Goal: Task Accomplishment & Management: Manage account settings

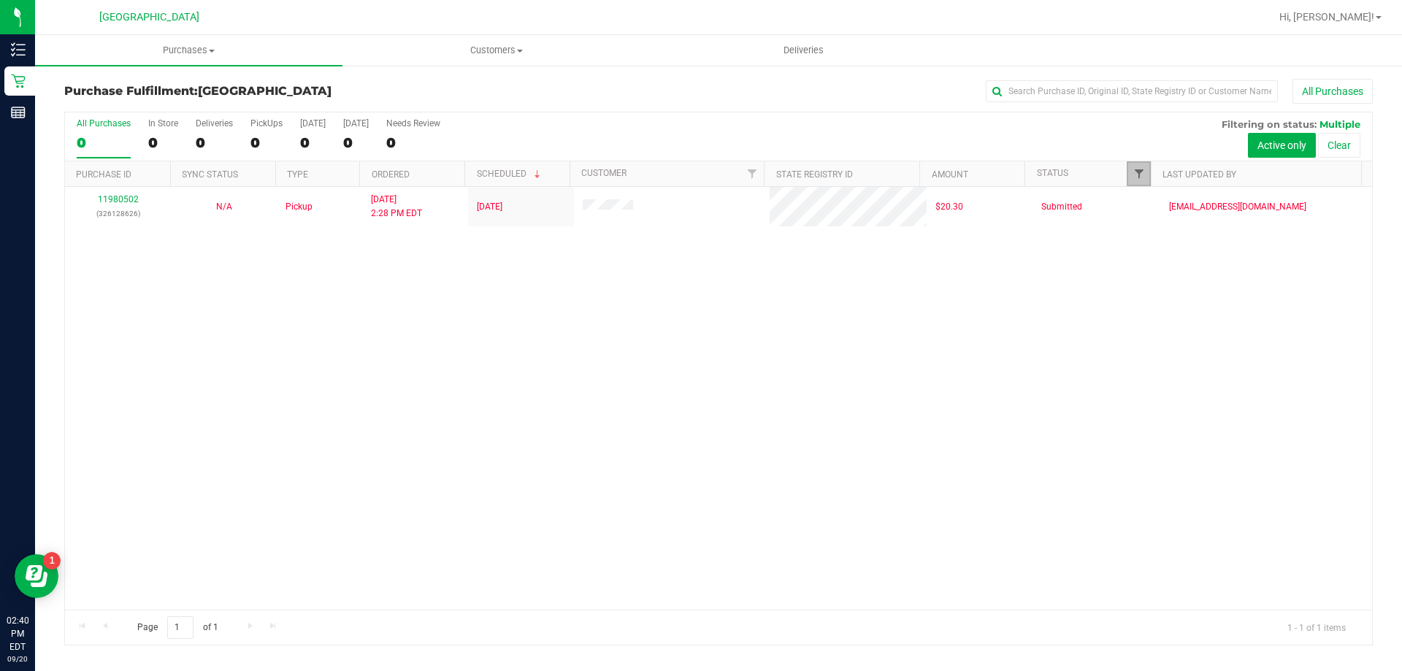
click at [1133, 178] on span "Filter" at bounding box center [1139, 174] width 12 height 12
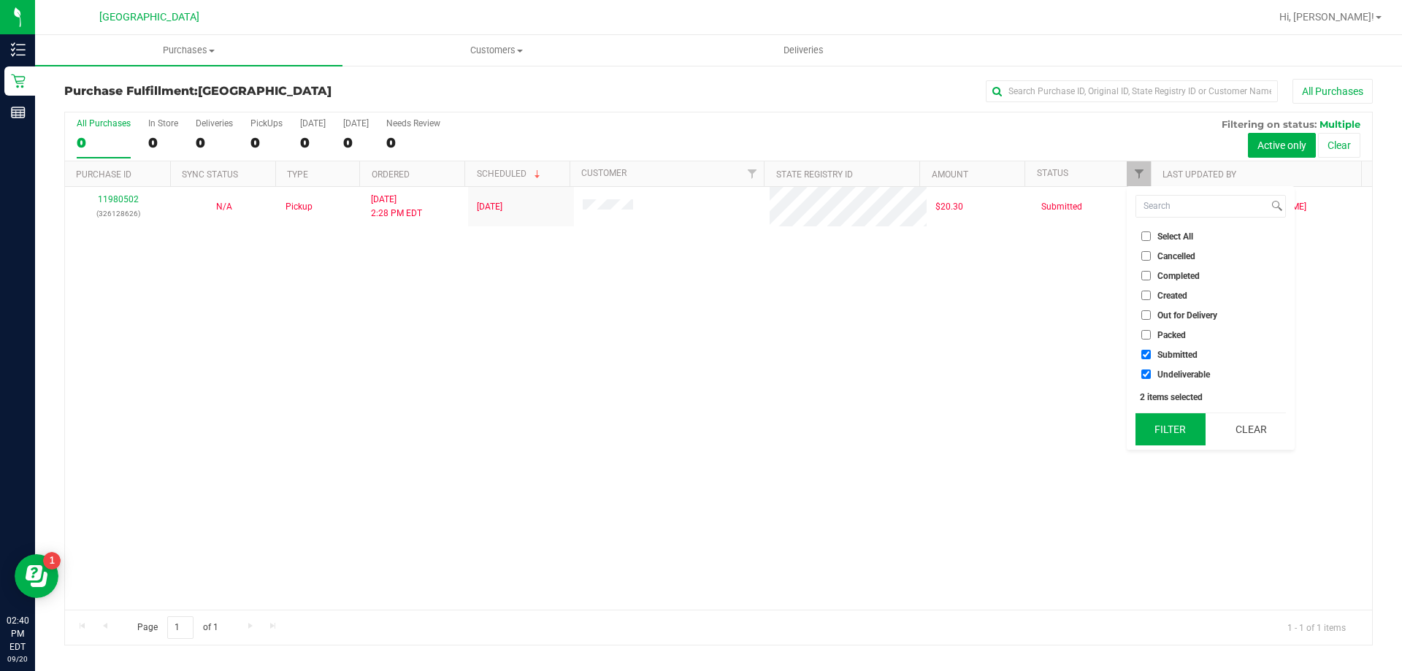
click at [1173, 428] on button "Filter" at bounding box center [1170, 429] width 70 height 32
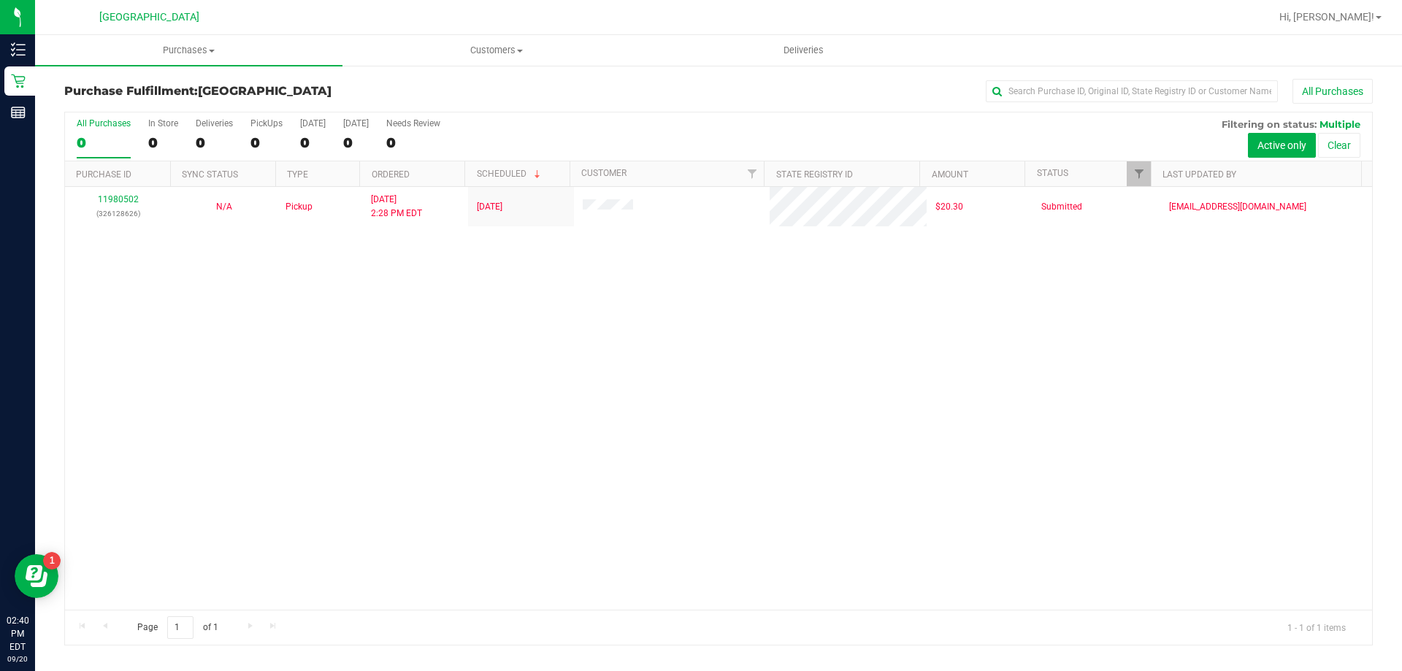
click at [686, 278] on div "11980502 (326128626) N/A Pickup [DATE] 2:28 PM EDT 9/20/2025 $20.30 Submitted […" at bounding box center [718, 398] width 1307 height 423
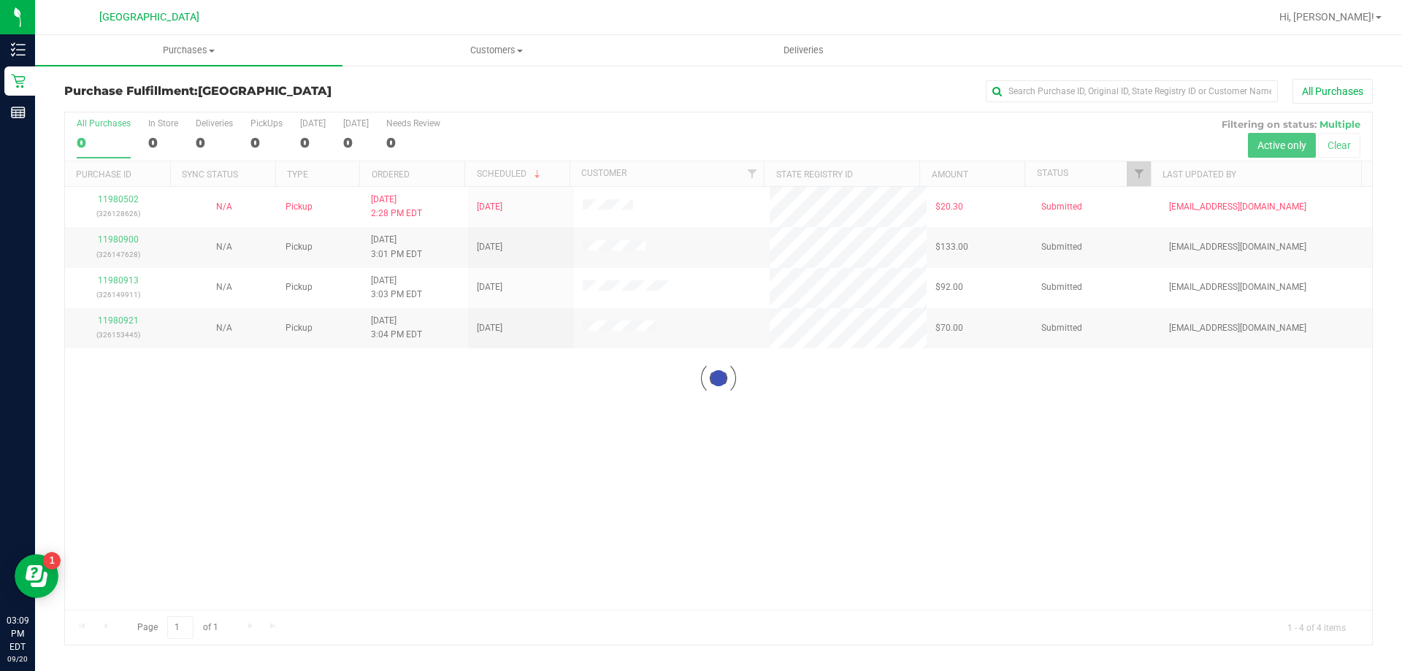
checkbox input "true"
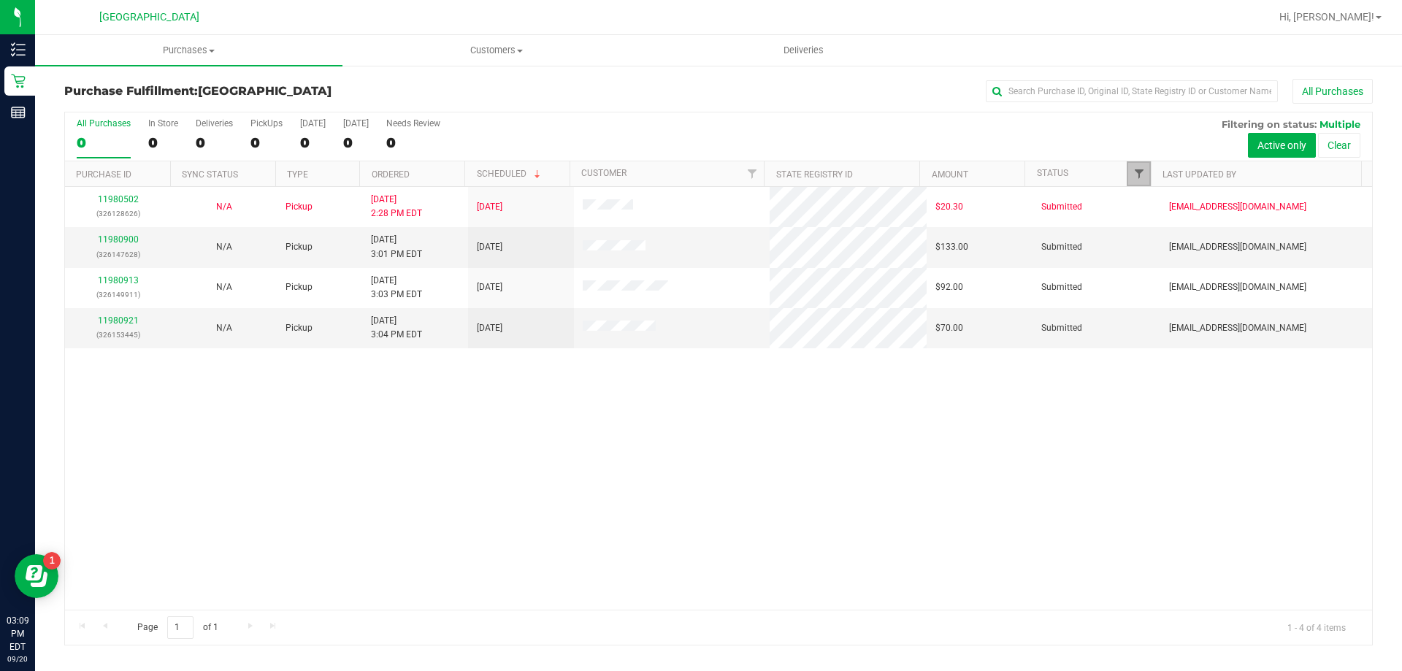
click at [1135, 171] on span "Filter" at bounding box center [1139, 174] width 12 height 12
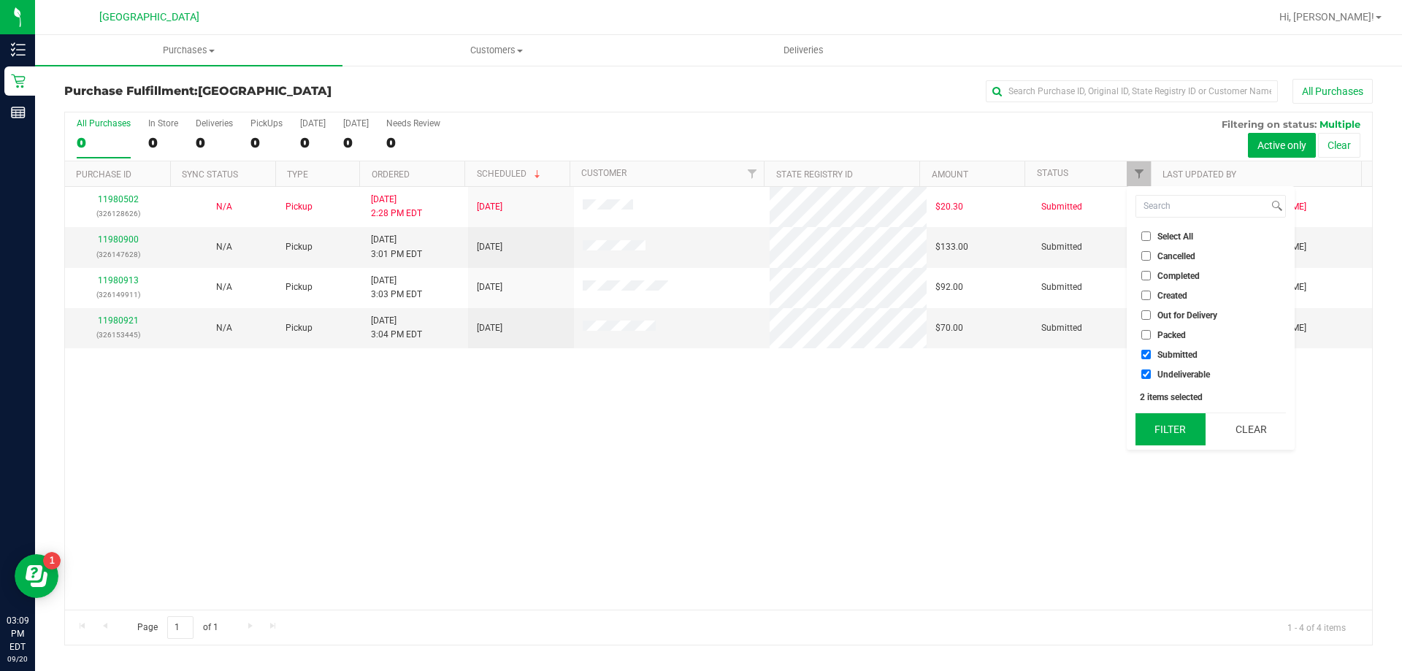
click at [1184, 434] on button "Filter" at bounding box center [1170, 429] width 70 height 32
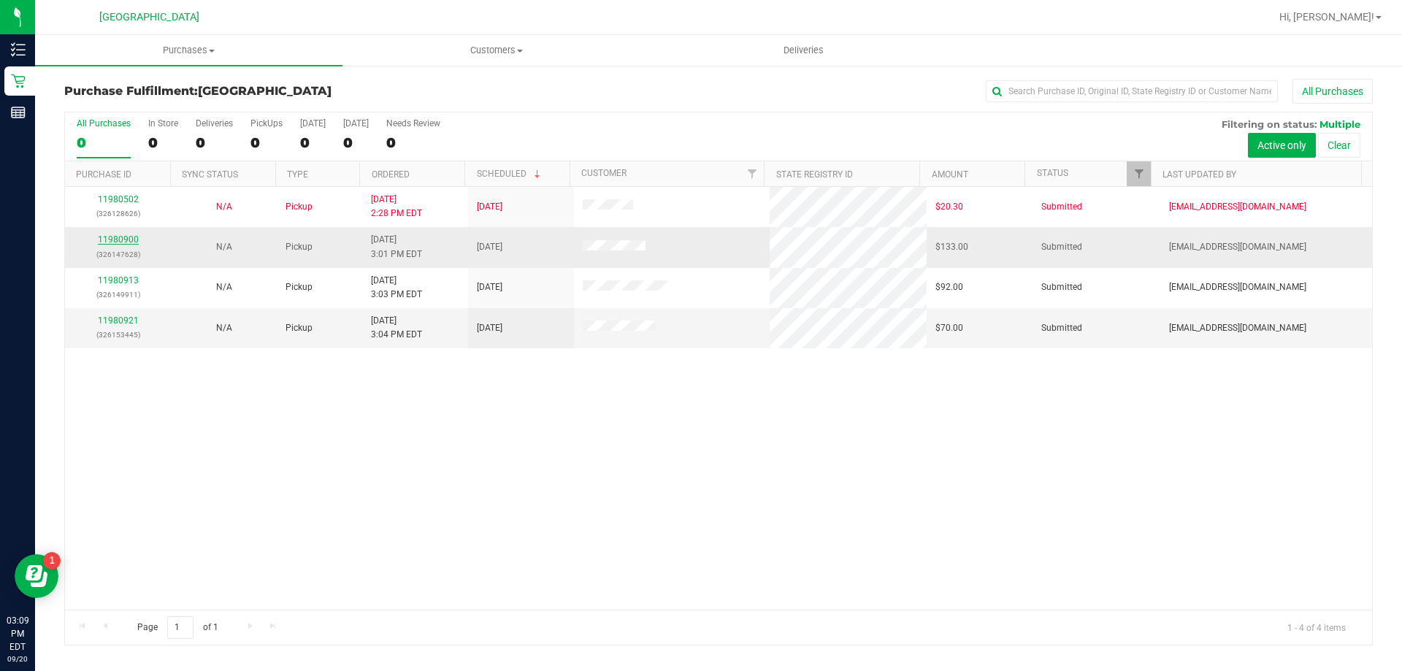
click at [127, 243] on link "11980900" at bounding box center [118, 239] width 41 height 10
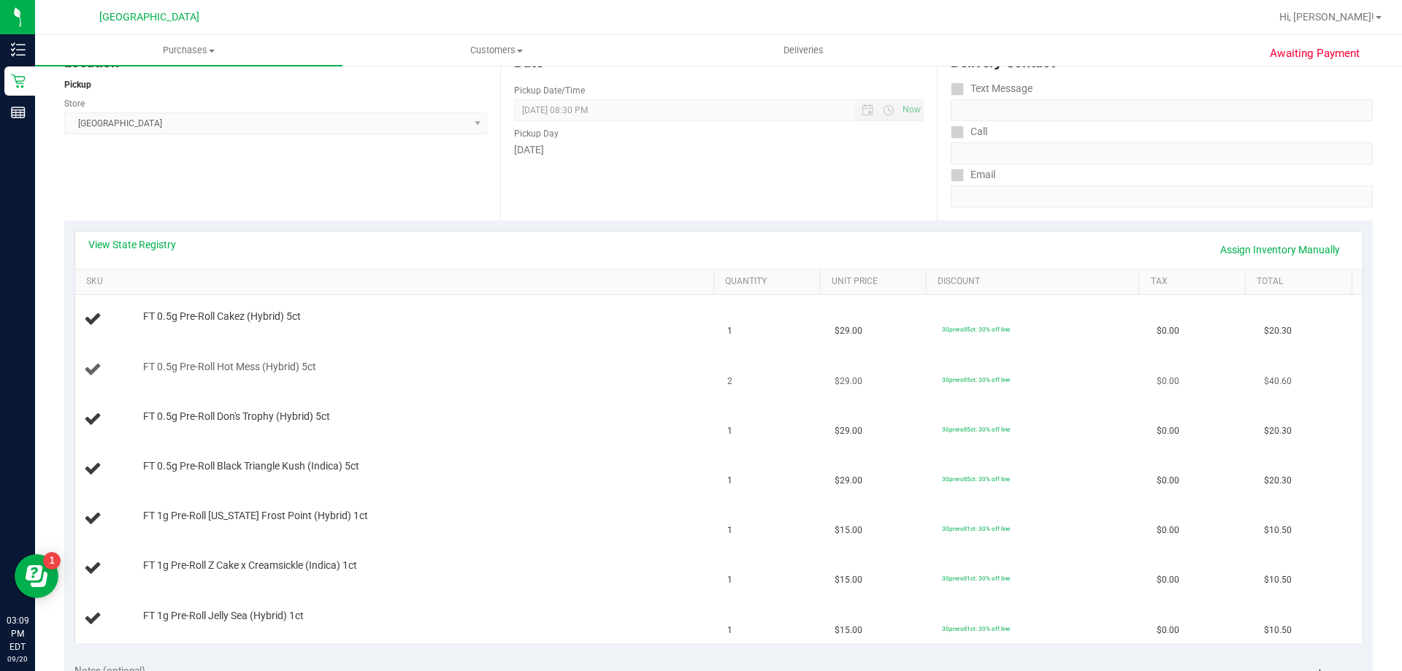
scroll to position [219, 0]
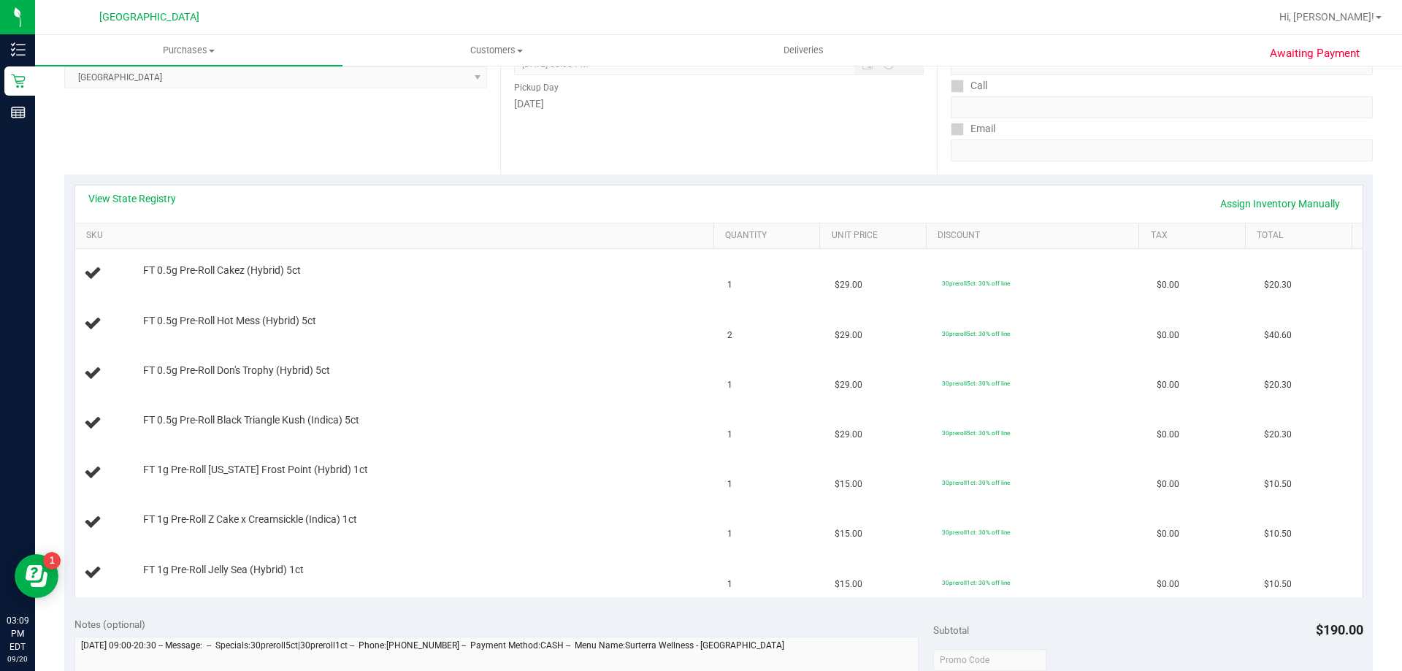
click at [152, 207] on div "View State Registry Assign Inventory Manually" at bounding box center [718, 203] width 1261 height 25
click at [142, 202] on link "View State Registry" at bounding box center [132, 198] width 88 height 15
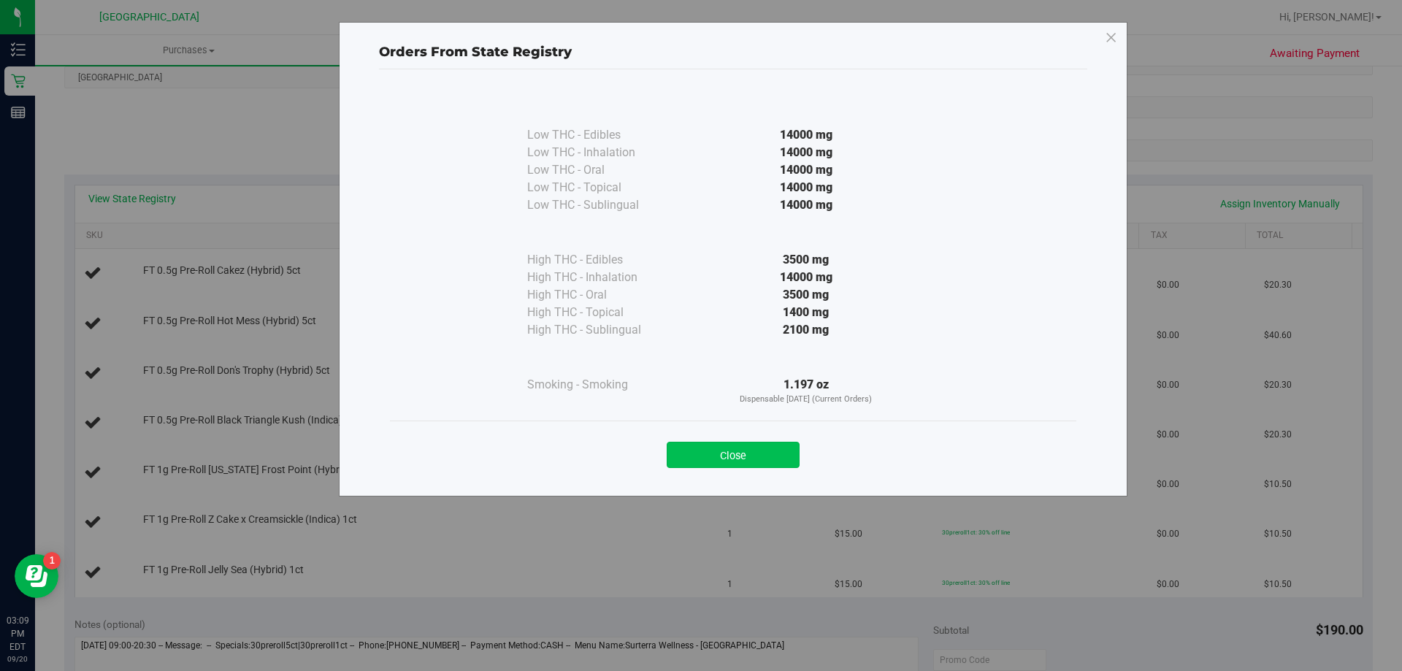
click at [756, 462] on button "Close" at bounding box center [733, 455] width 133 height 26
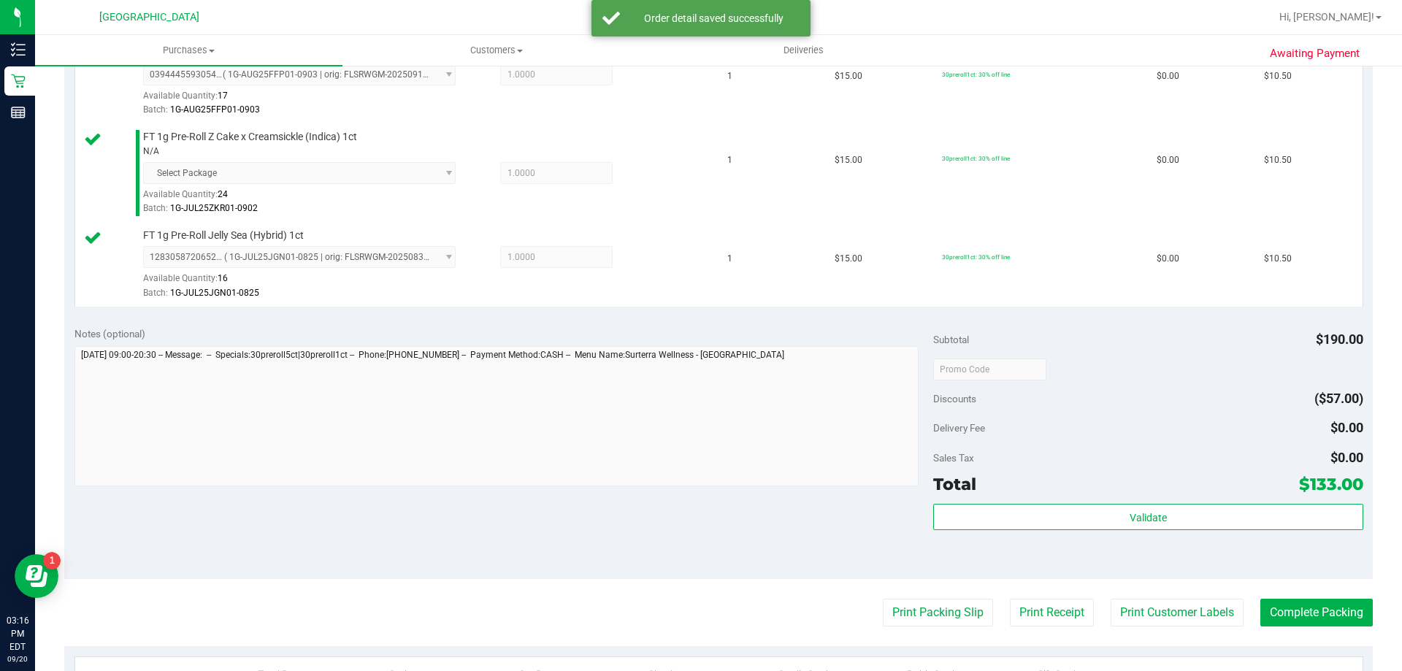
scroll to position [803, 0]
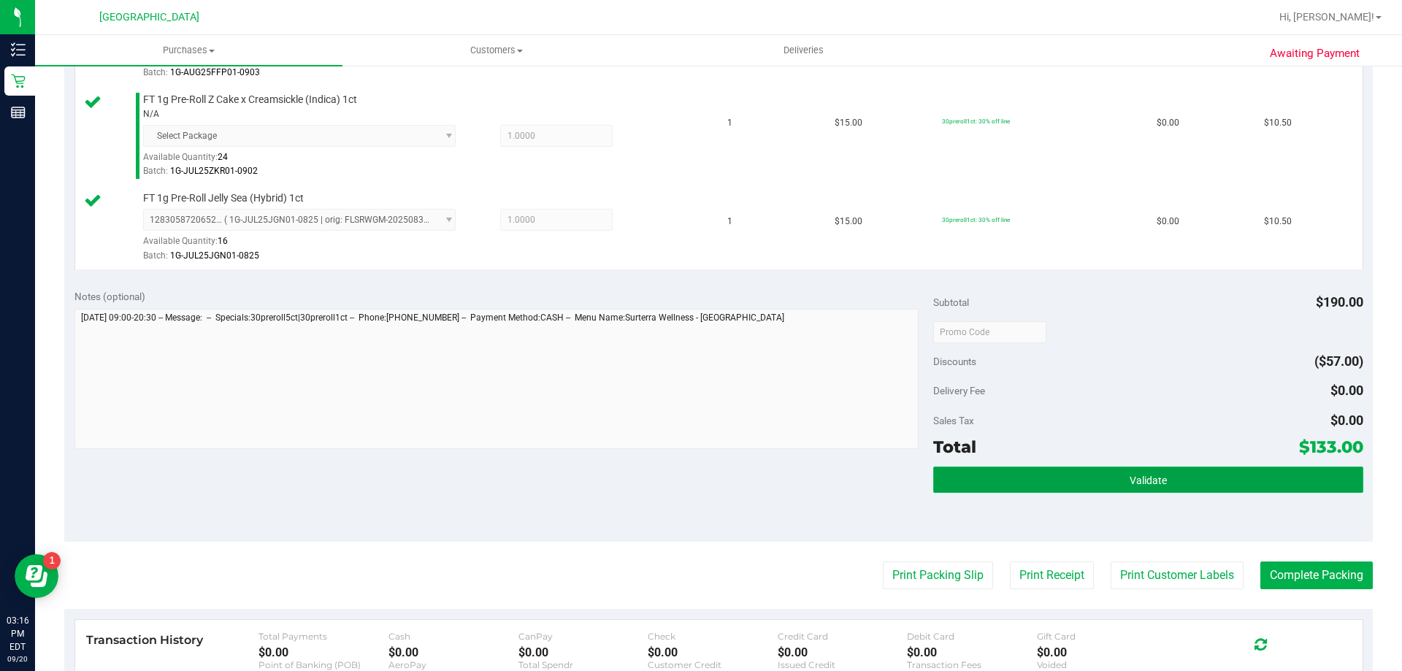
click at [1192, 480] on button "Validate" at bounding box center [1147, 480] width 429 height 26
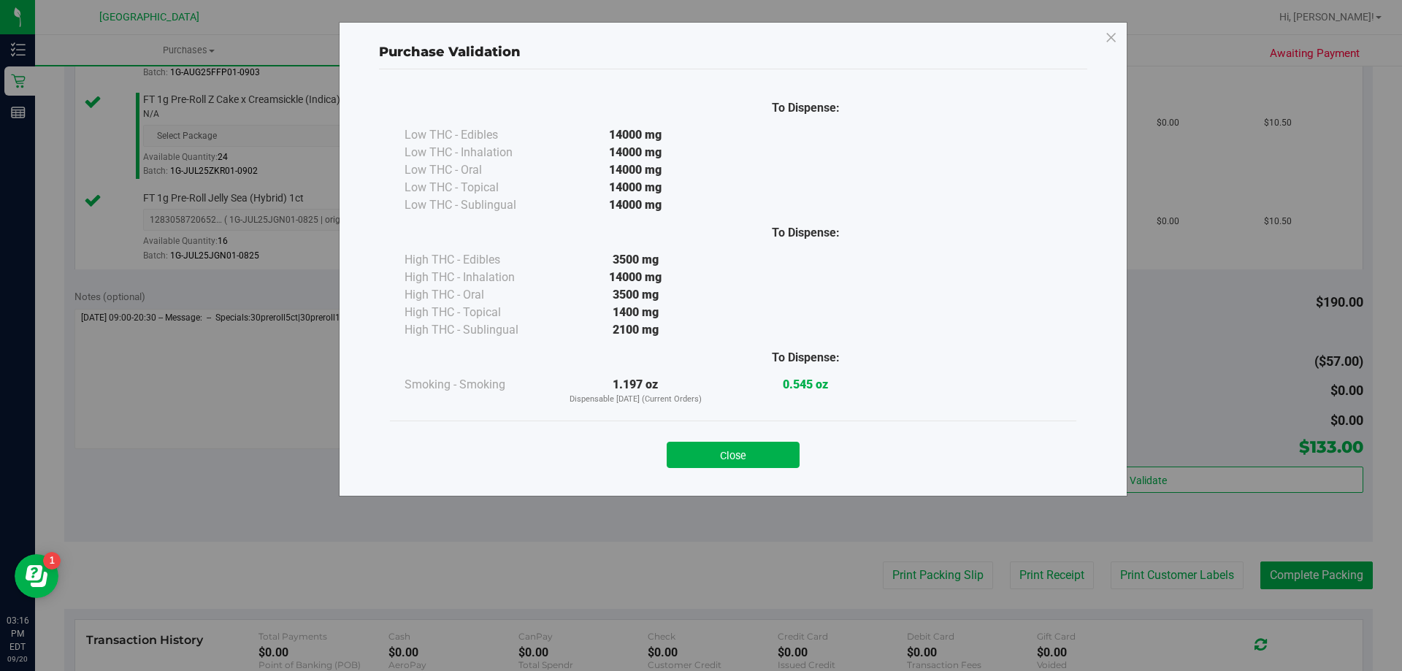
click at [712, 429] on div "Close" at bounding box center [733, 450] width 686 height 59
click at [721, 459] on button "Close" at bounding box center [733, 455] width 133 height 26
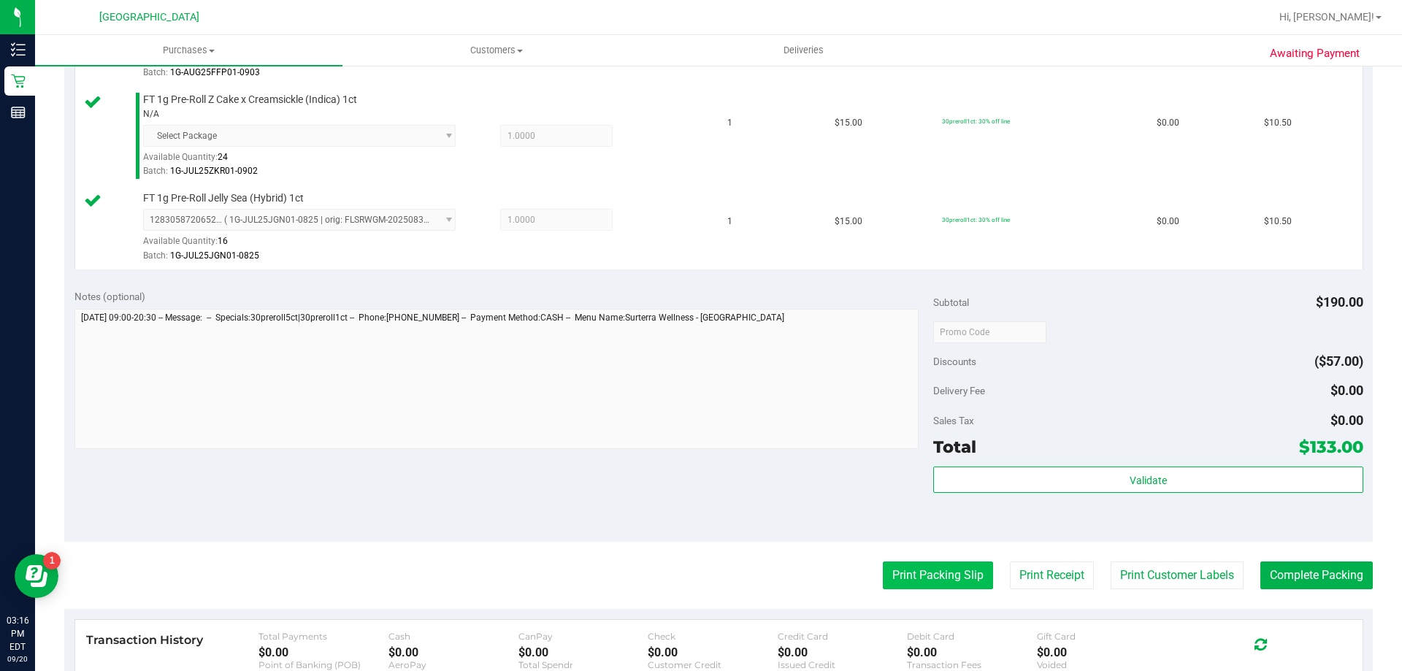
drag, startPoint x: 986, startPoint y: 582, endPoint x: 956, endPoint y: 577, distance: 31.1
click at [985, 583] on div "Print Packing Slip Print Receipt Print Customer Labels Complete Packing" at bounding box center [718, 575] width 1308 height 28
click at [956, 577] on button "Print Packing Slip" at bounding box center [938, 575] width 110 height 28
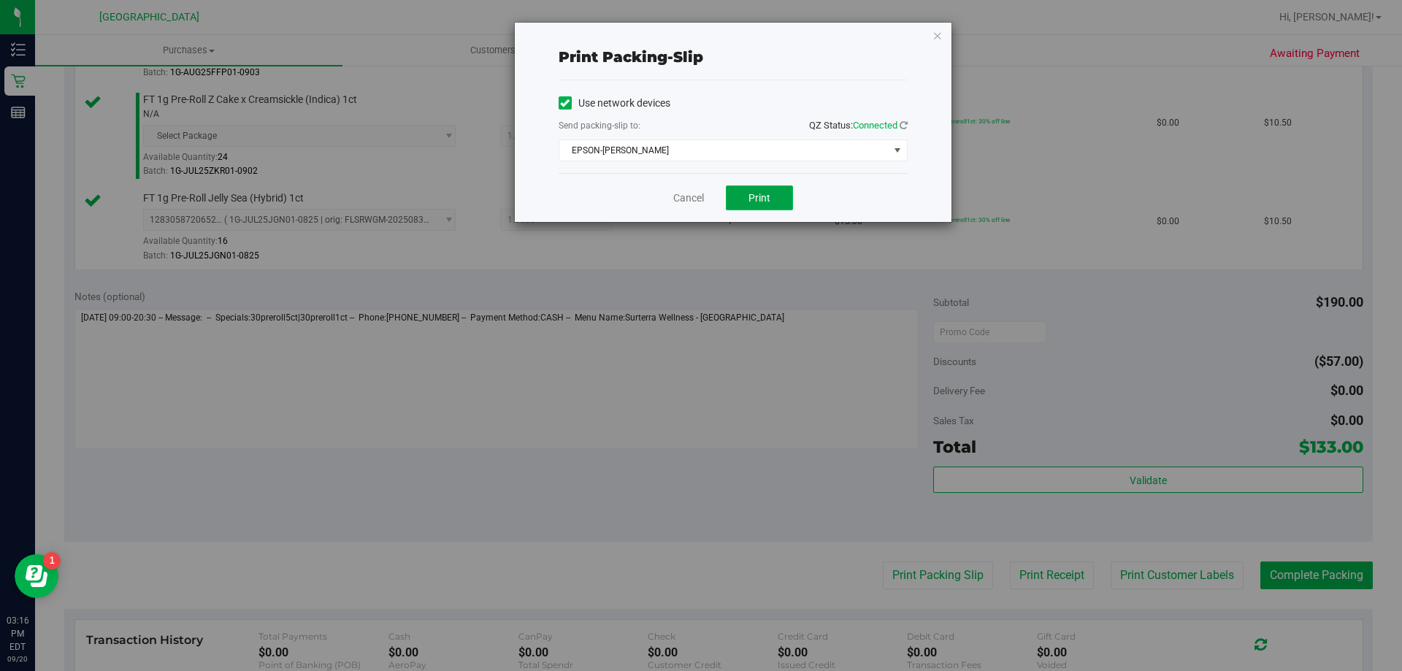
click at [776, 193] on button "Print" at bounding box center [759, 197] width 67 height 25
drag, startPoint x: 689, startPoint y: 198, endPoint x: 1117, endPoint y: 406, distance: 475.8
click at [690, 198] on link "Cancel" at bounding box center [688, 198] width 31 height 15
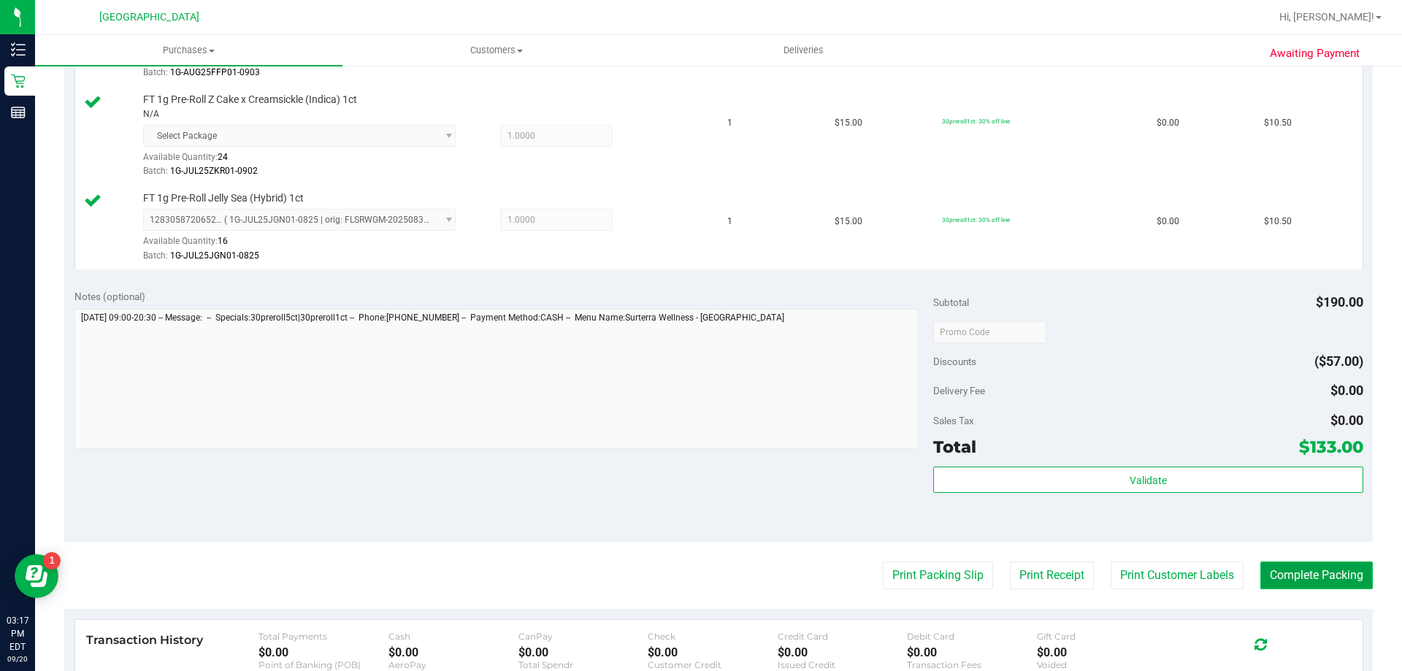
click at [1336, 586] on button "Complete Packing" at bounding box center [1316, 575] width 112 height 28
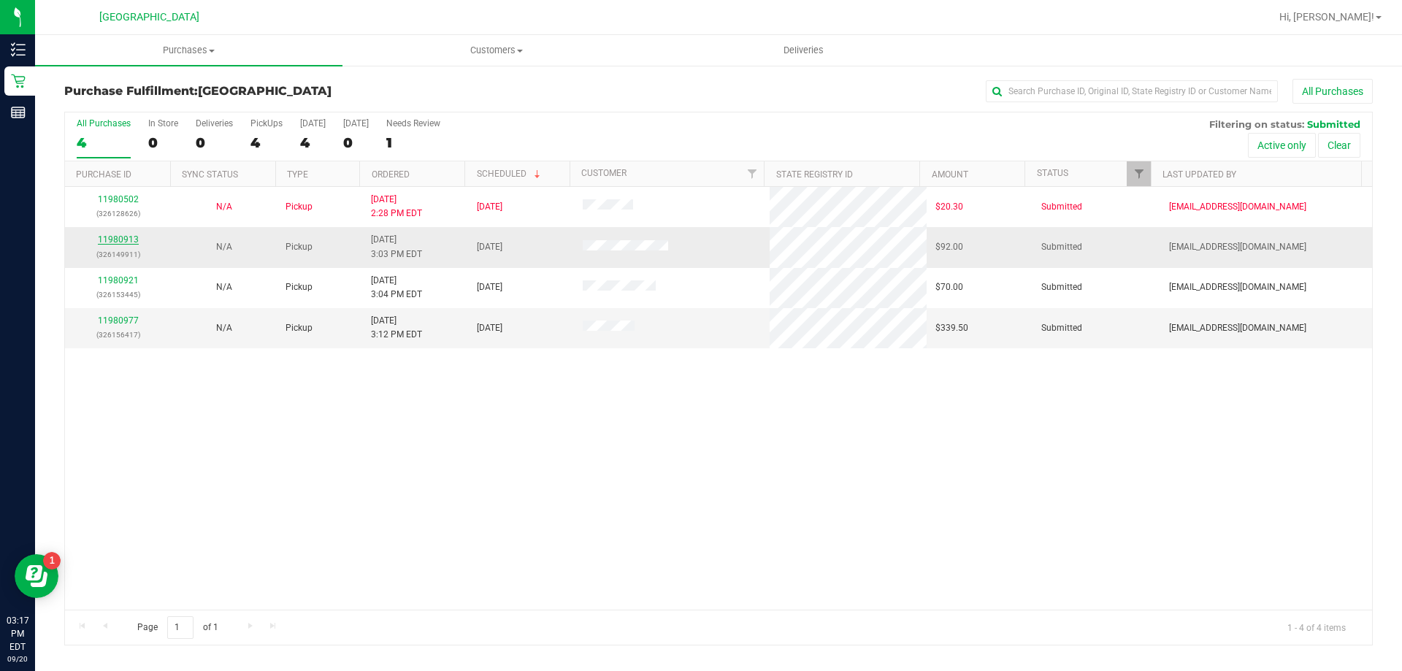
click at [129, 234] on link "11980913" at bounding box center [118, 239] width 41 height 10
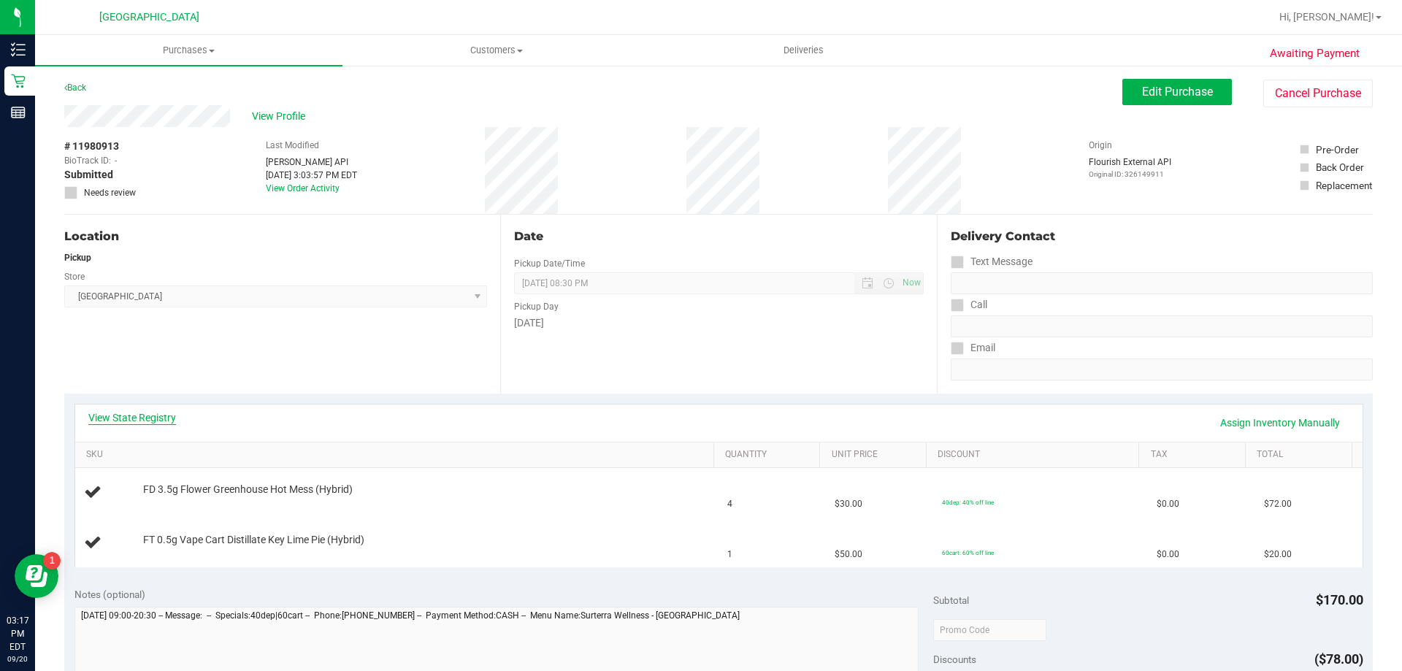
click at [146, 416] on link "View State Registry" at bounding box center [132, 417] width 88 height 15
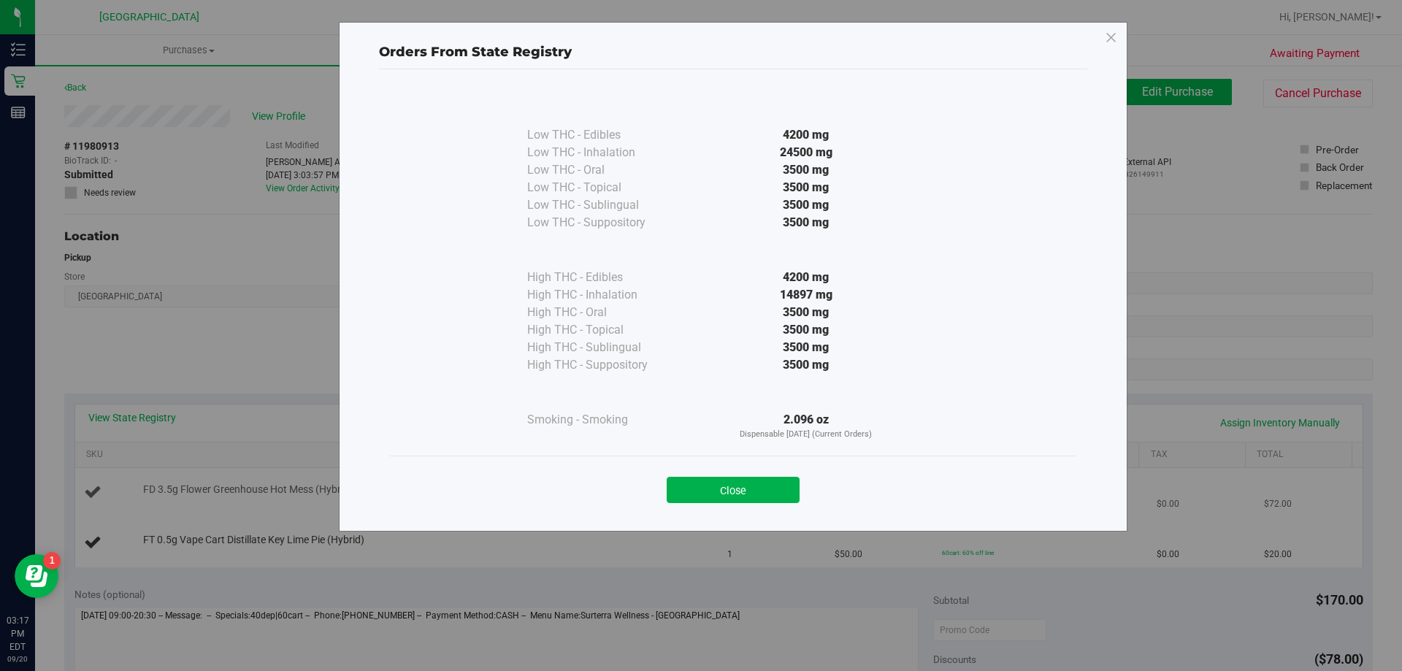
click at [768, 478] on button "Close" at bounding box center [733, 490] width 133 height 26
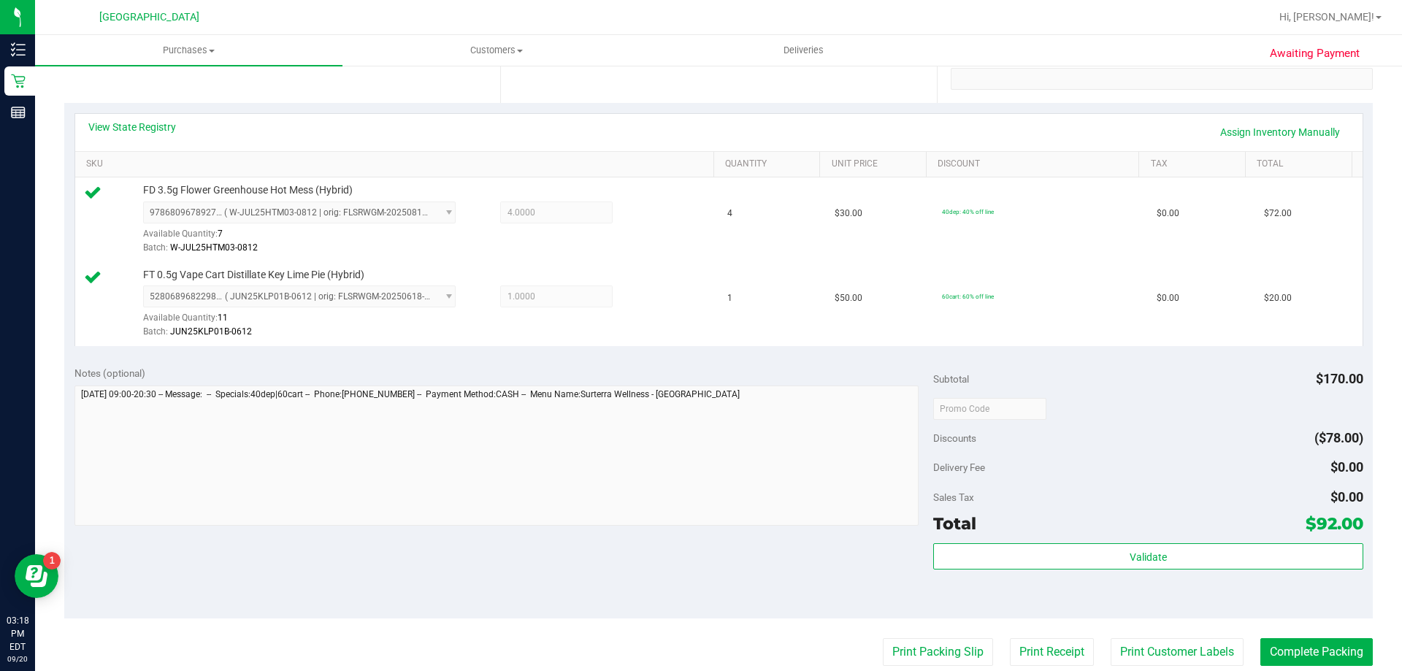
scroll to position [292, 0]
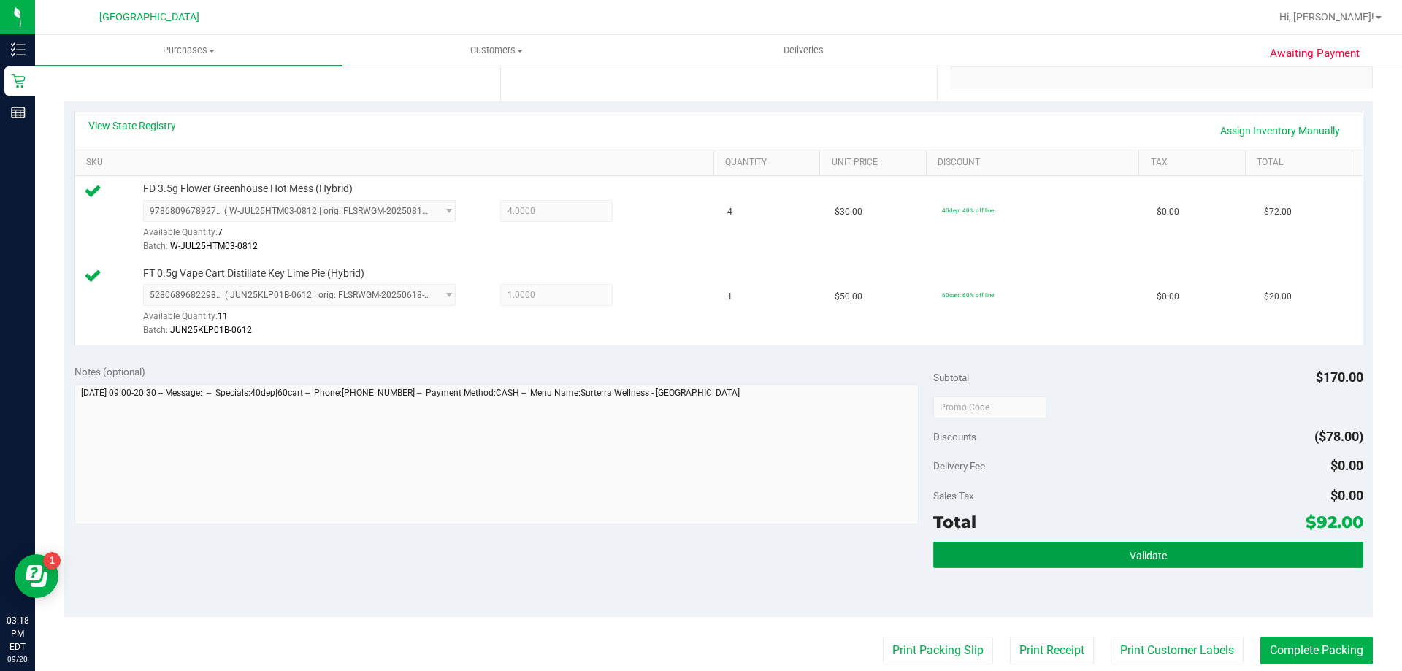
click at [1127, 548] on button "Validate" at bounding box center [1147, 555] width 429 height 26
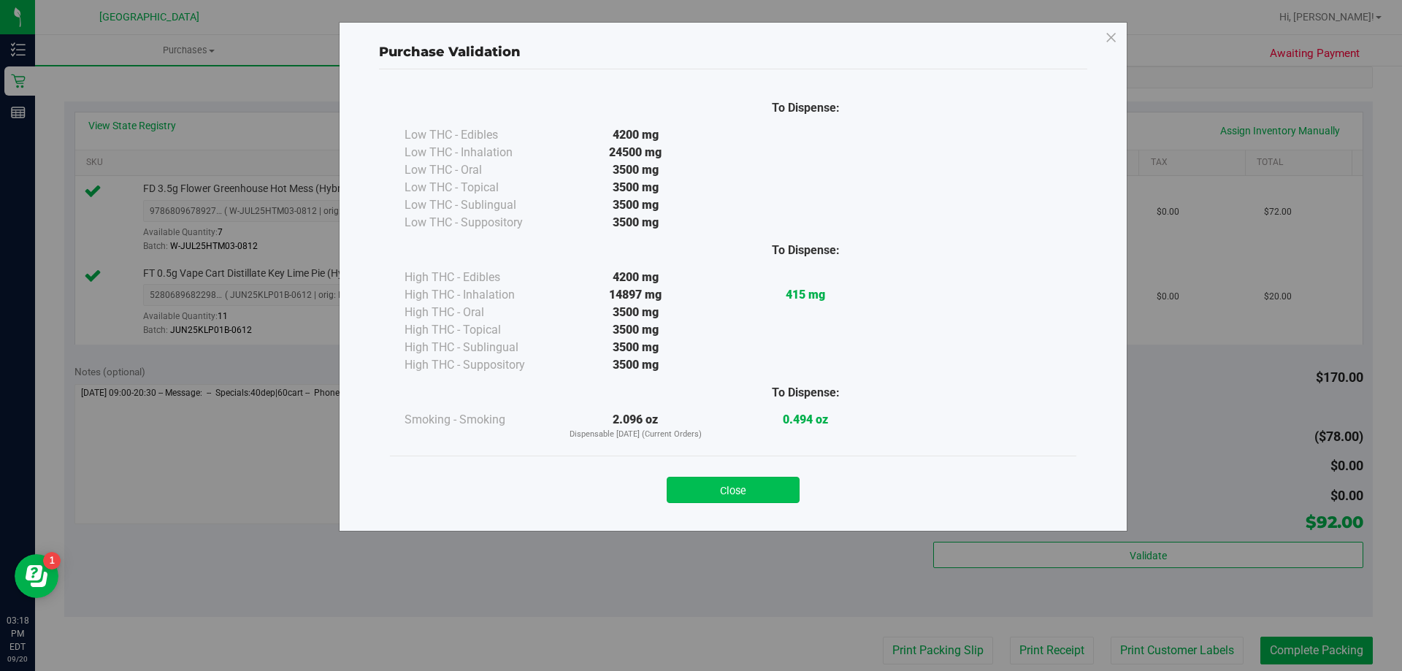
click at [724, 484] on button "Close" at bounding box center [733, 490] width 133 height 26
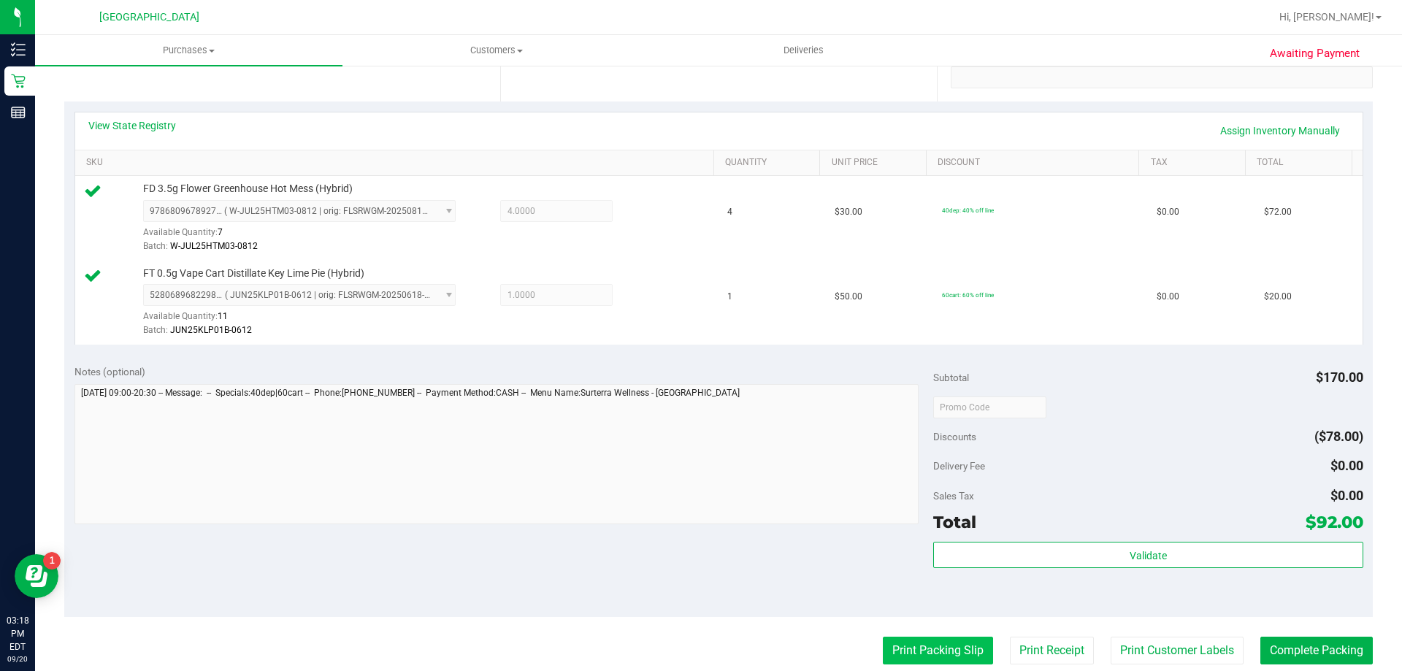
click at [917, 651] on button "Print Packing Slip" at bounding box center [938, 651] width 110 height 28
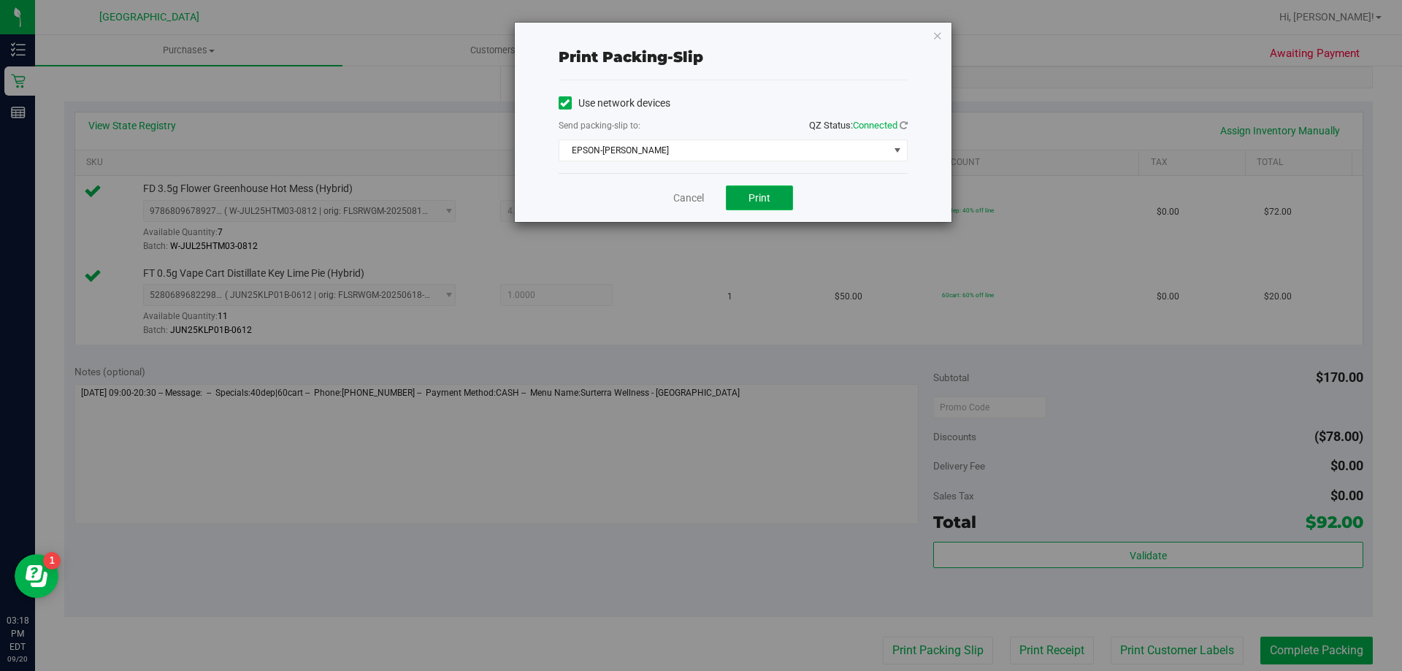
click at [757, 190] on button "Print" at bounding box center [759, 197] width 67 height 25
click at [689, 193] on link "Cancel" at bounding box center [688, 198] width 31 height 15
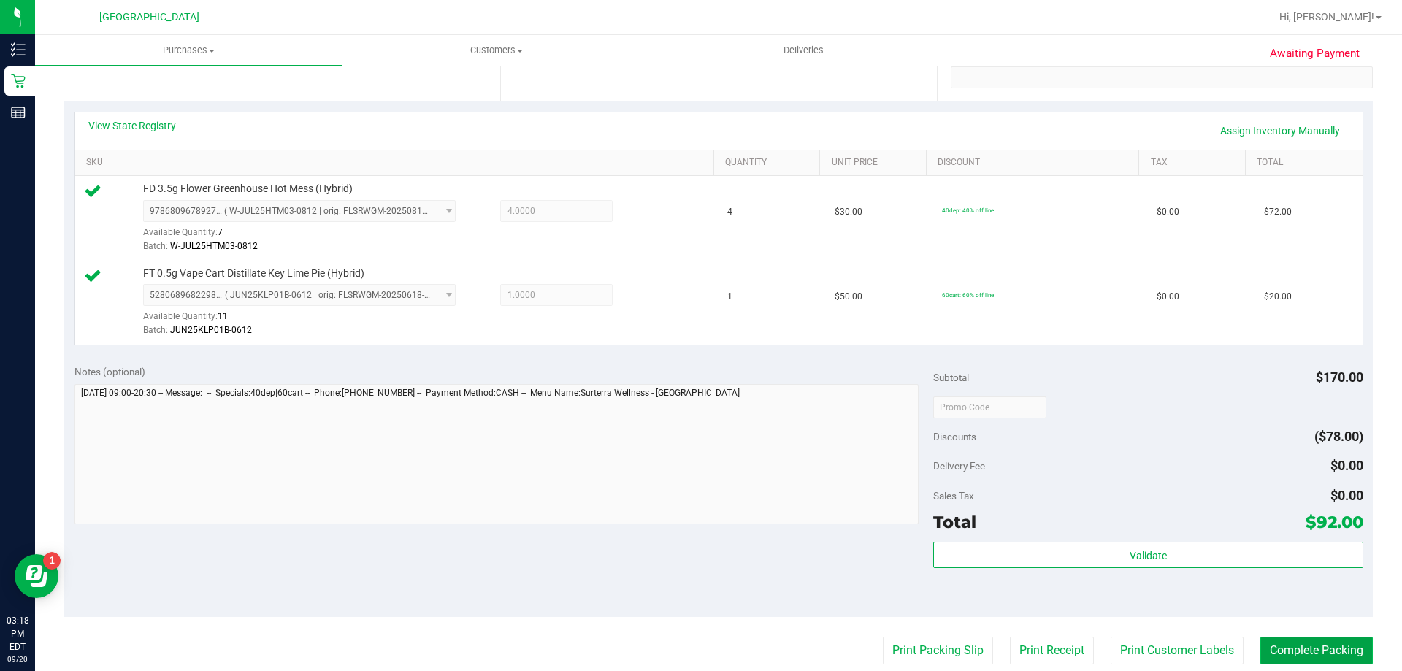
click at [1284, 651] on button "Complete Packing" at bounding box center [1316, 651] width 112 height 28
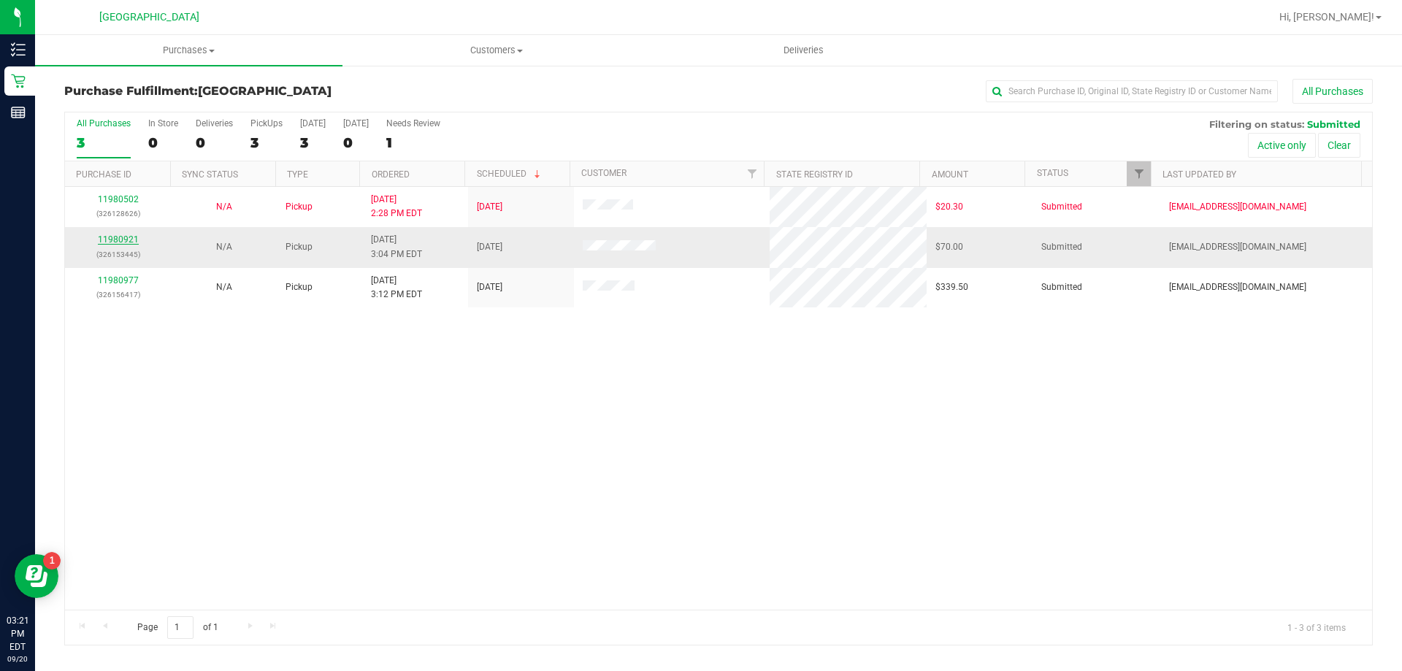
click at [116, 237] on link "11980921" at bounding box center [118, 239] width 41 height 10
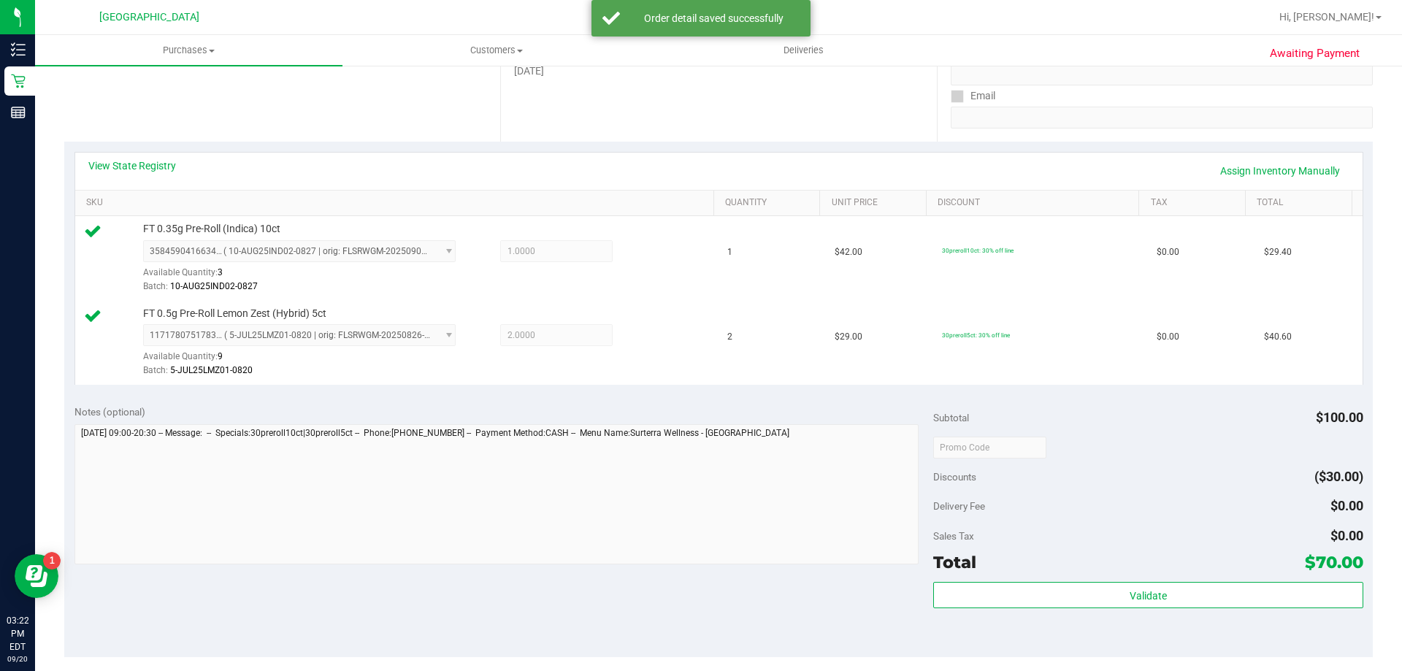
scroll to position [438, 0]
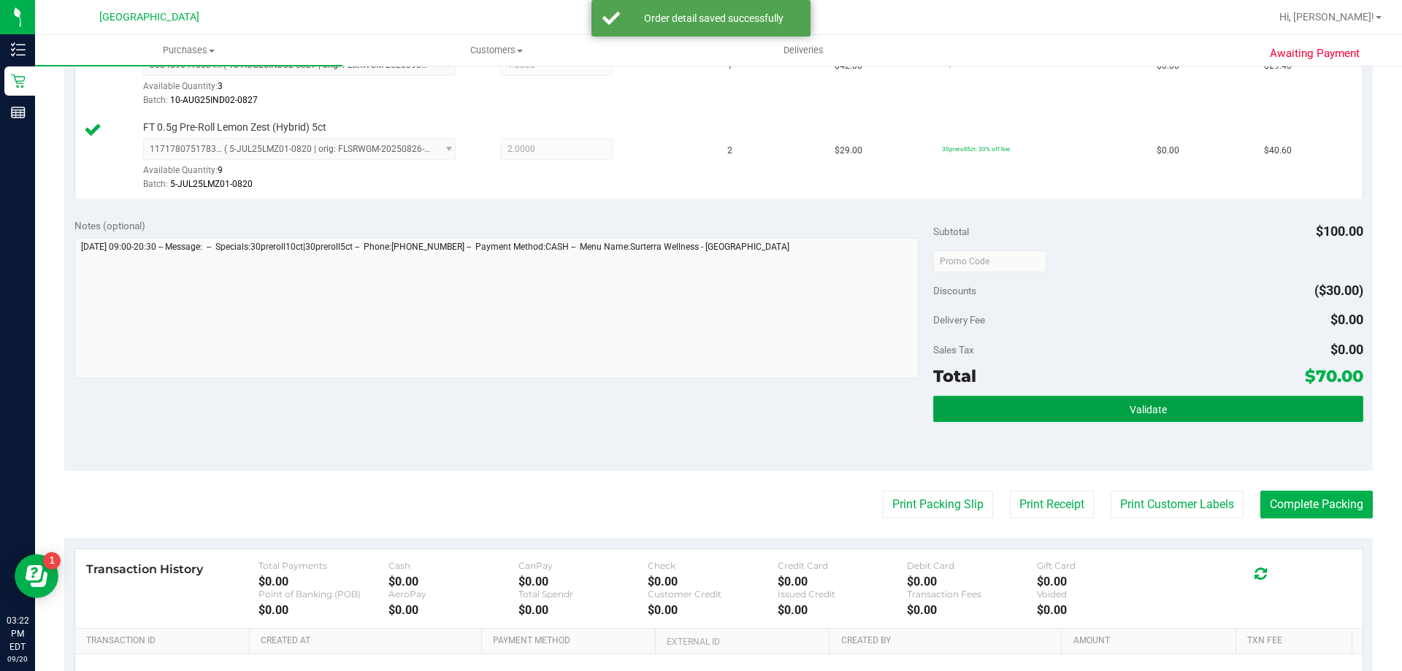
click at [1137, 421] on button "Validate" at bounding box center [1147, 409] width 429 height 26
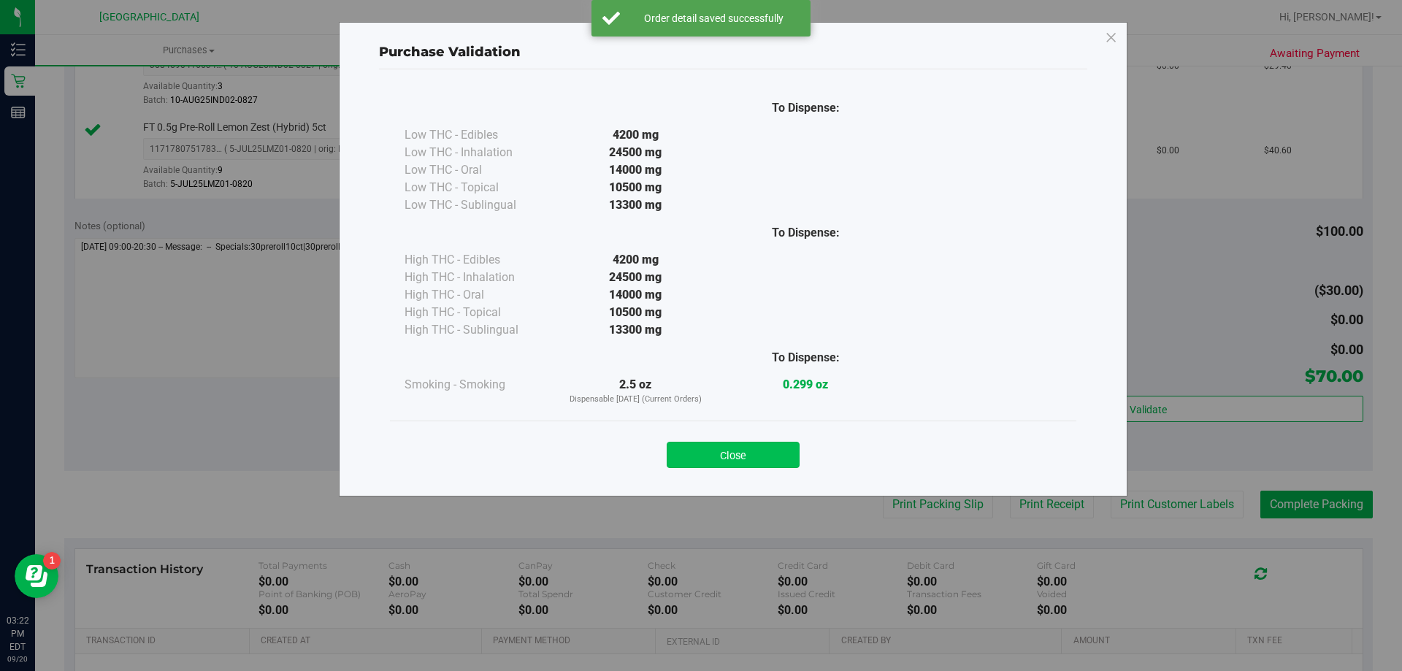
click at [767, 453] on button "Close" at bounding box center [733, 455] width 133 height 26
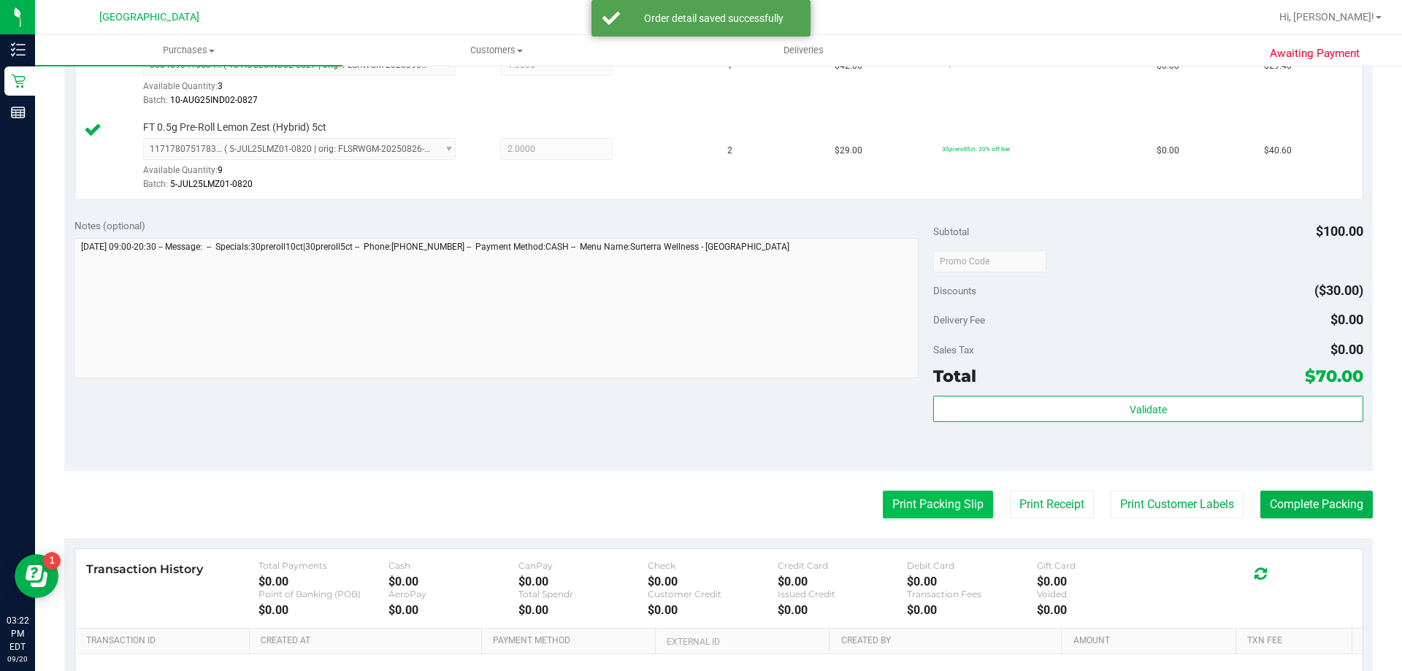
click at [948, 508] on button "Print Packing Slip" at bounding box center [938, 505] width 110 height 28
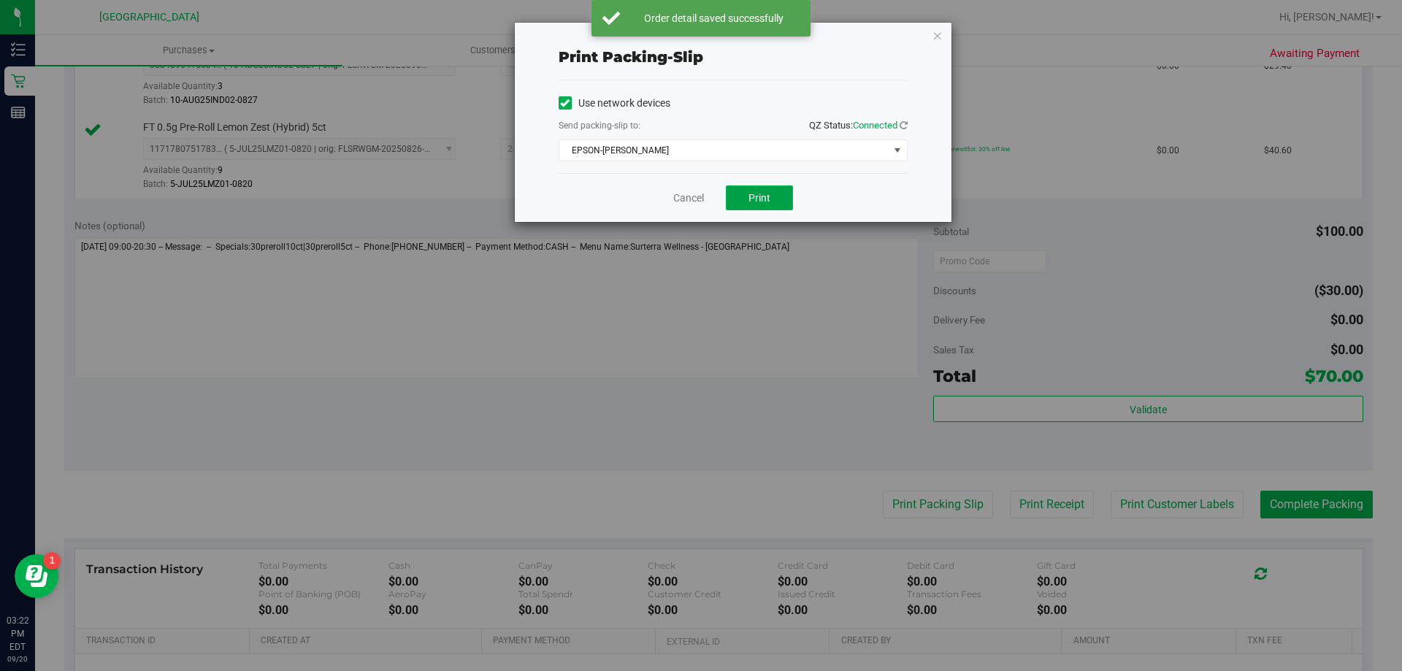
click at [749, 204] on button "Print" at bounding box center [759, 197] width 67 height 25
click at [688, 196] on link "Cancel" at bounding box center [688, 198] width 31 height 15
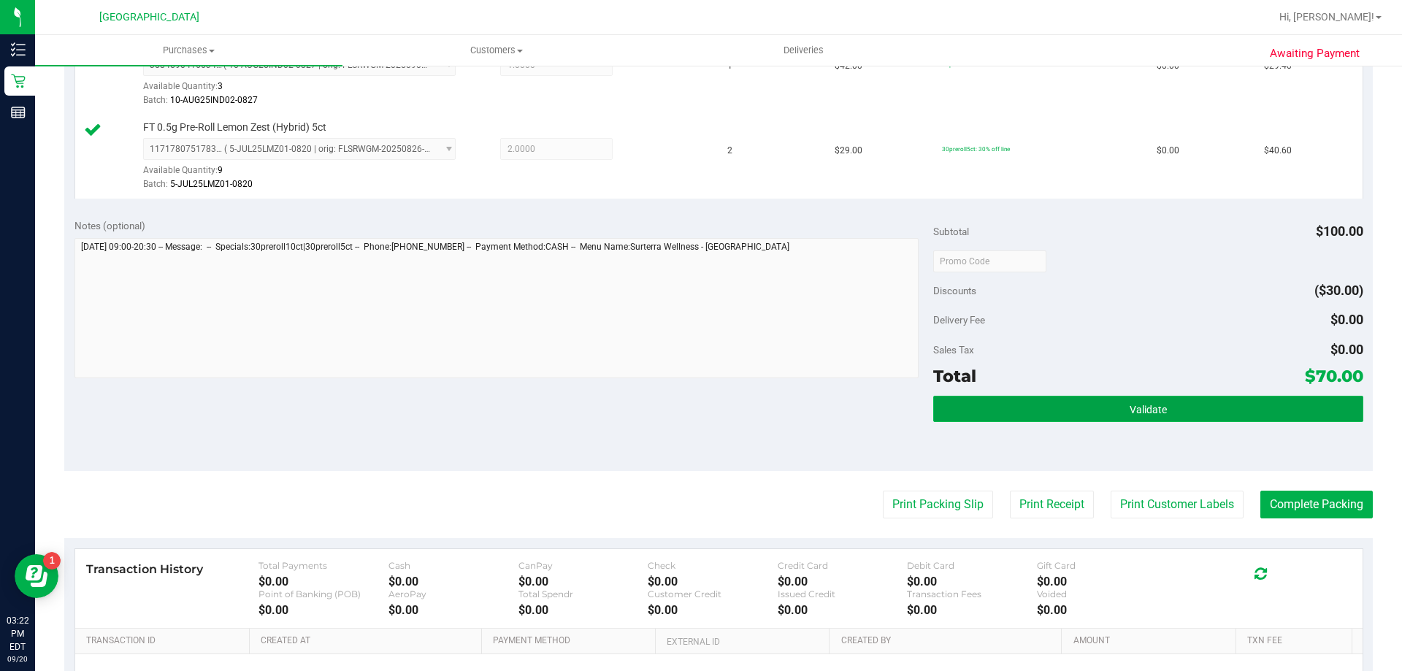
click at [1011, 413] on button "Validate" at bounding box center [1147, 409] width 429 height 26
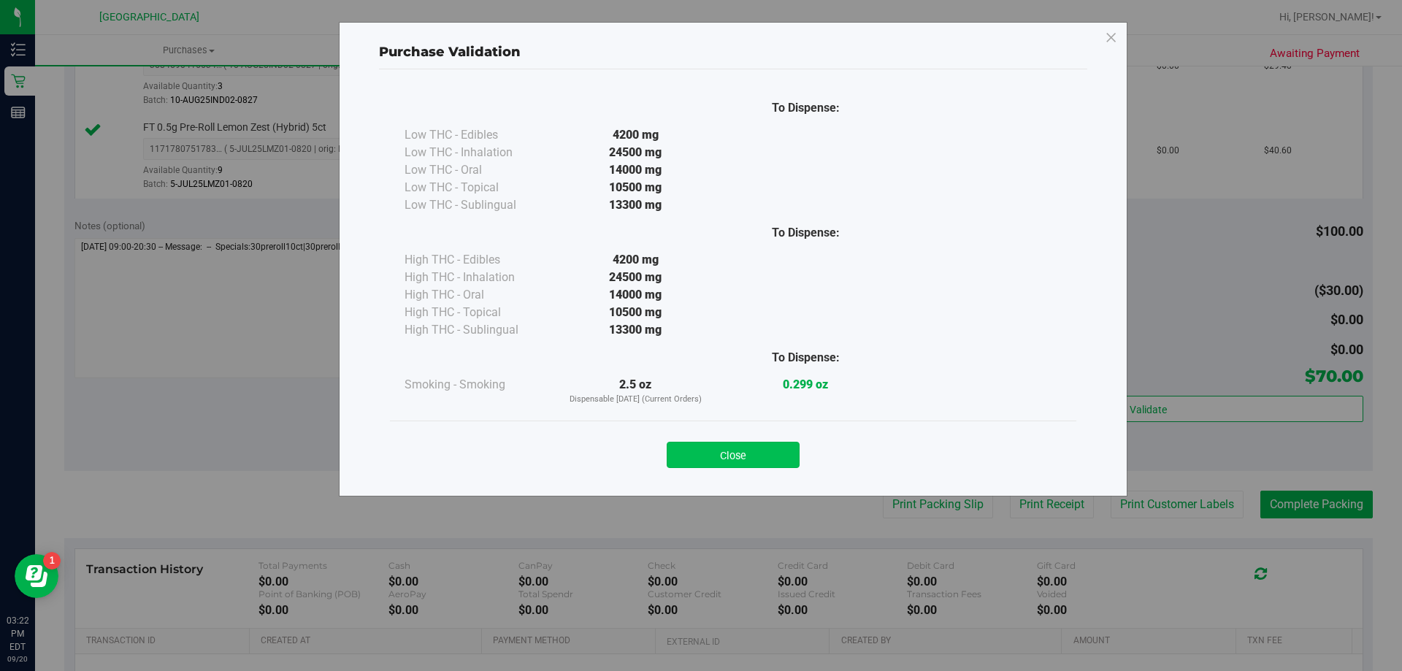
click at [763, 450] on button "Close" at bounding box center [733, 455] width 133 height 26
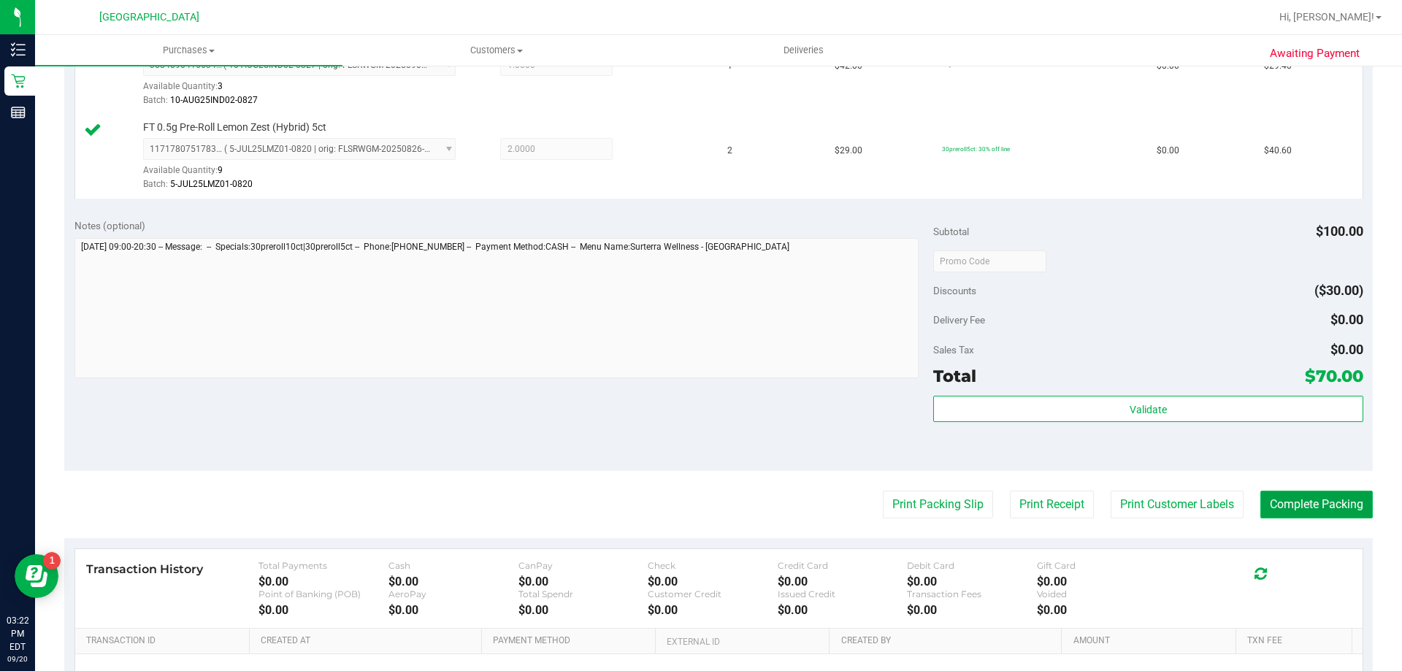
click at [1324, 505] on button "Complete Packing" at bounding box center [1316, 505] width 112 height 28
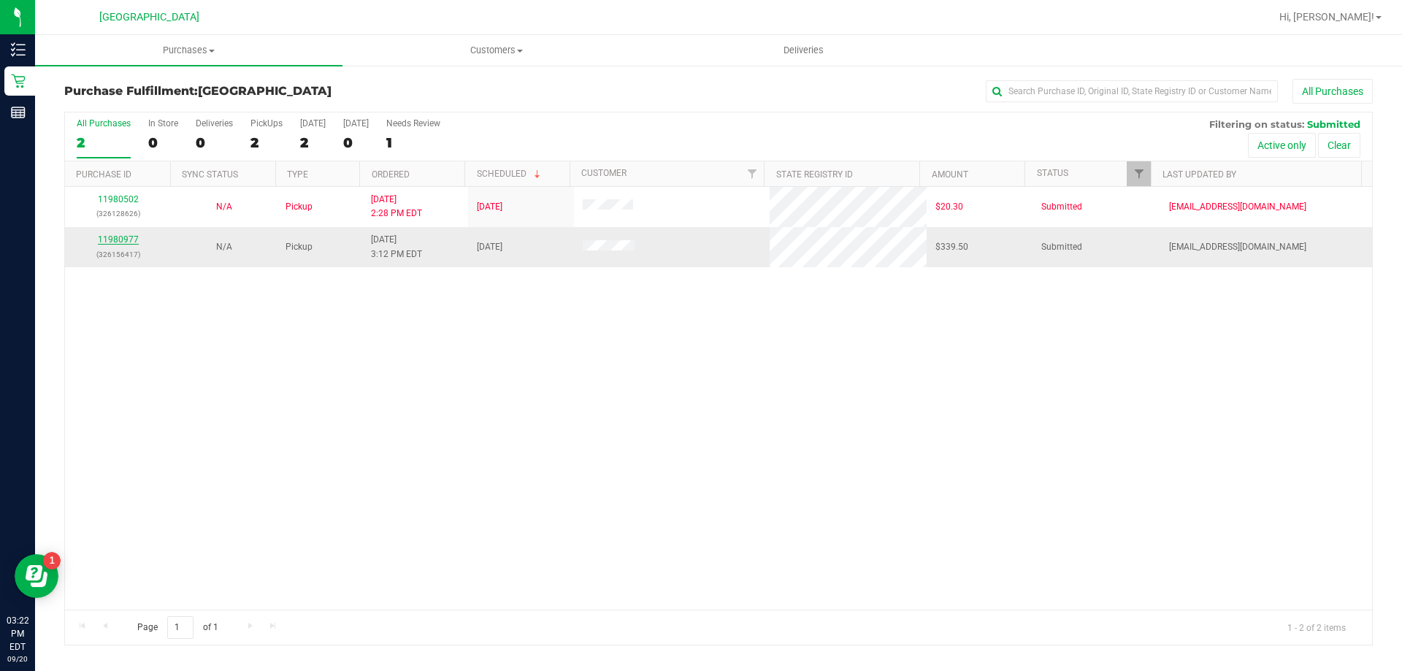
click at [113, 238] on link "11980977" at bounding box center [118, 239] width 41 height 10
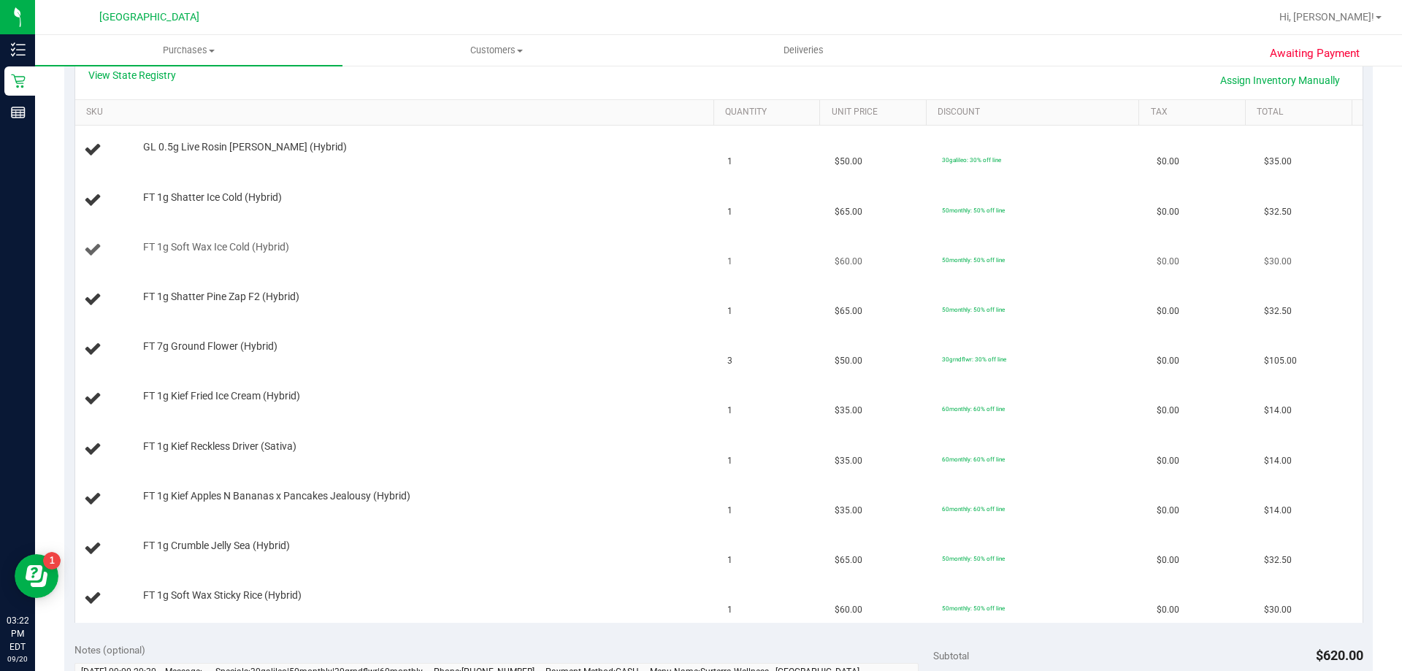
scroll to position [206, 0]
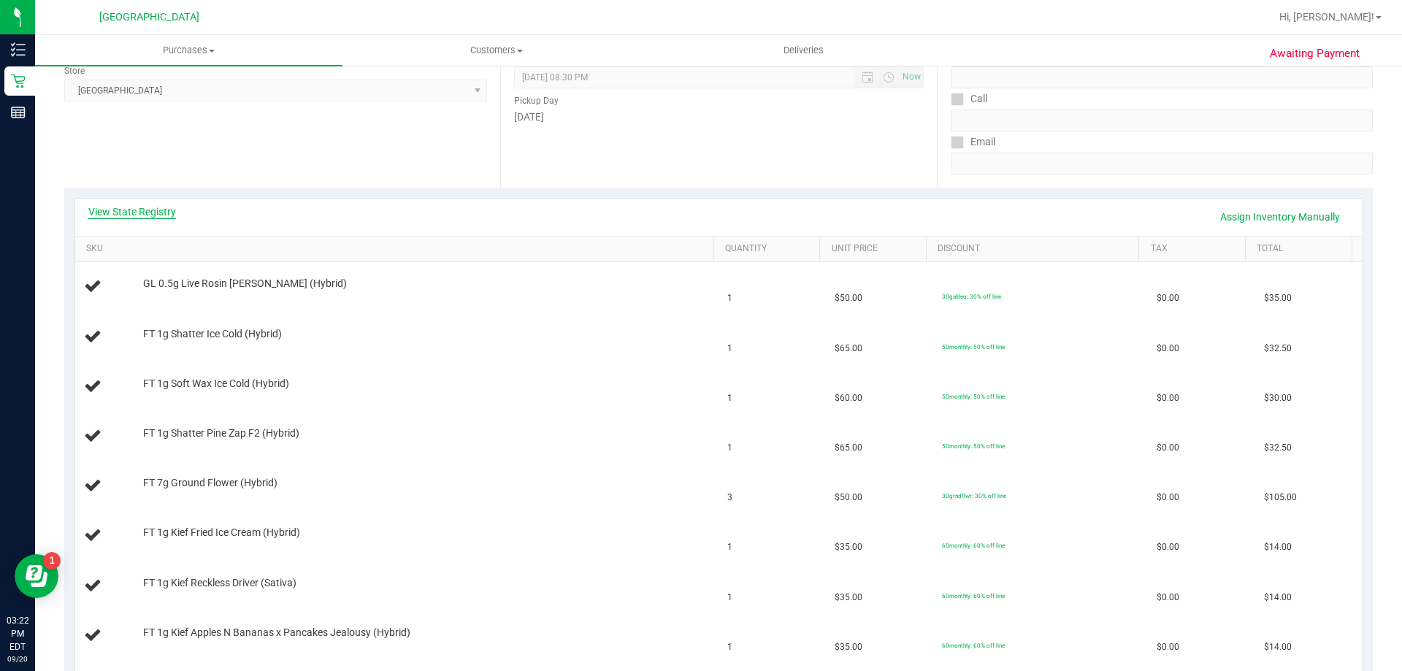
click at [127, 212] on link "View State Registry" at bounding box center [132, 211] width 88 height 15
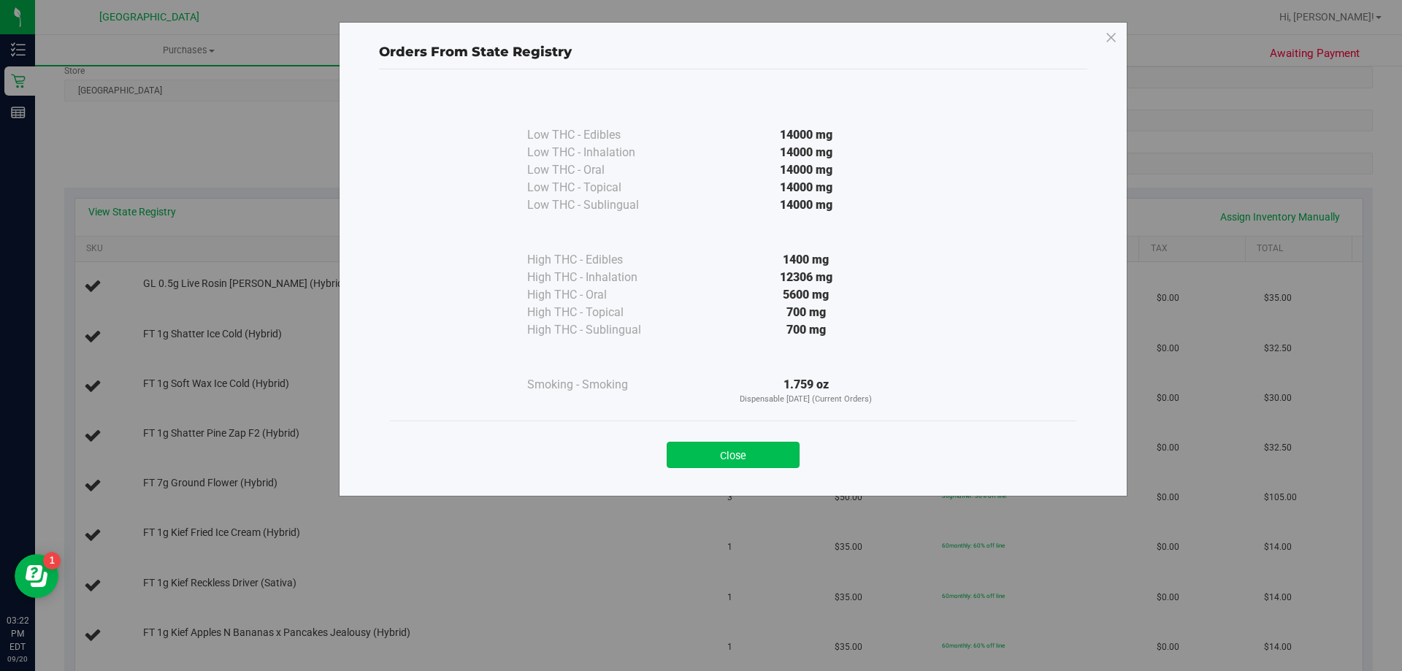
click at [755, 450] on button "Close" at bounding box center [733, 455] width 133 height 26
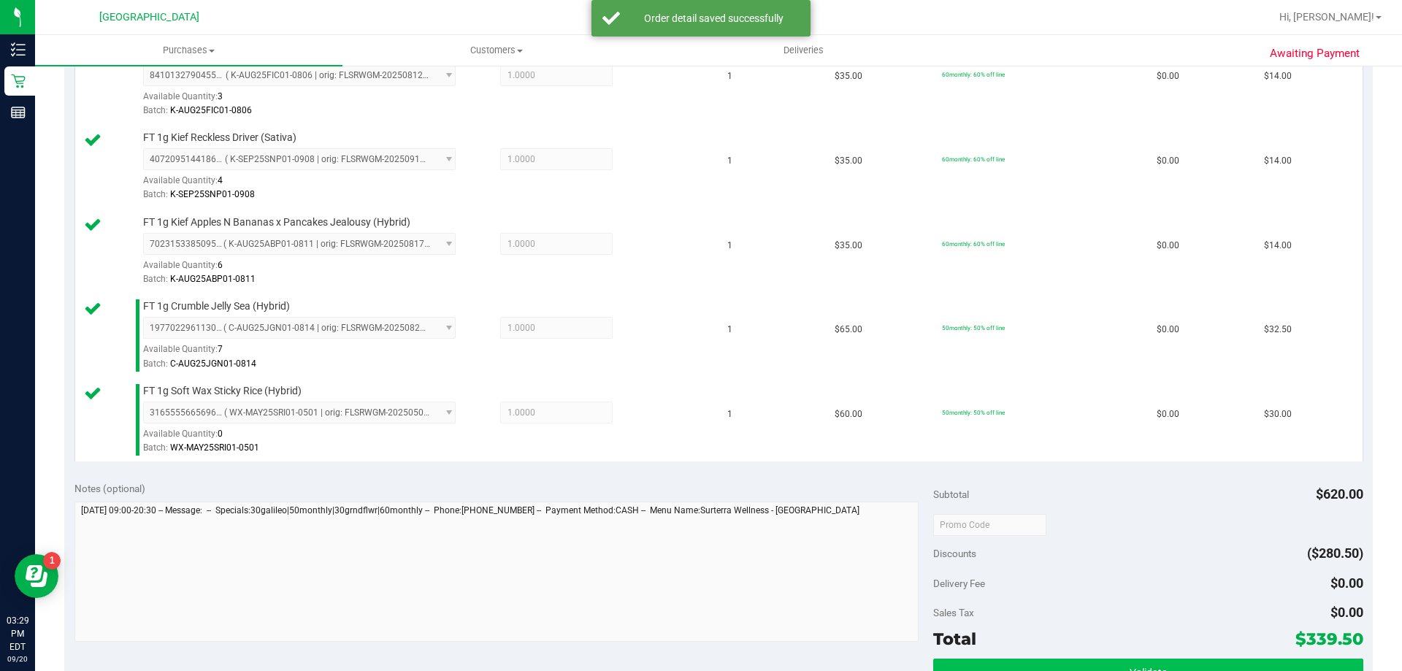
scroll to position [1030, 0]
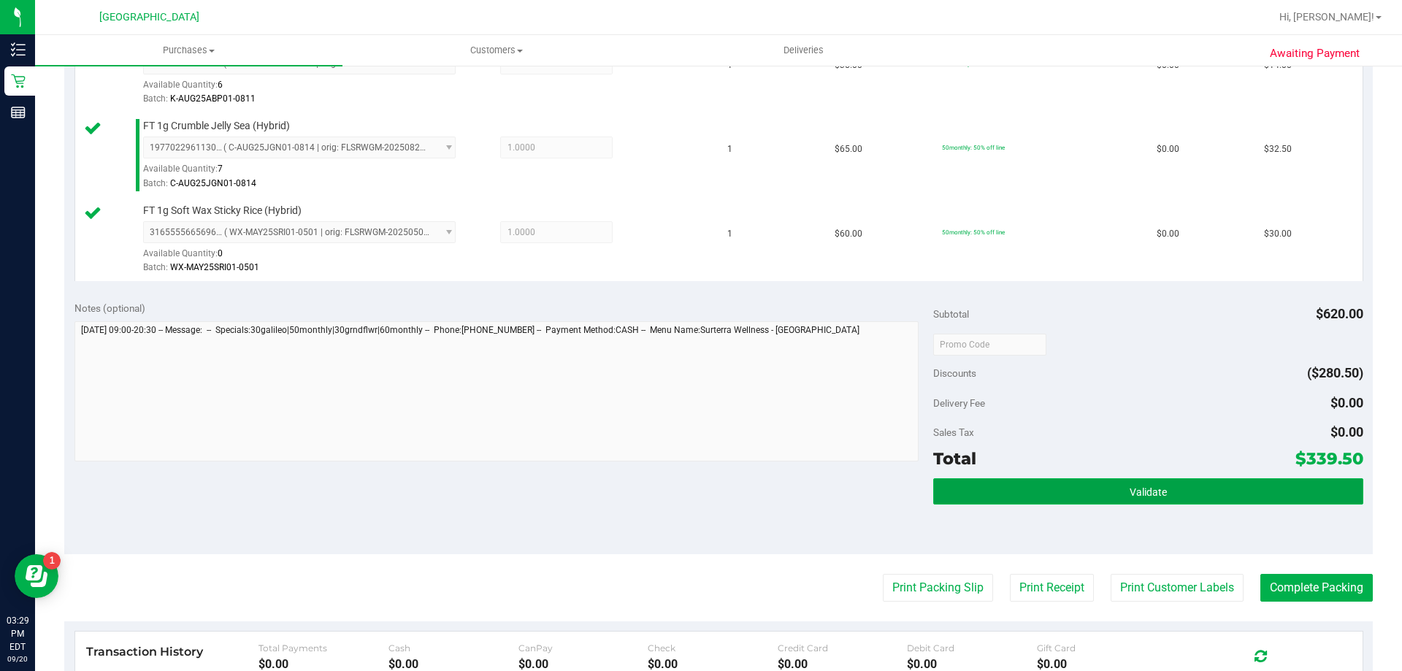
click at [1100, 494] on button "Validate" at bounding box center [1147, 491] width 429 height 26
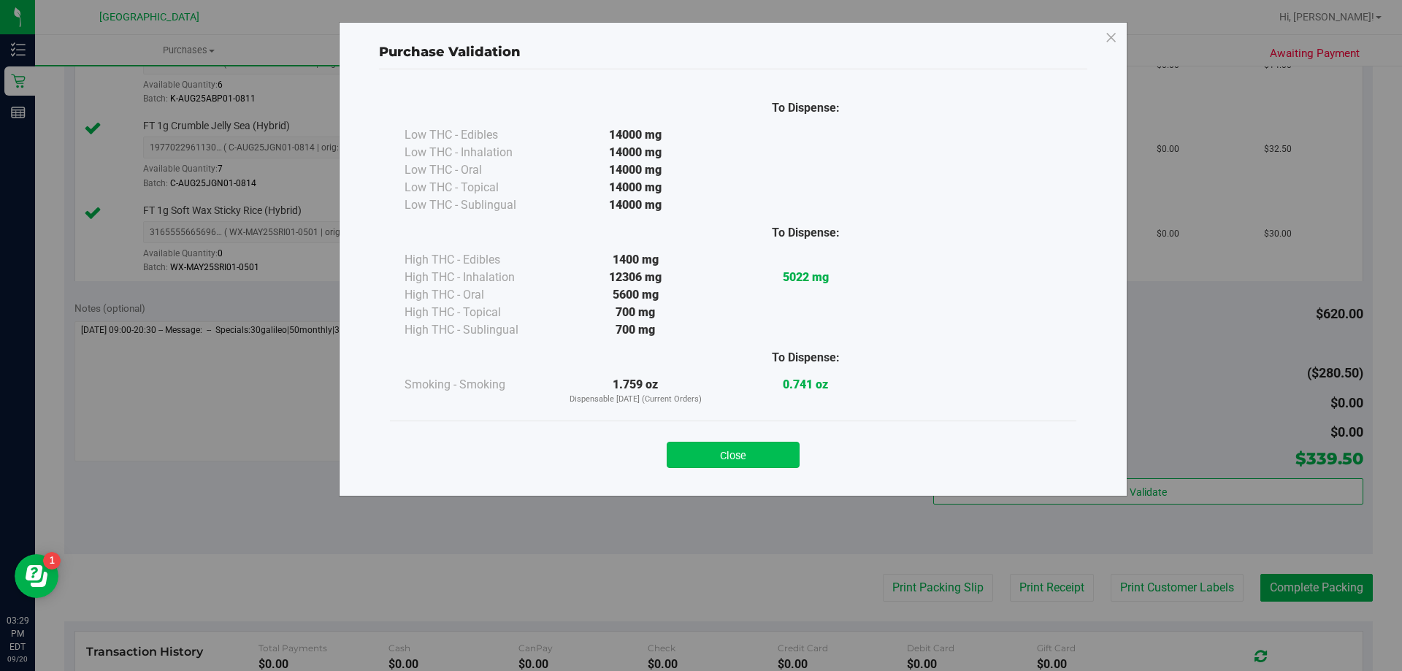
click at [726, 459] on button "Close" at bounding box center [733, 455] width 133 height 26
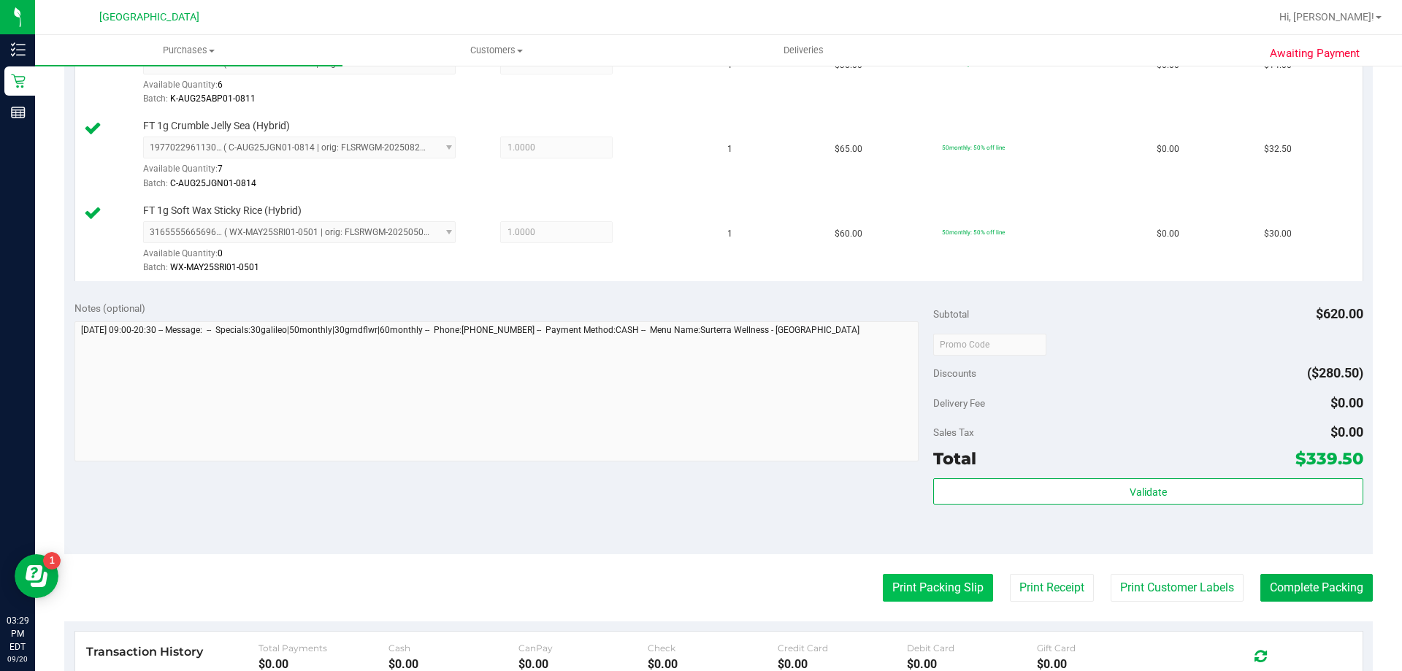
click at [883, 581] on button "Print Packing Slip" at bounding box center [938, 588] width 110 height 28
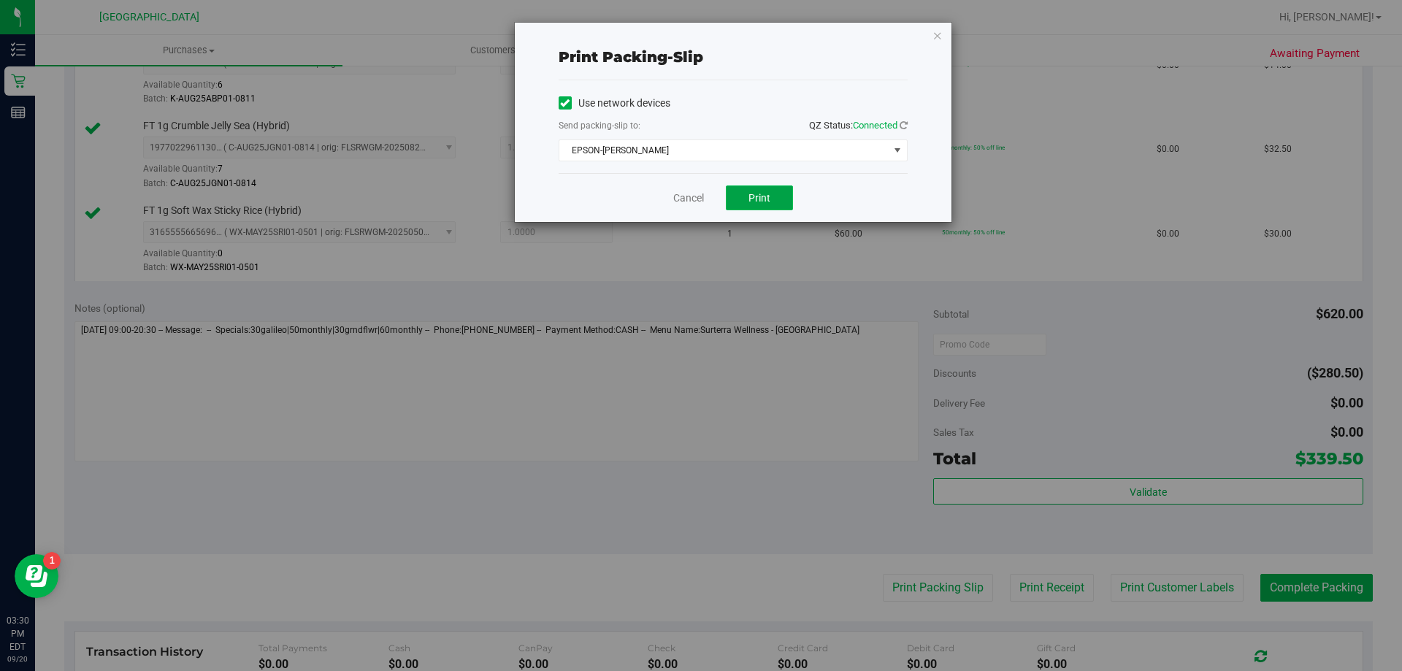
click at [756, 195] on span "Print" at bounding box center [759, 198] width 22 height 12
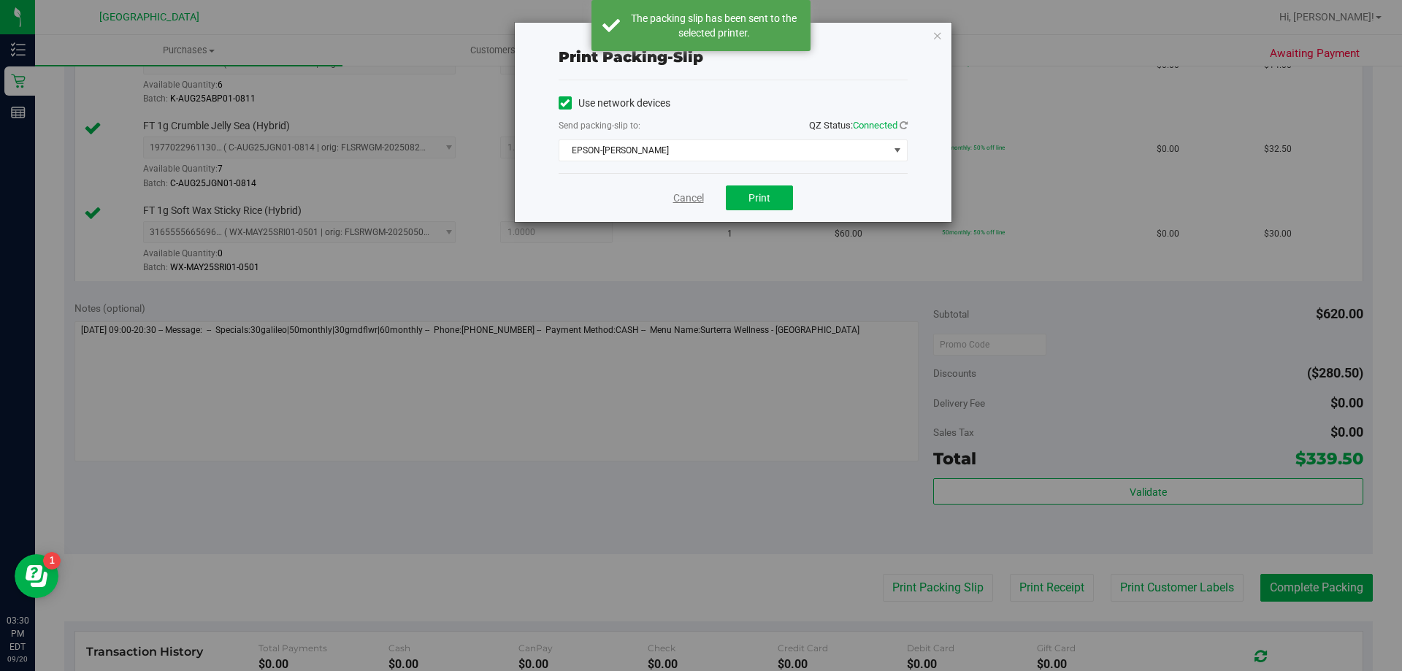
click at [697, 196] on link "Cancel" at bounding box center [688, 198] width 31 height 15
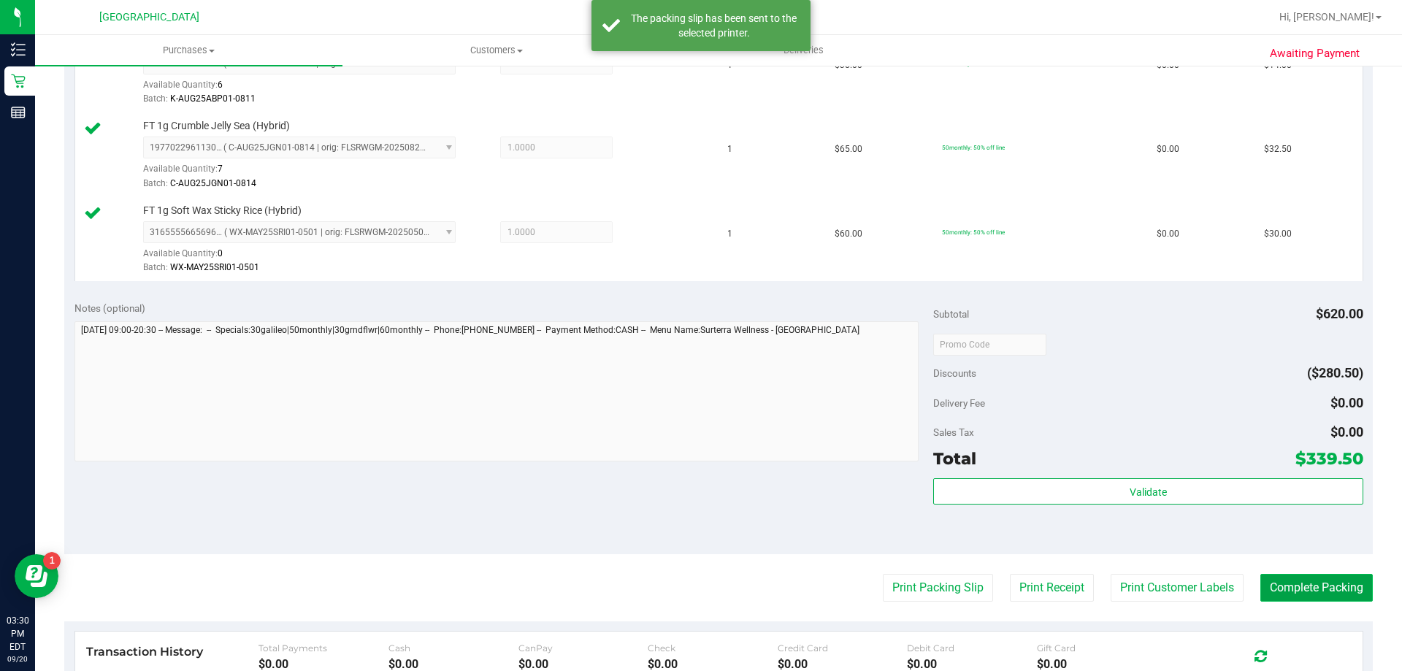
click at [1290, 594] on button "Complete Packing" at bounding box center [1316, 588] width 112 height 28
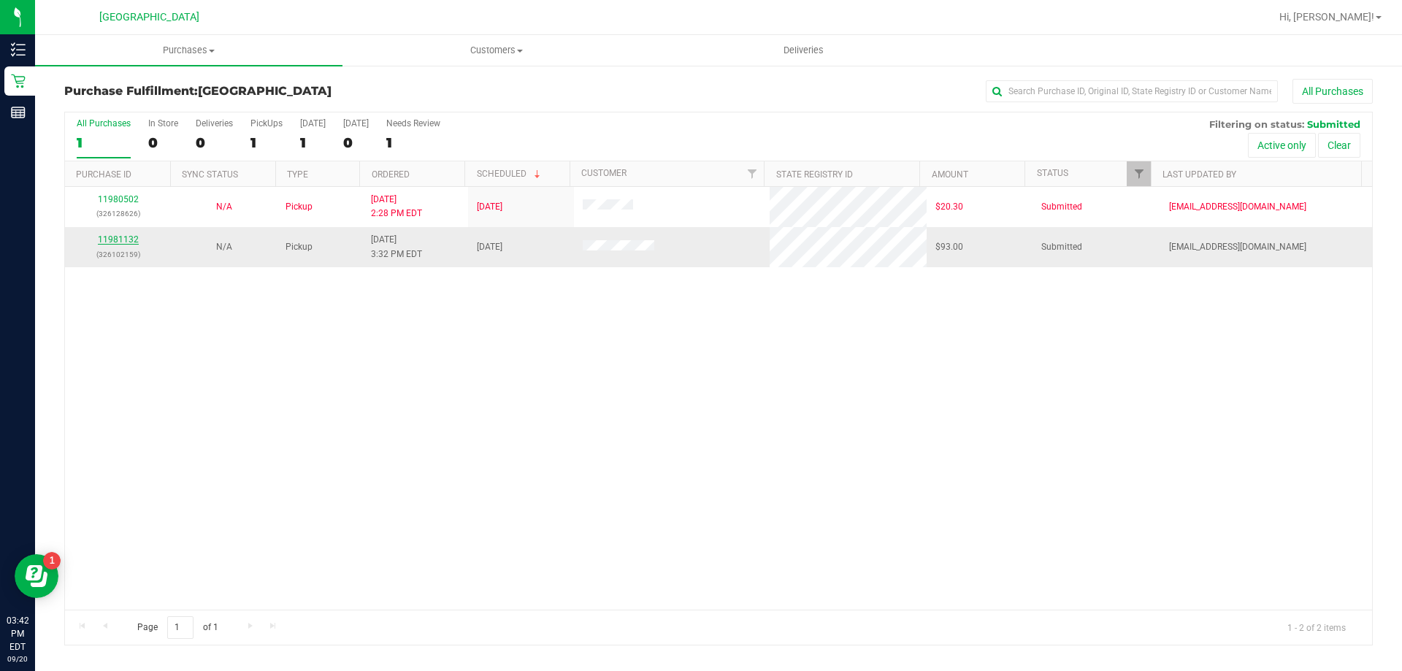
click at [116, 240] on link "11981132" at bounding box center [118, 239] width 41 height 10
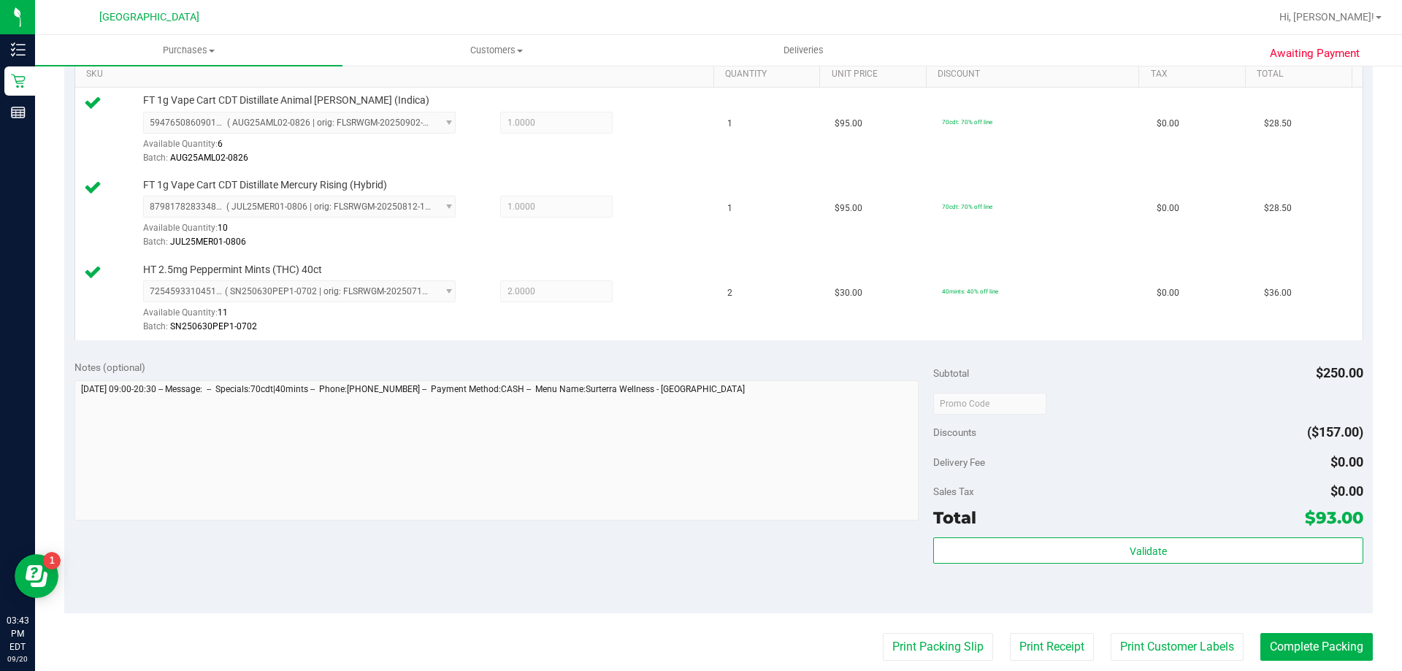
scroll to position [511, 0]
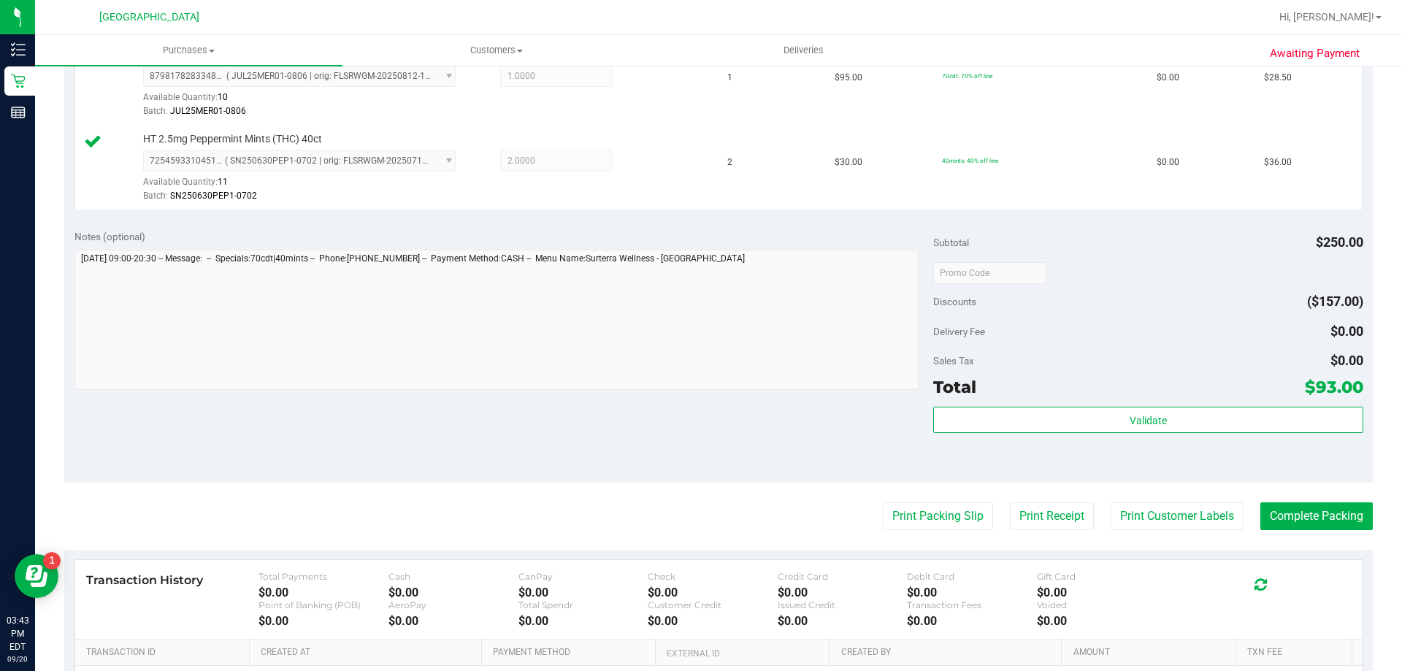
click at [1138, 401] on div "Subtotal $250.00 Discounts ($157.00) Delivery Fee $0.00 Sales Tax $0.00 Total $…" at bounding box center [1147, 350] width 429 height 243
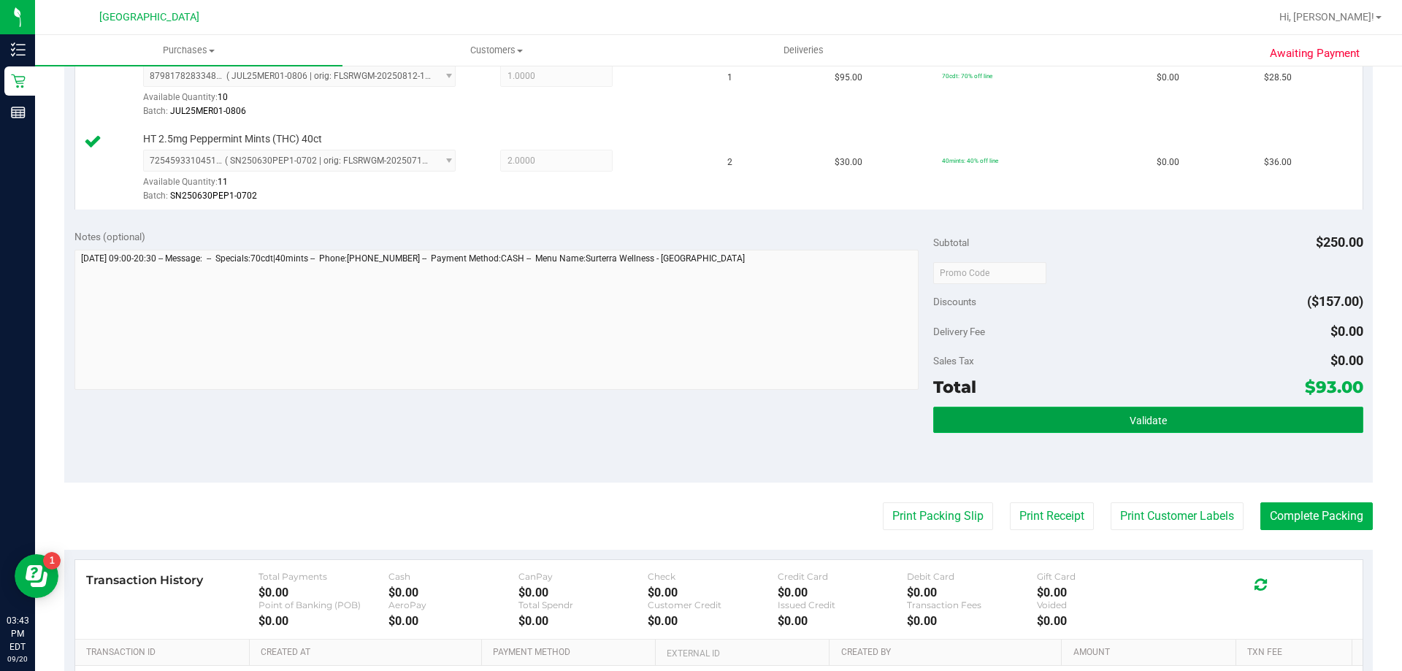
click at [1140, 413] on button "Validate" at bounding box center [1147, 420] width 429 height 26
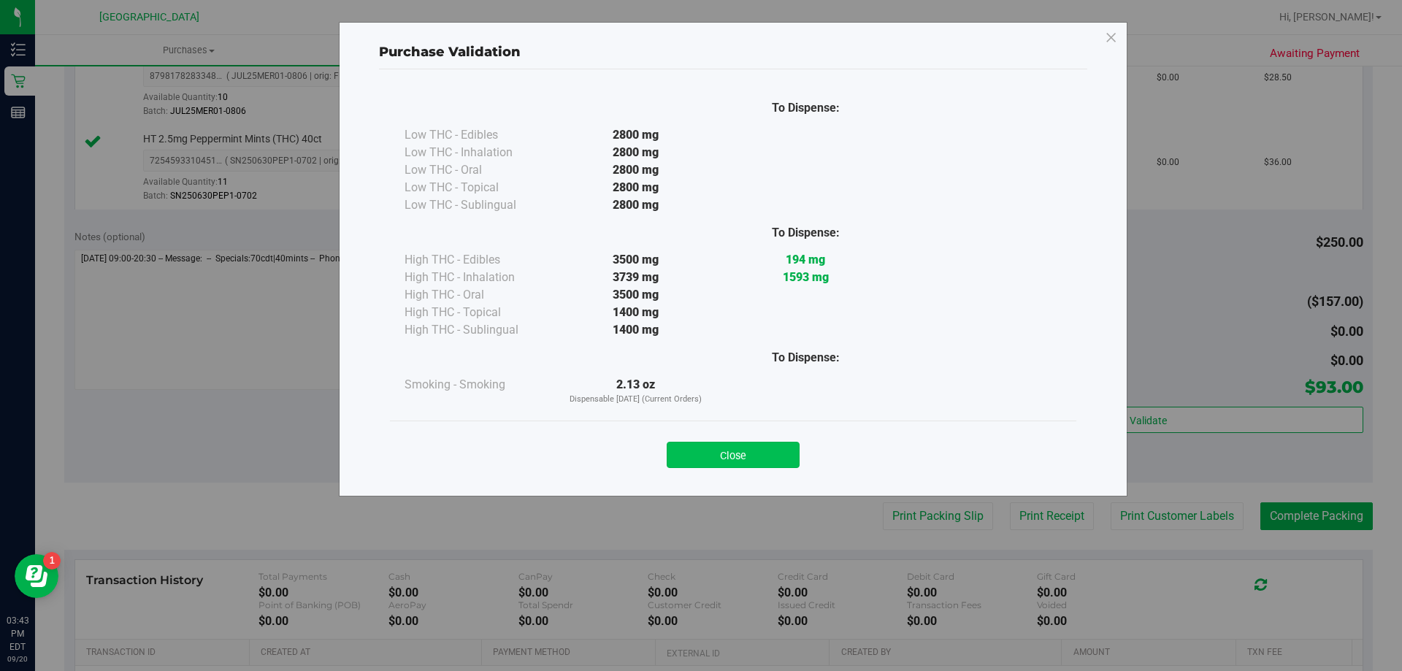
click at [724, 453] on button "Close" at bounding box center [733, 455] width 133 height 26
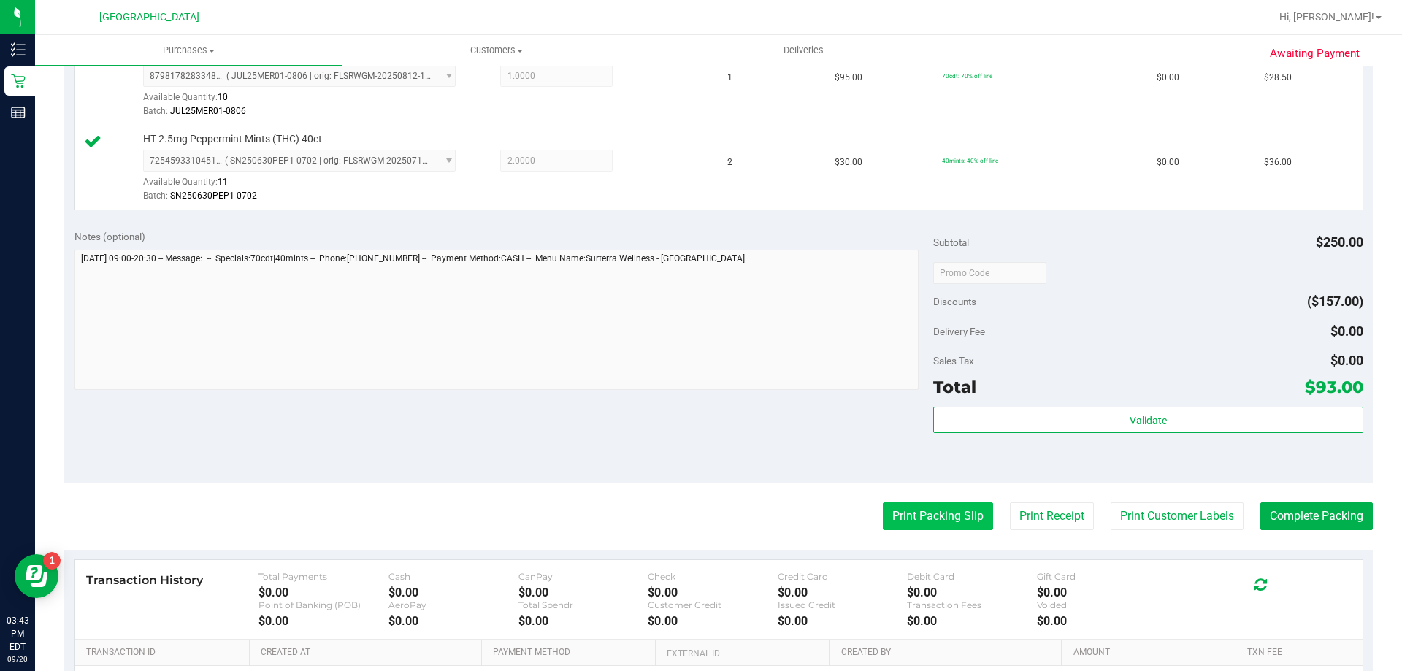
click at [919, 513] on button "Print Packing Slip" at bounding box center [938, 516] width 110 height 28
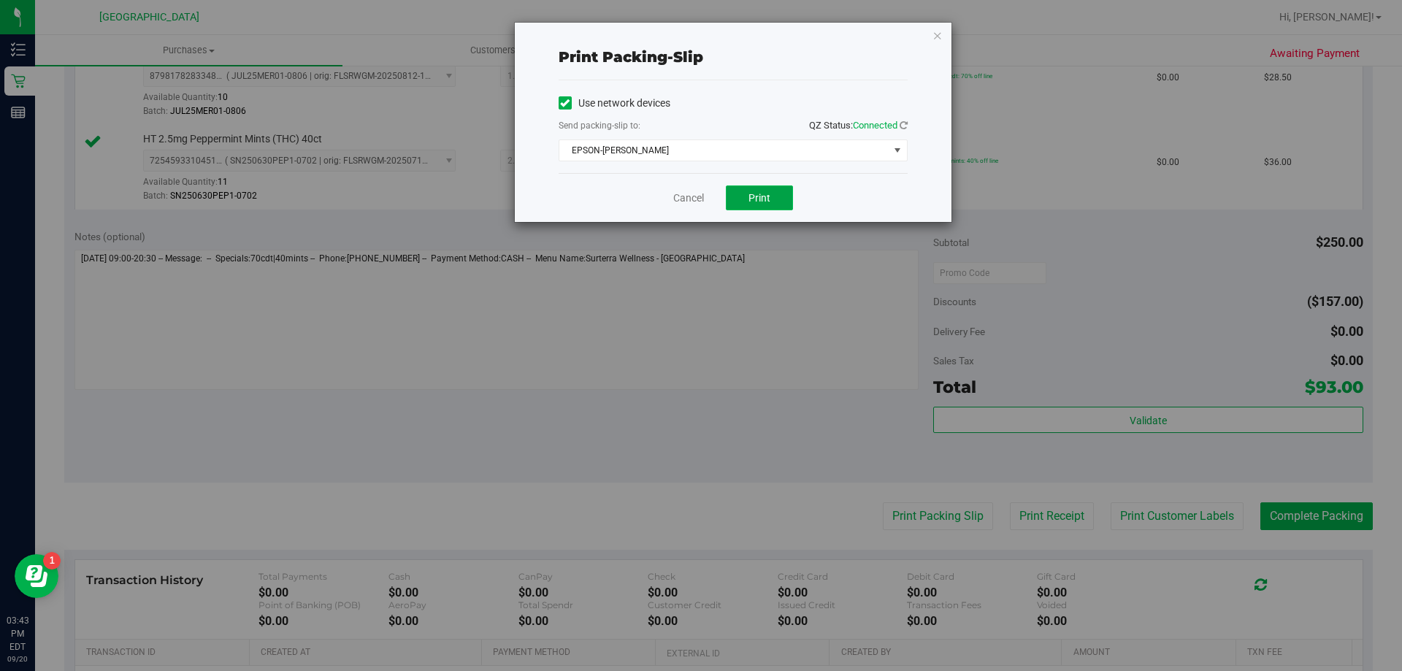
click at [761, 188] on button "Print" at bounding box center [759, 197] width 67 height 25
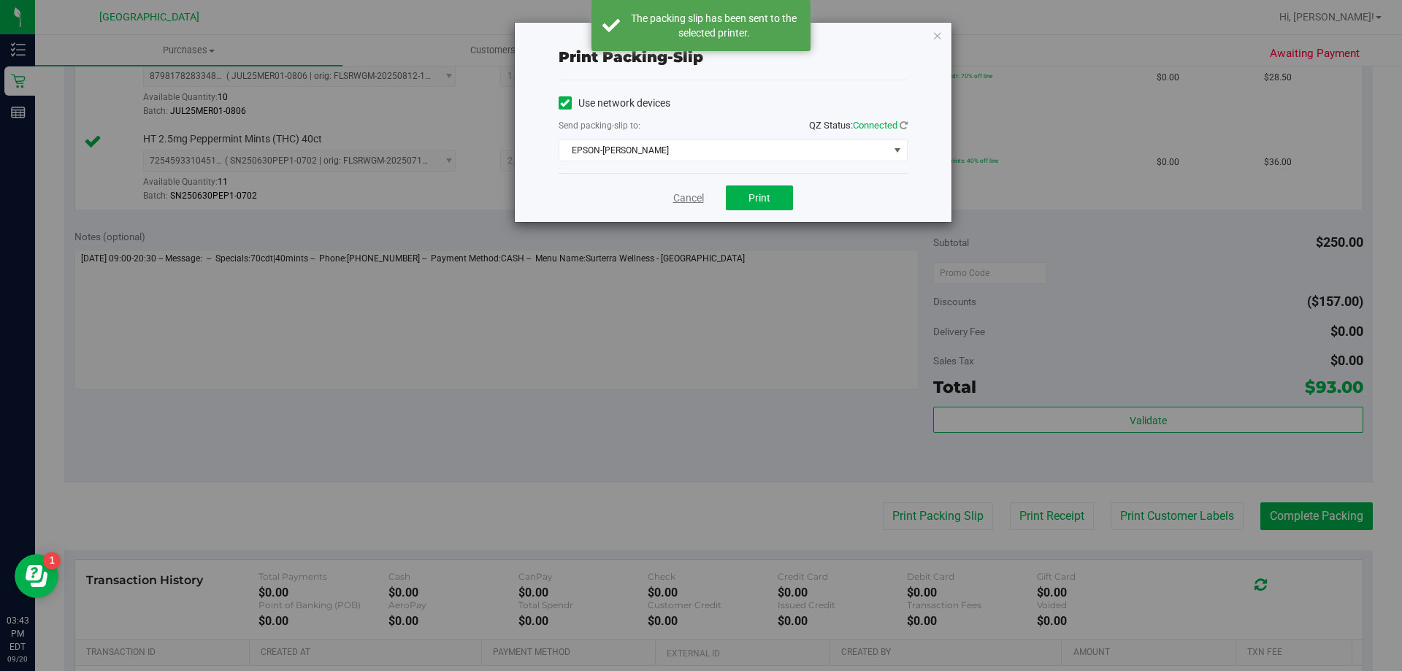
click at [685, 198] on link "Cancel" at bounding box center [688, 198] width 31 height 15
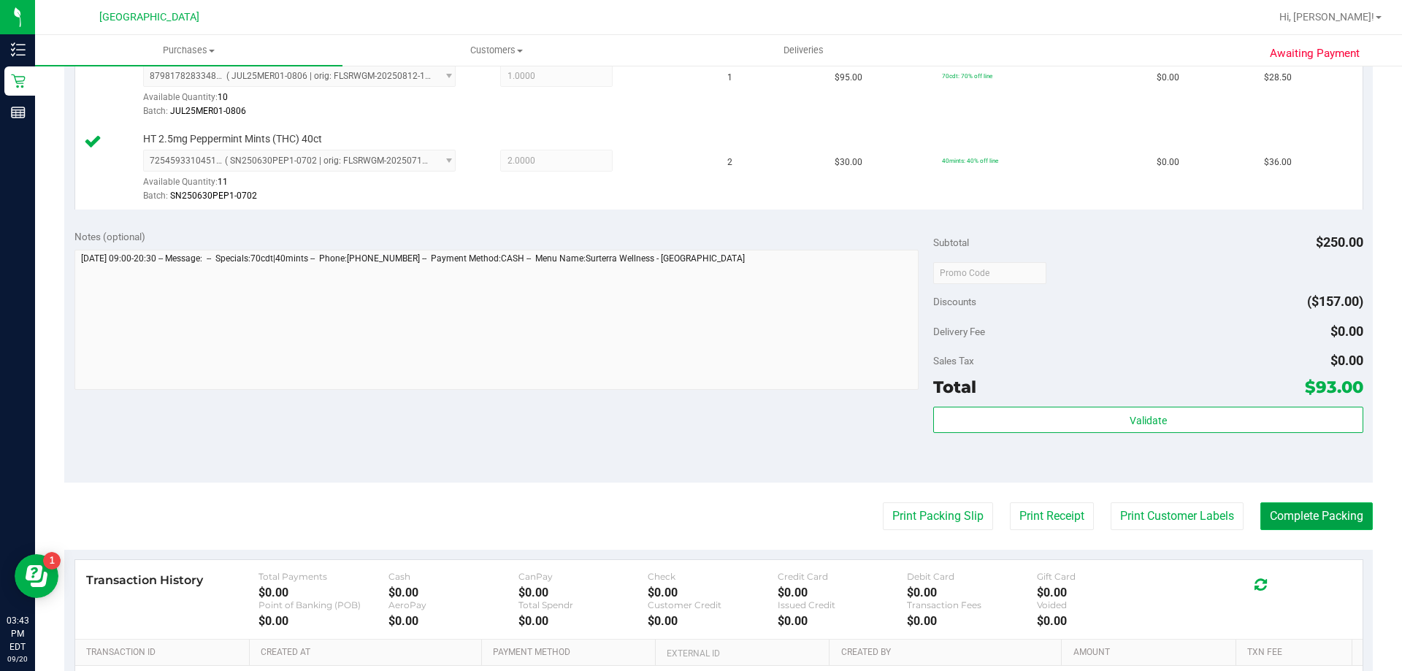
click at [1342, 515] on button "Complete Packing" at bounding box center [1316, 516] width 112 height 28
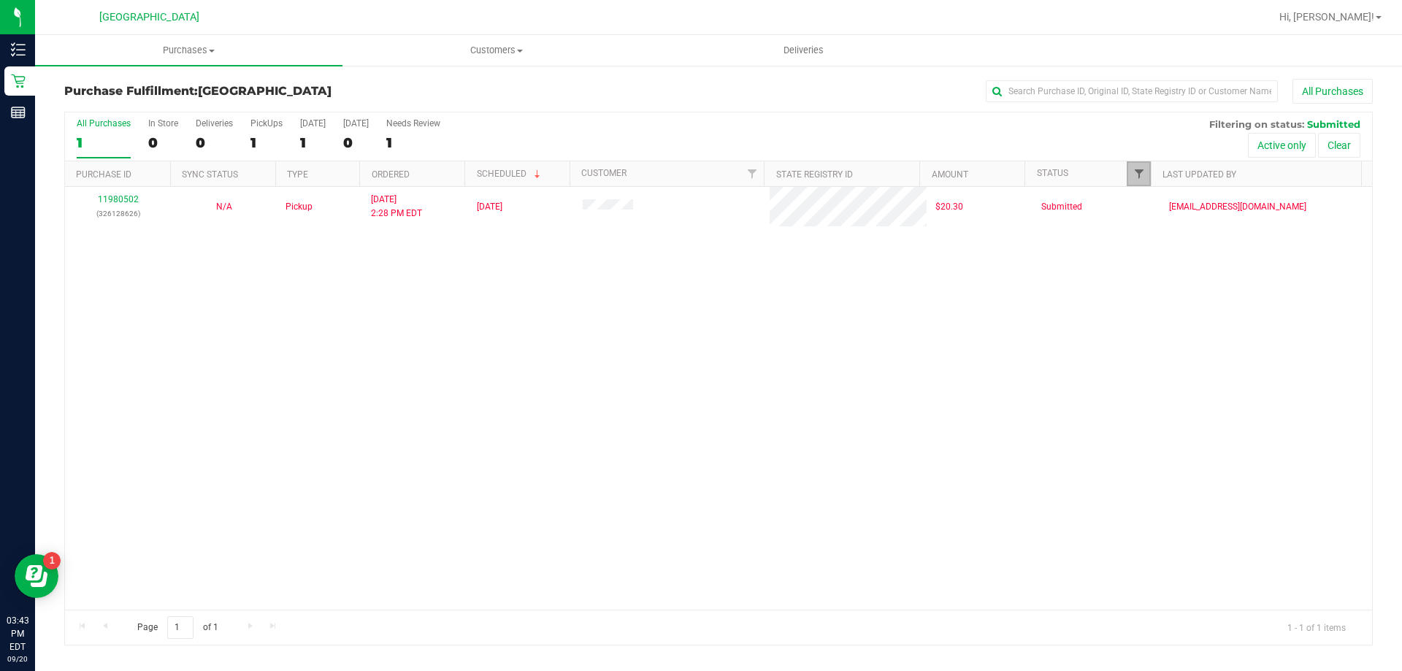
click at [1139, 180] on span "Filter" at bounding box center [1139, 174] width 12 height 12
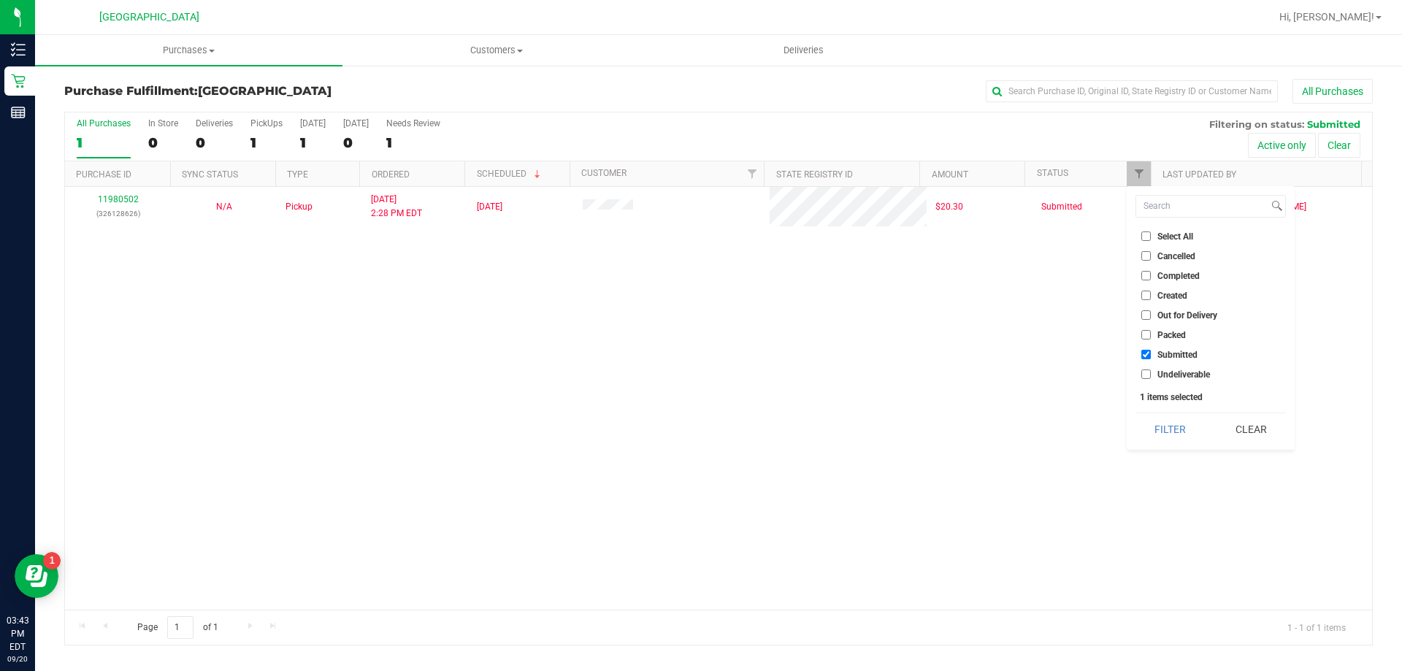
click at [1157, 374] on span "Undeliverable" at bounding box center [1183, 374] width 53 height 9
click at [1151, 374] on input "Undeliverable" at bounding box center [1145, 373] width 9 height 9
checkbox input "true"
click at [1171, 421] on button "Filter" at bounding box center [1170, 429] width 70 height 32
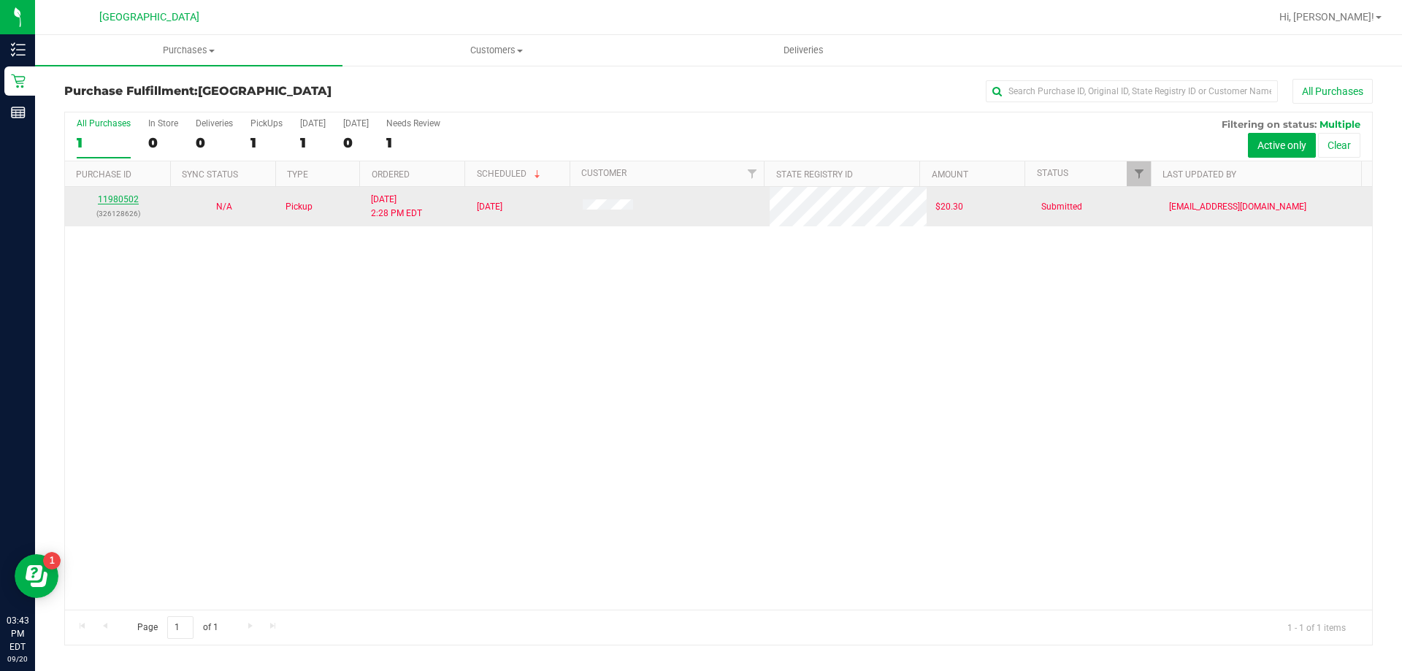
click at [119, 202] on link "11980502" at bounding box center [118, 199] width 41 height 10
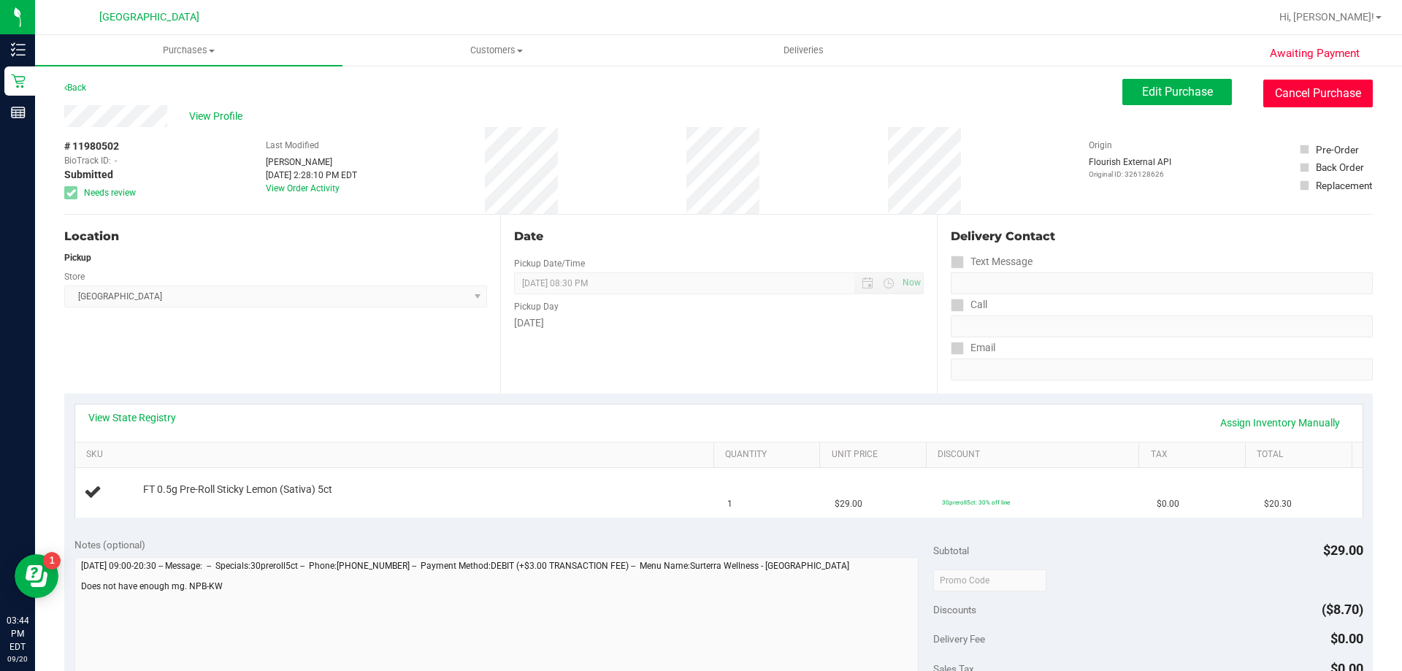
click at [1324, 91] on button "Cancel Purchase" at bounding box center [1318, 94] width 110 height 28
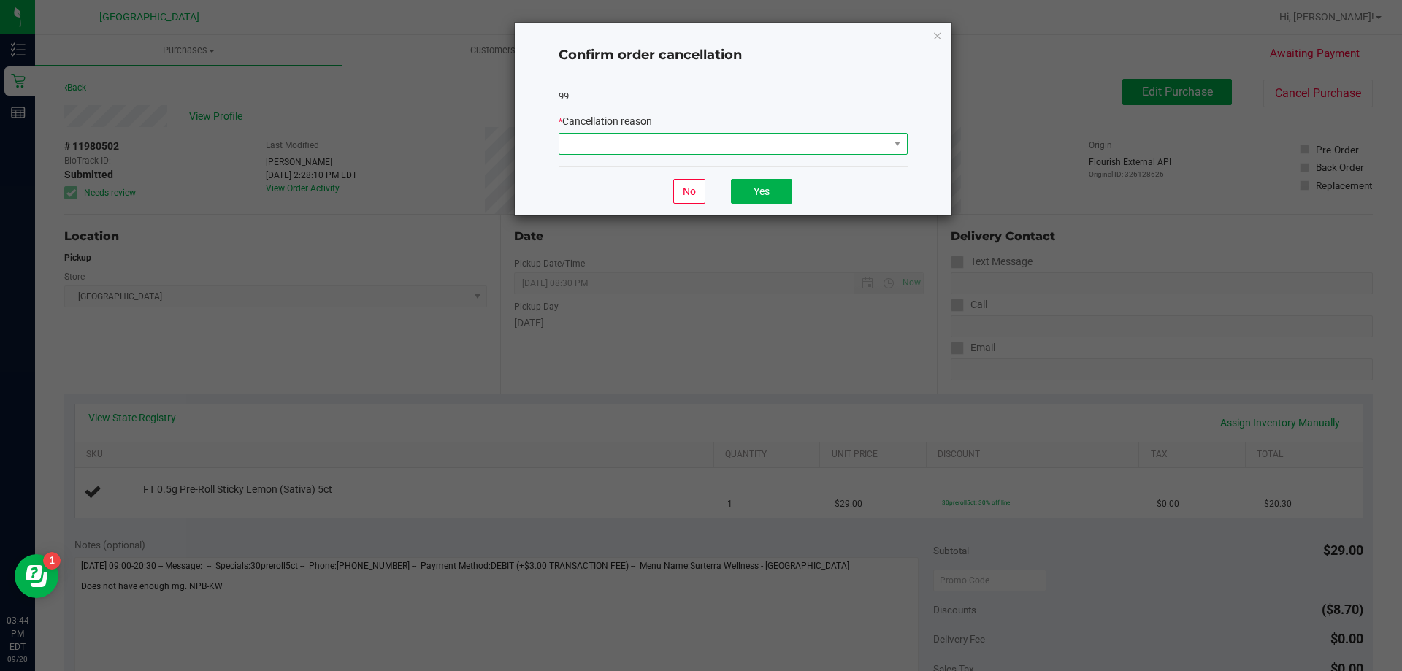
click at [682, 150] on span at bounding box center [723, 144] width 329 height 20
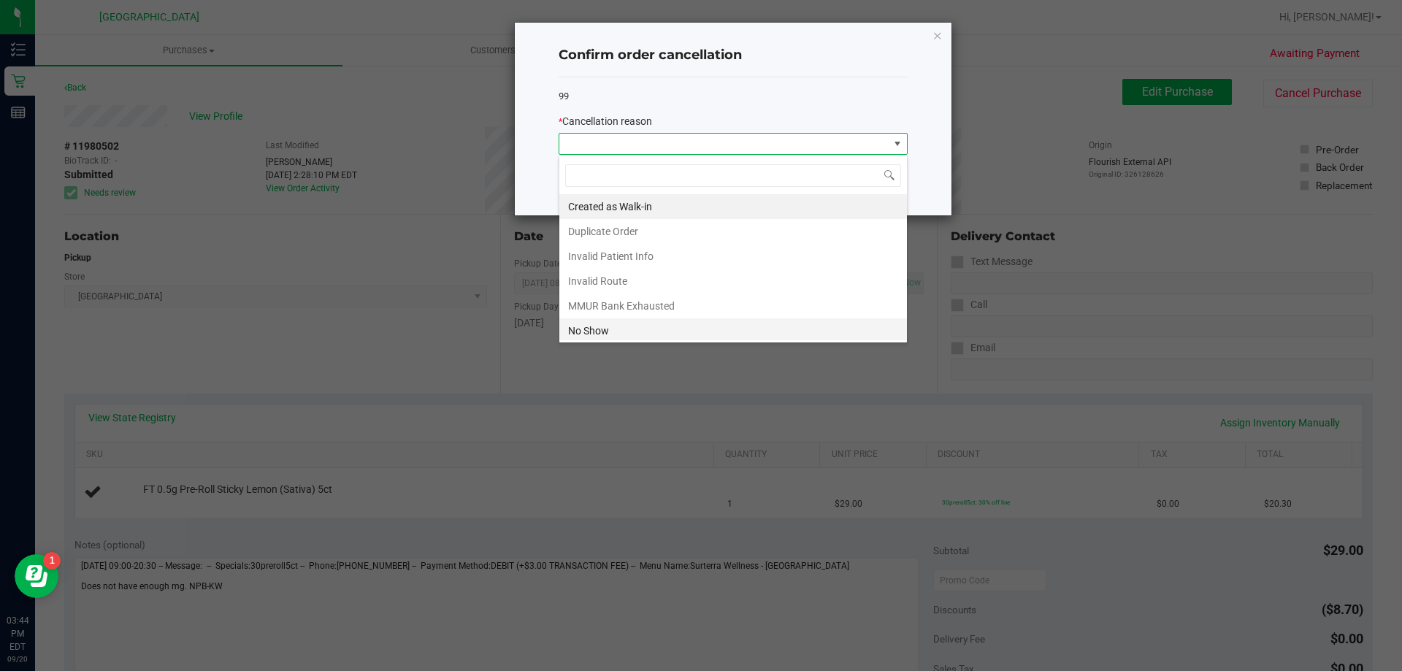
scroll to position [73, 0]
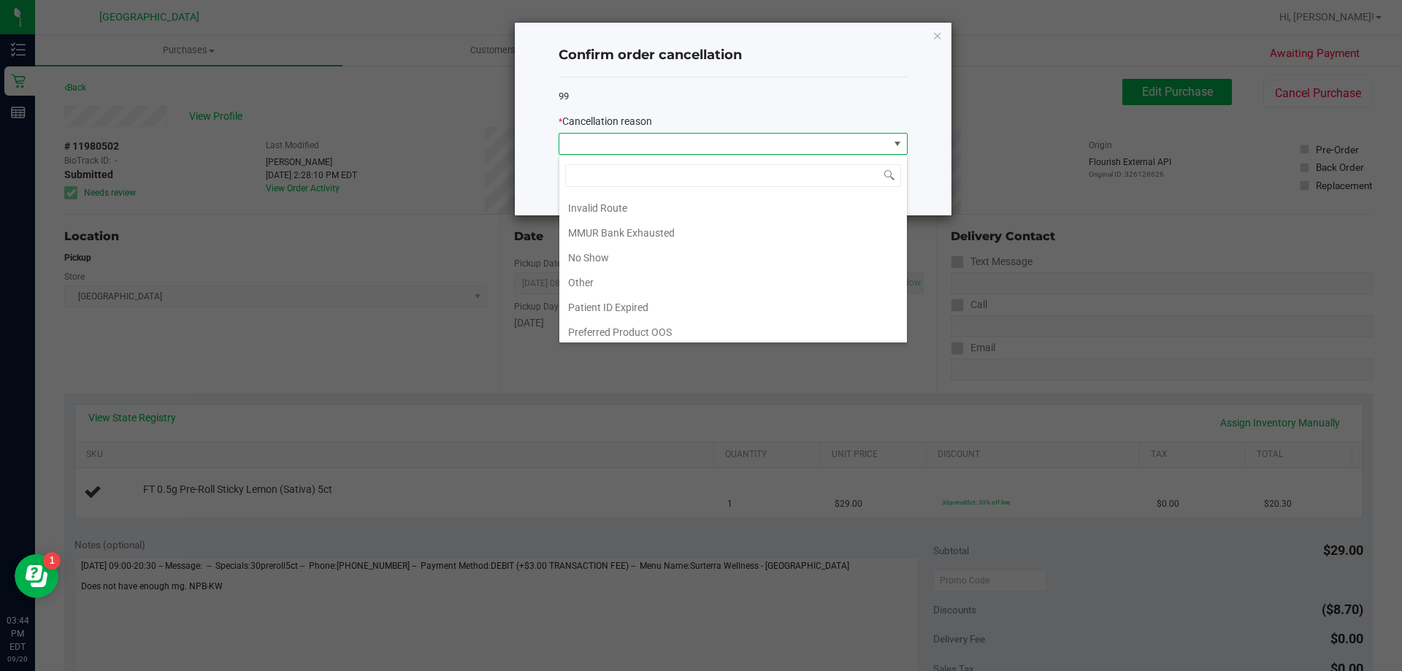
drag, startPoint x: 646, startPoint y: 280, endPoint x: 714, endPoint y: 222, distance: 89.1
click at [647, 280] on li "Other" at bounding box center [733, 282] width 348 height 25
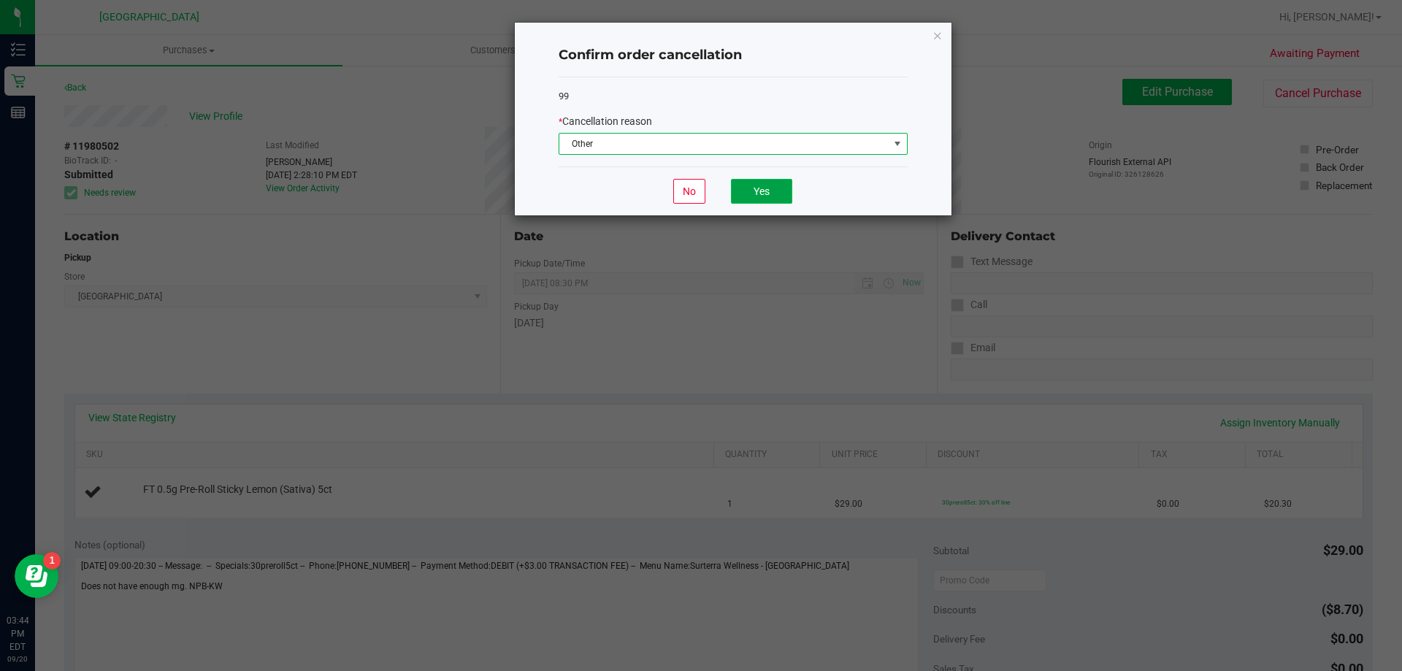
click at [773, 196] on button "Yes" at bounding box center [761, 191] width 61 height 25
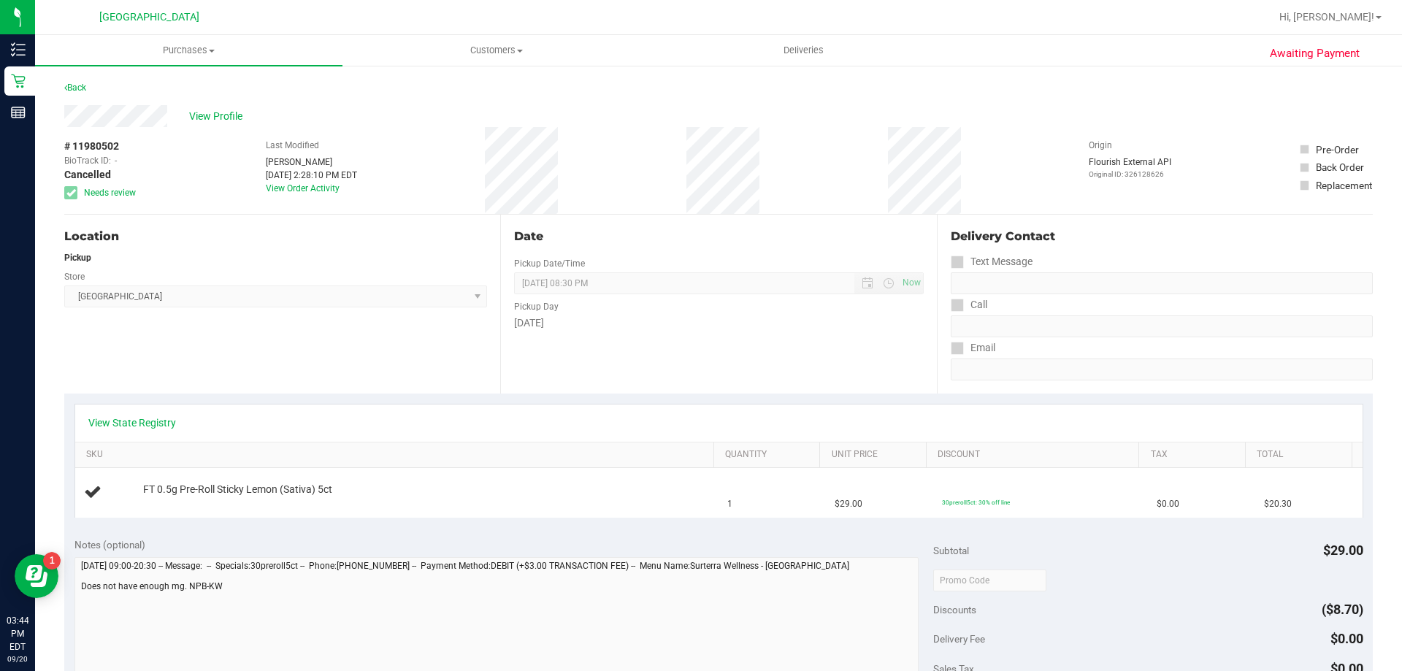
click at [79, 93] on div "Back" at bounding box center [75, 88] width 22 height 18
click at [76, 83] on link "Back" at bounding box center [75, 88] width 22 height 10
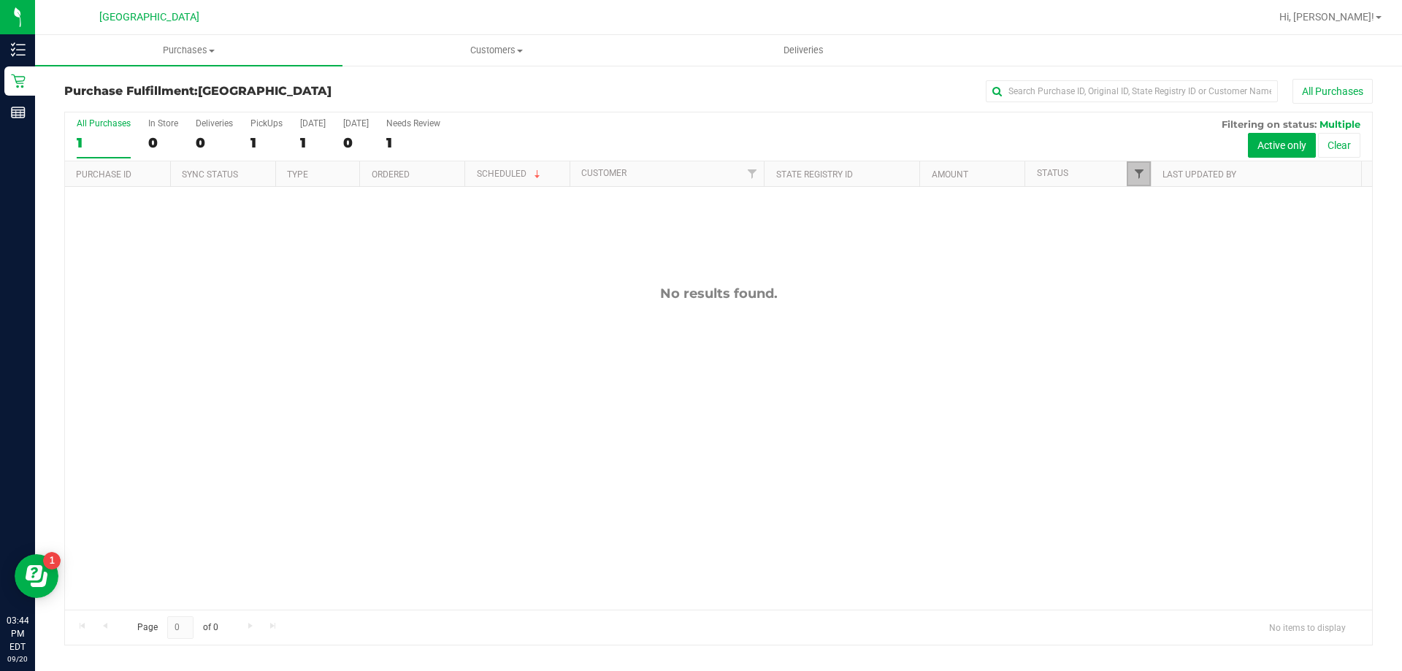
click at [1135, 174] on span "Filter" at bounding box center [1139, 174] width 12 height 12
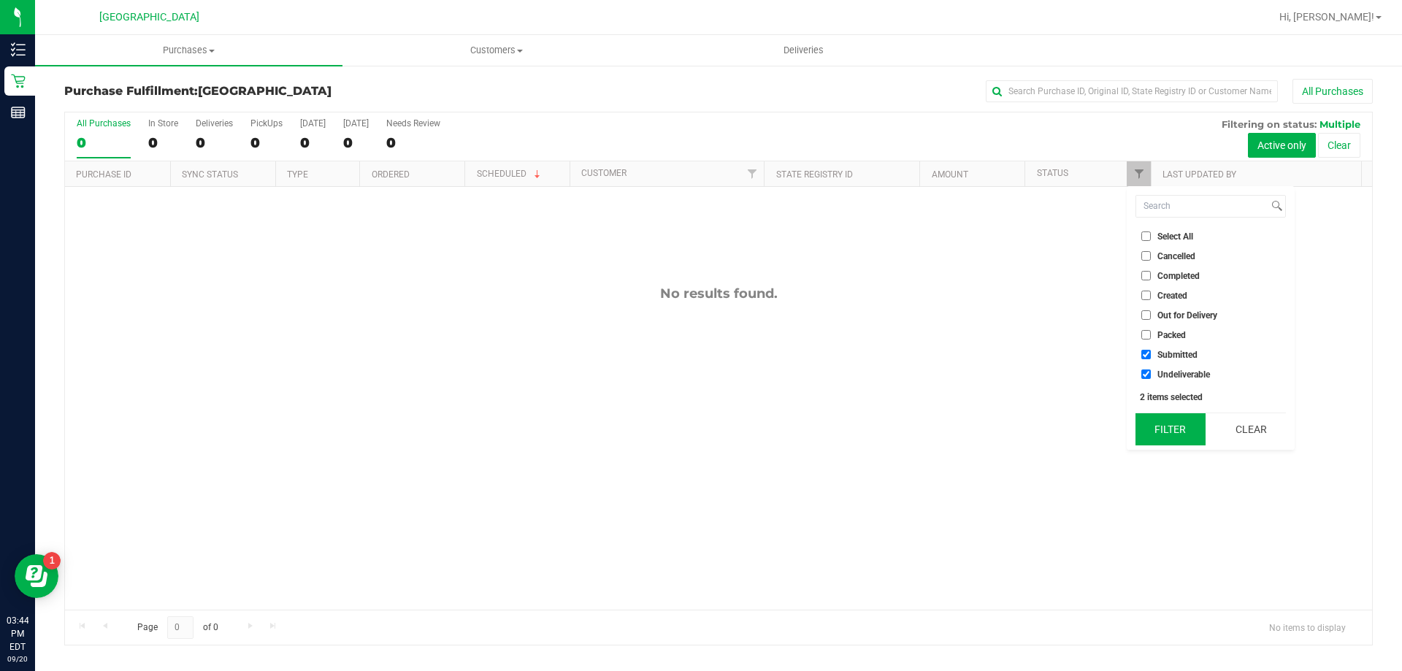
click at [1162, 427] on button "Filter" at bounding box center [1170, 429] width 70 height 32
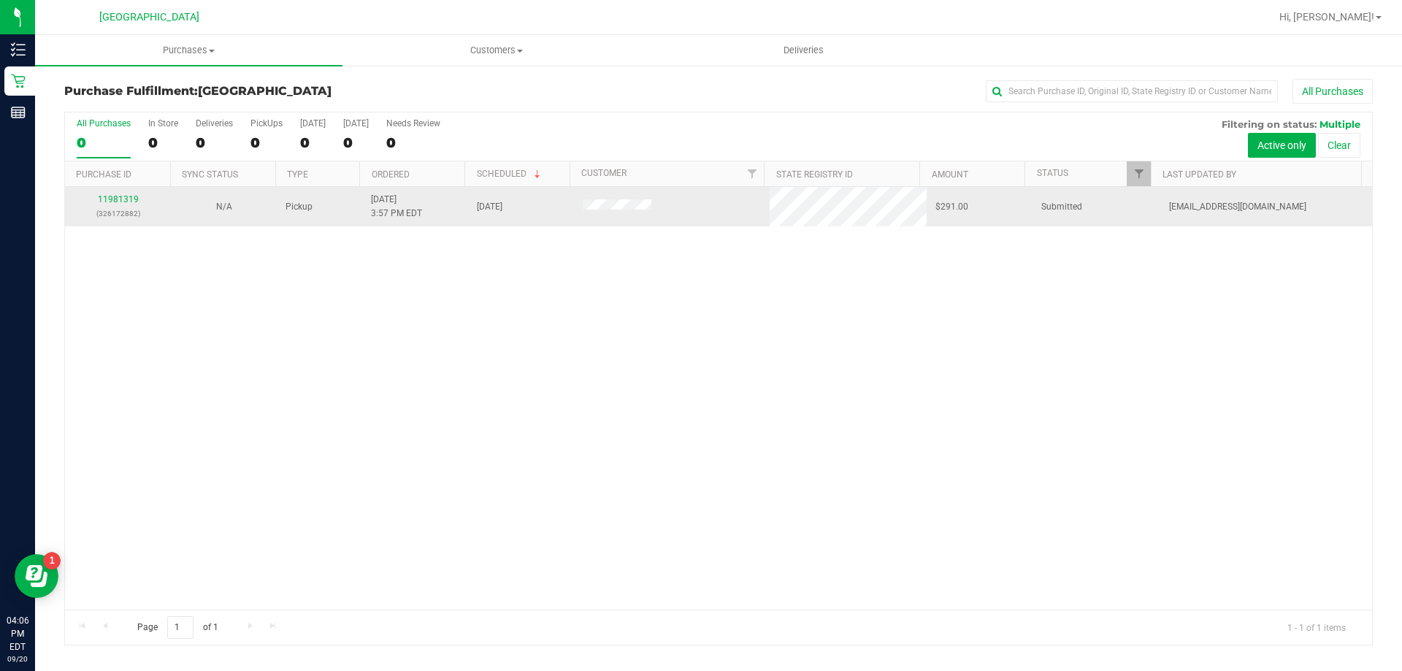
click at [116, 193] on div "11981319 (326172882)" at bounding box center [118, 207] width 88 height 28
click at [117, 194] on link "11981319" at bounding box center [118, 199] width 41 height 10
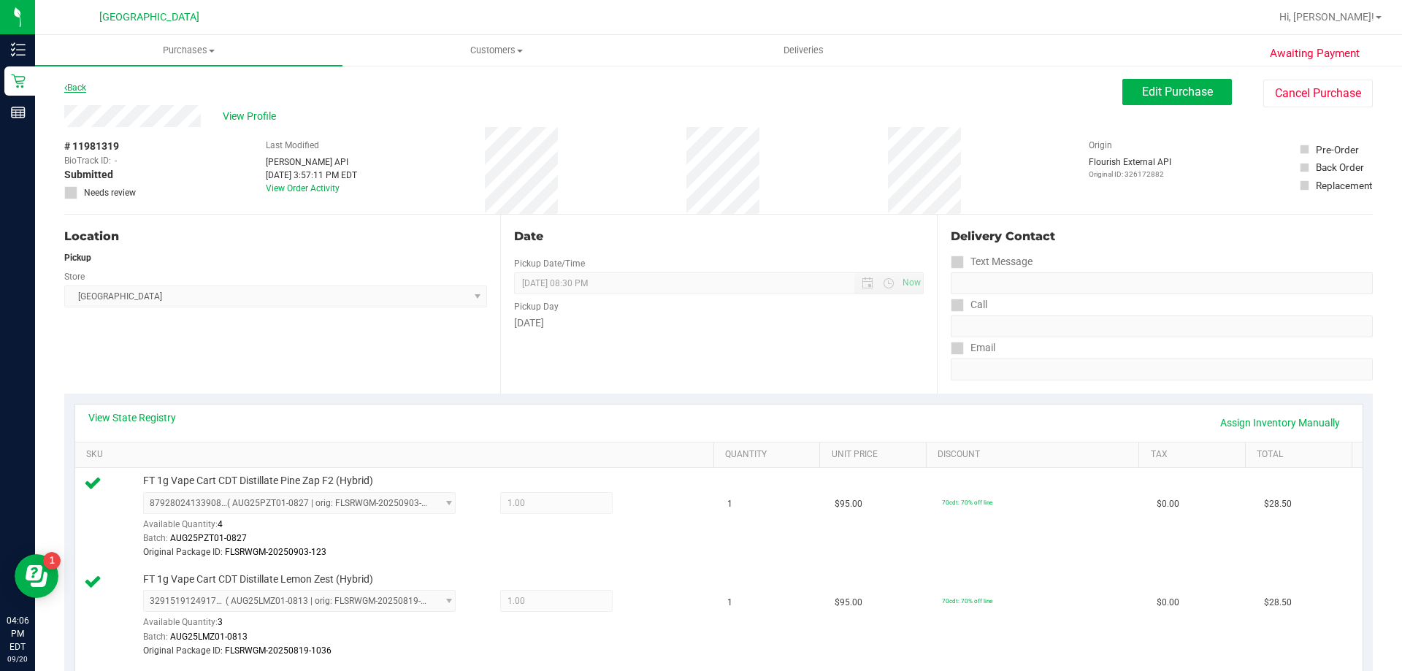
click at [83, 86] on link "Back" at bounding box center [75, 88] width 22 height 10
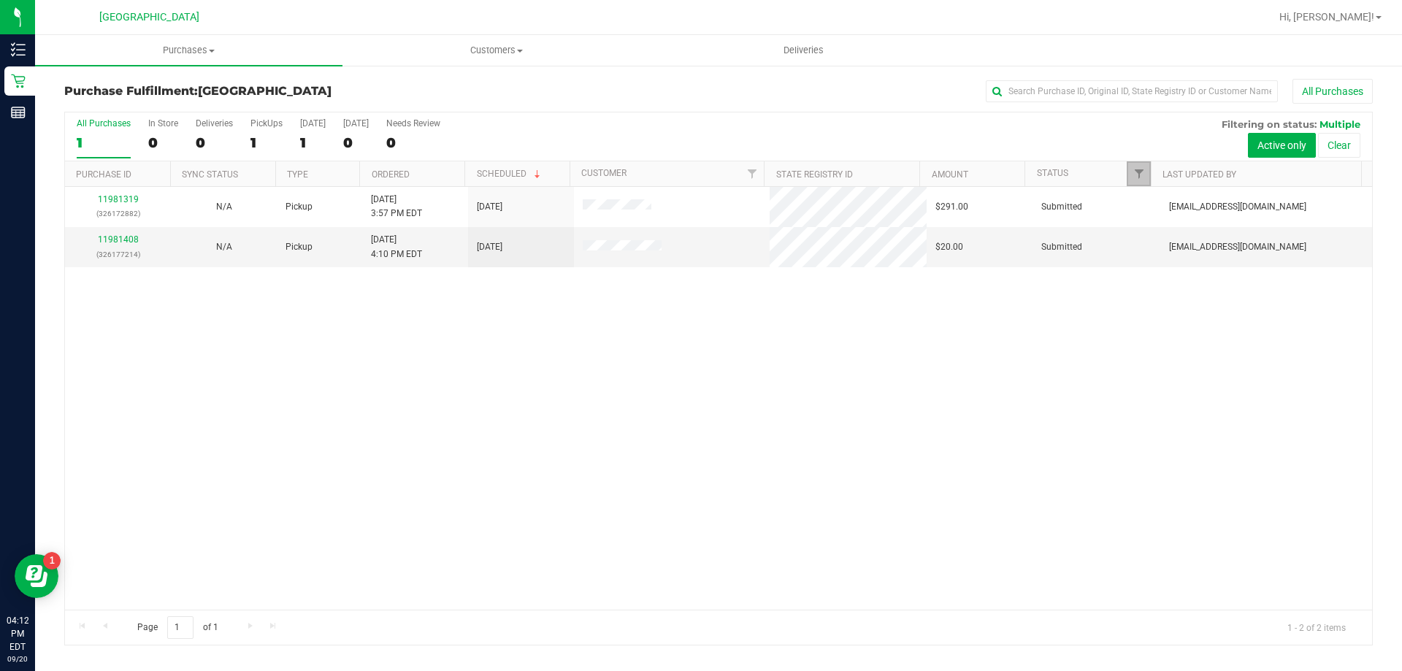
click at [1133, 162] on link "Filter" at bounding box center [1139, 173] width 24 height 25
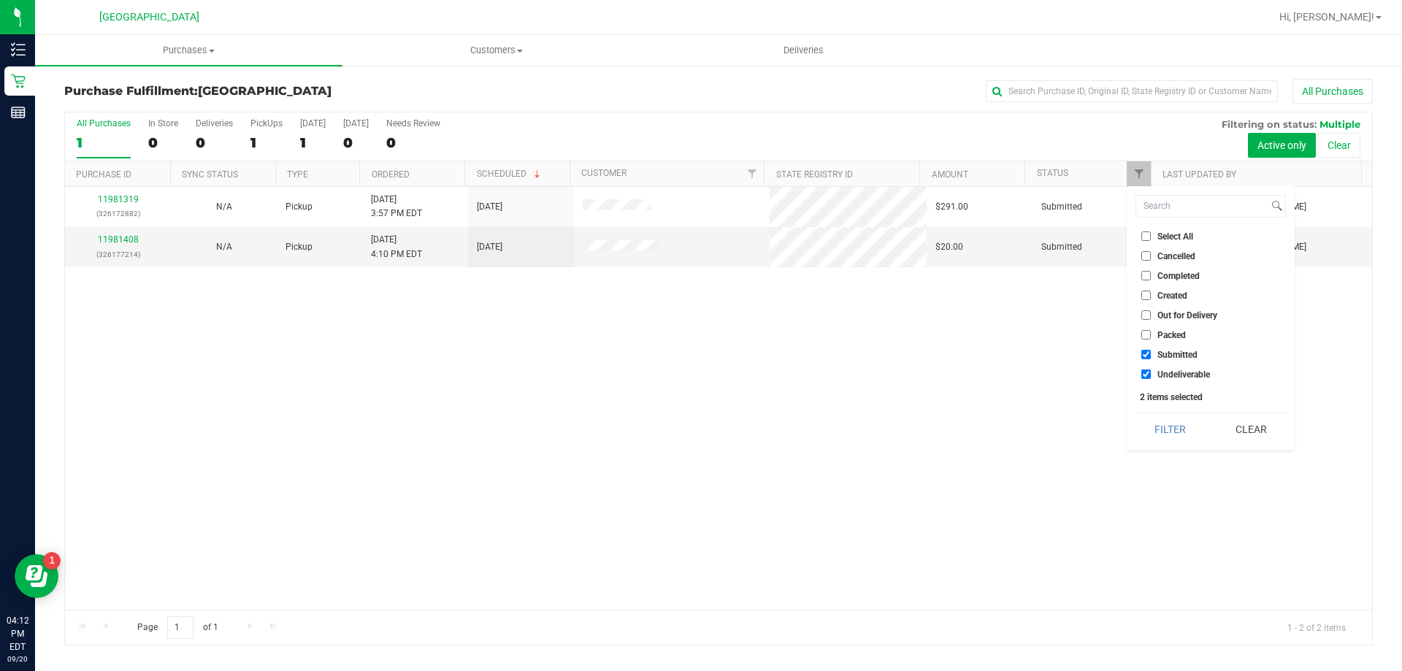
click at [1178, 428] on button "Filter" at bounding box center [1170, 429] width 70 height 32
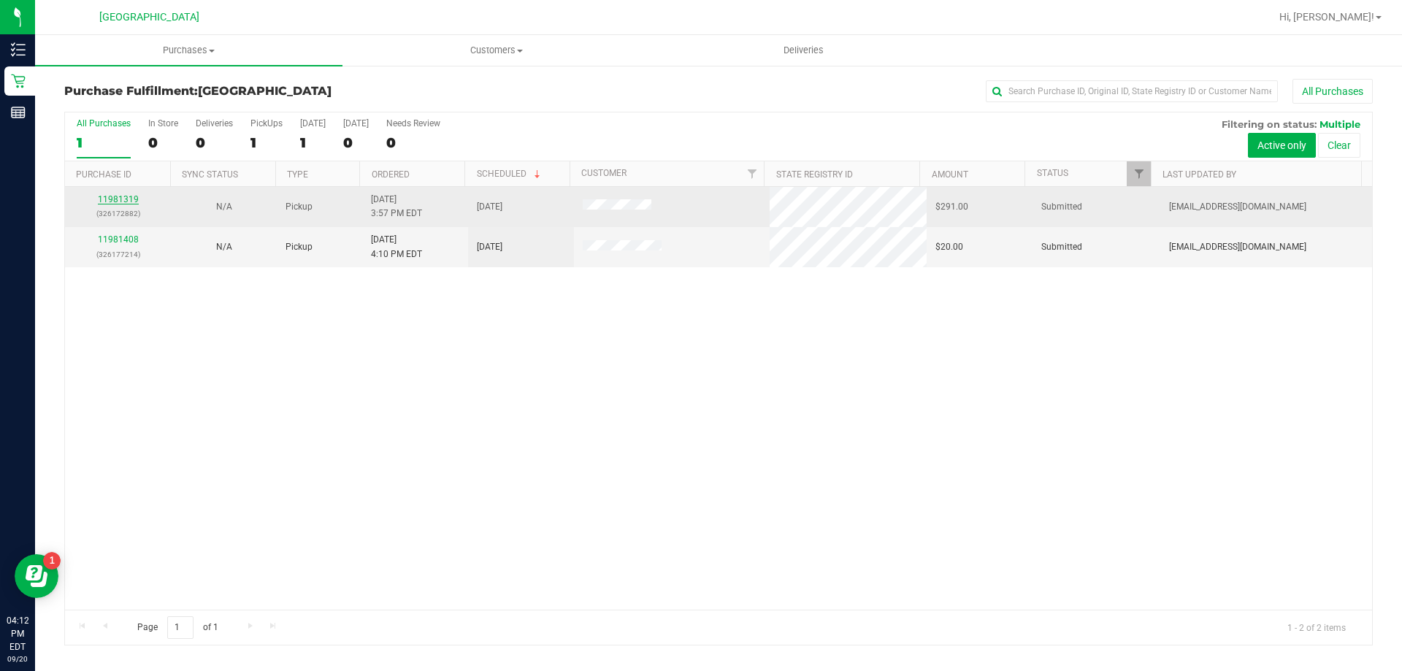
click at [101, 196] on link "11981319" at bounding box center [118, 199] width 41 height 10
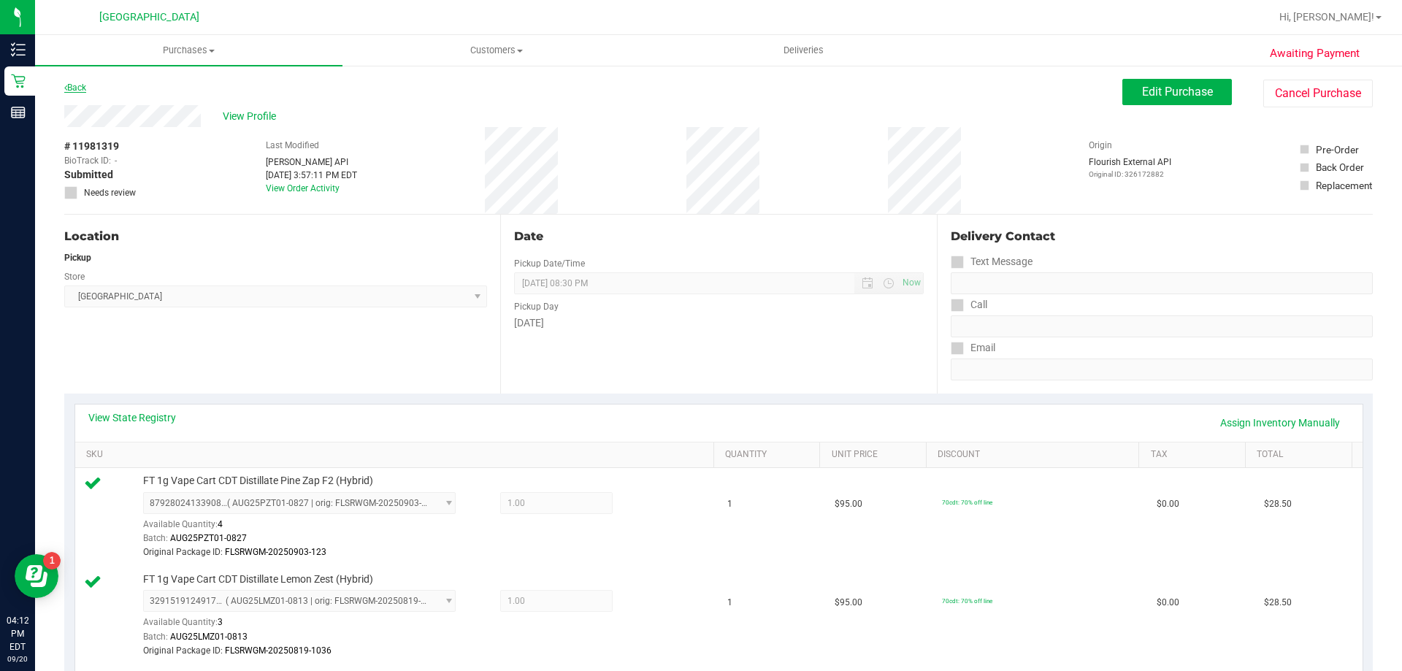
click at [69, 90] on link "Back" at bounding box center [75, 88] width 22 height 10
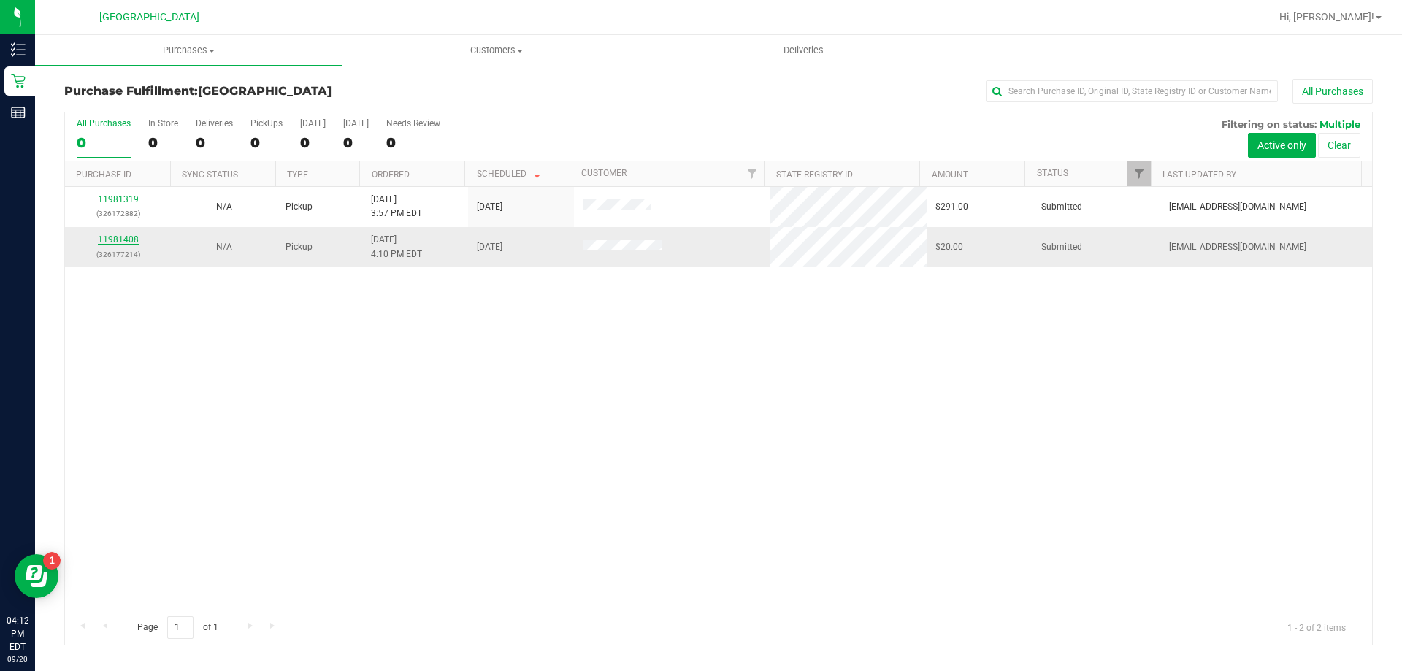
click at [113, 245] on link "11981408" at bounding box center [118, 239] width 41 height 10
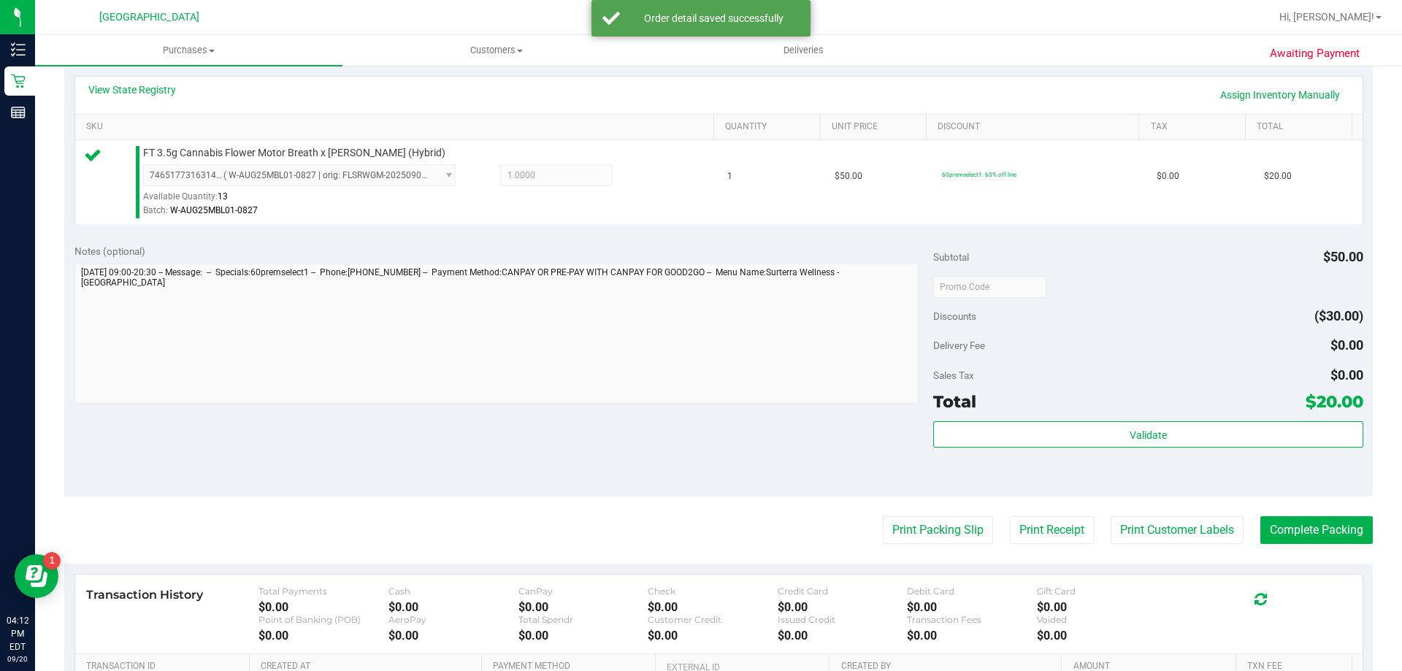
scroll to position [333, 0]
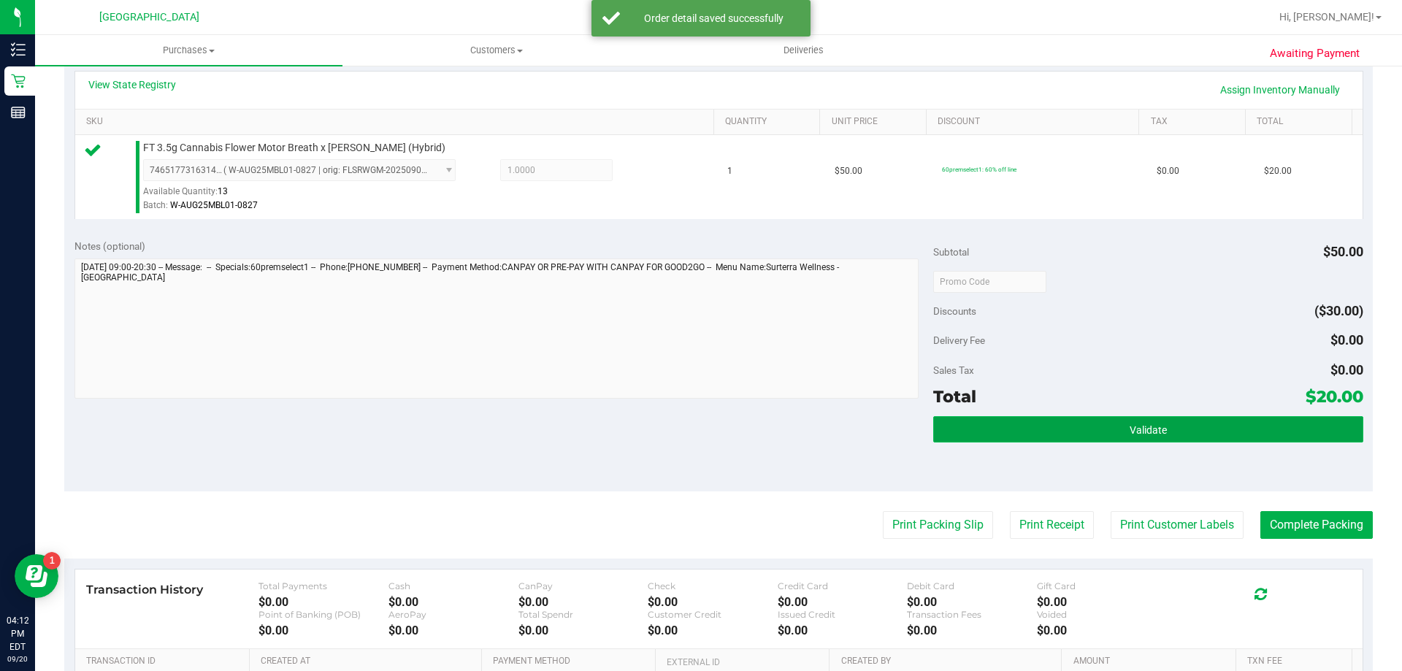
click at [1208, 428] on button "Validate" at bounding box center [1147, 429] width 429 height 26
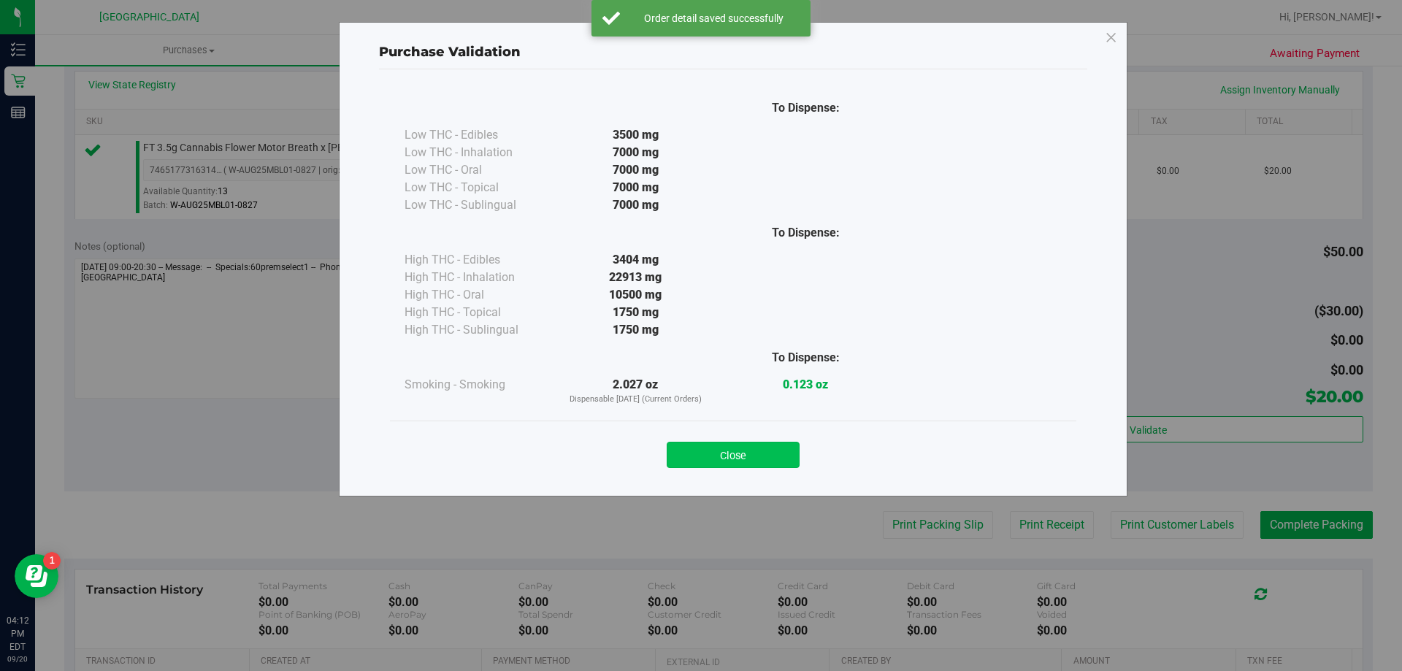
click at [767, 452] on button "Close" at bounding box center [733, 455] width 133 height 26
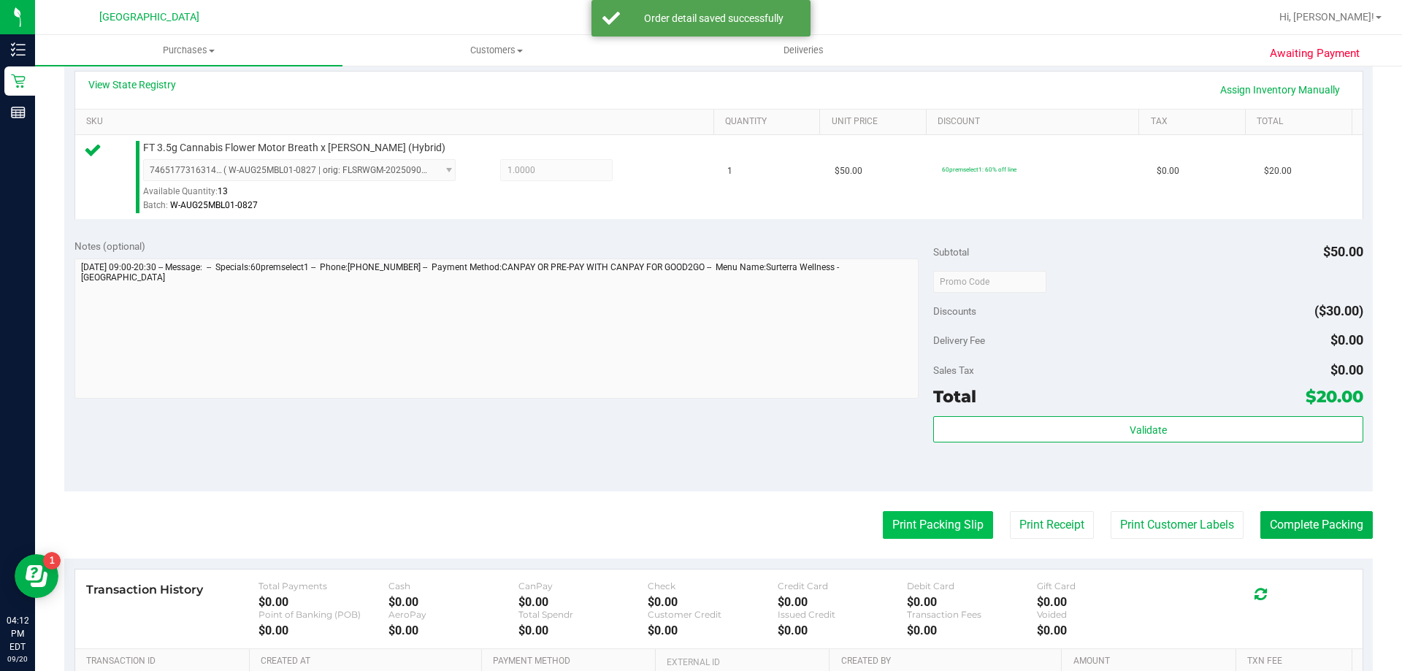
click at [947, 539] on button "Print Packing Slip" at bounding box center [938, 525] width 110 height 28
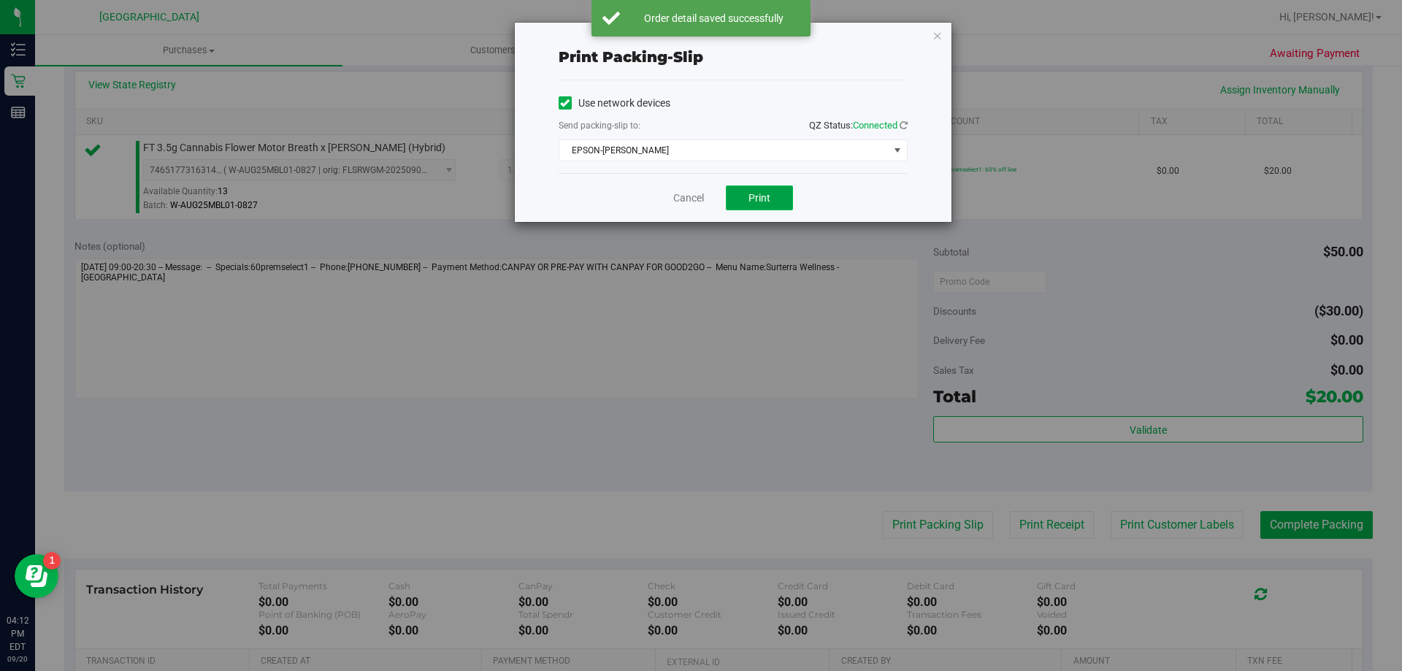
click at [783, 207] on button "Print" at bounding box center [759, 197] width 67 height 25
click at [680, 191] on link "Cancel" at bounding box center [688, 198] width 31 height 15
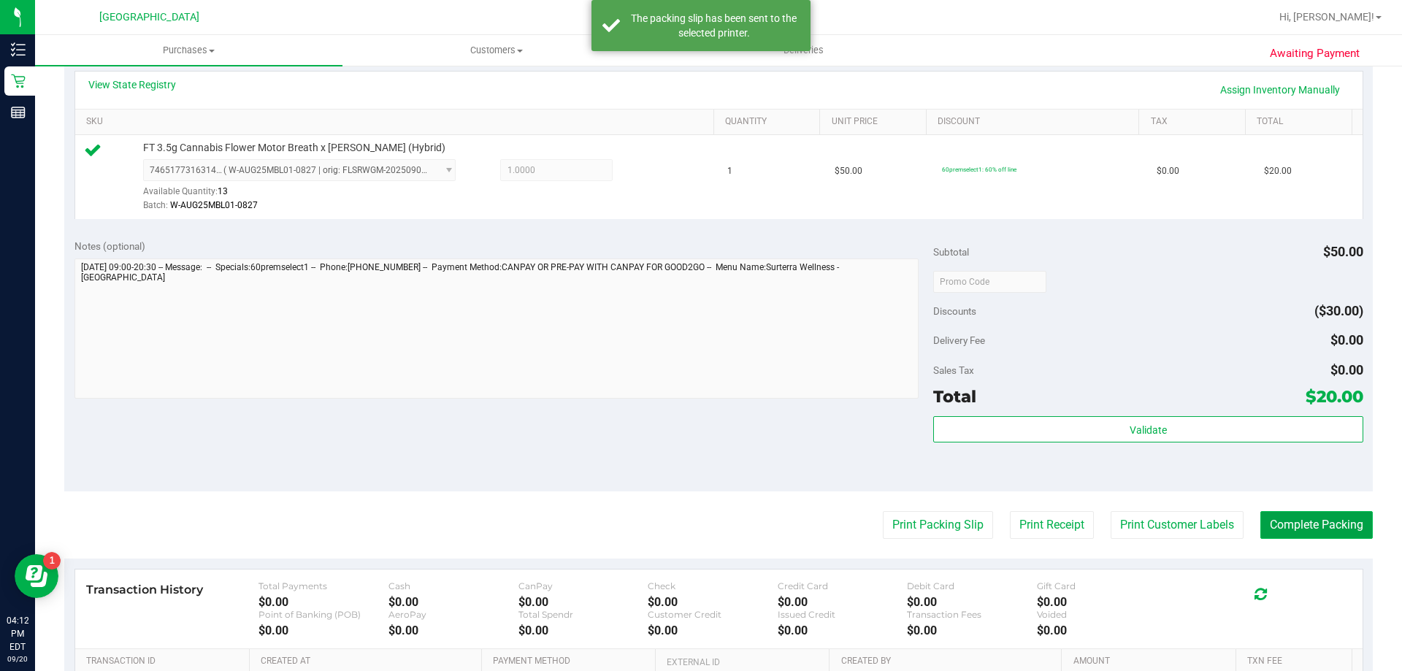
click at [1327, 513] on button "Complete Packing" at bounding box center [1316, 525] width 112 height 28
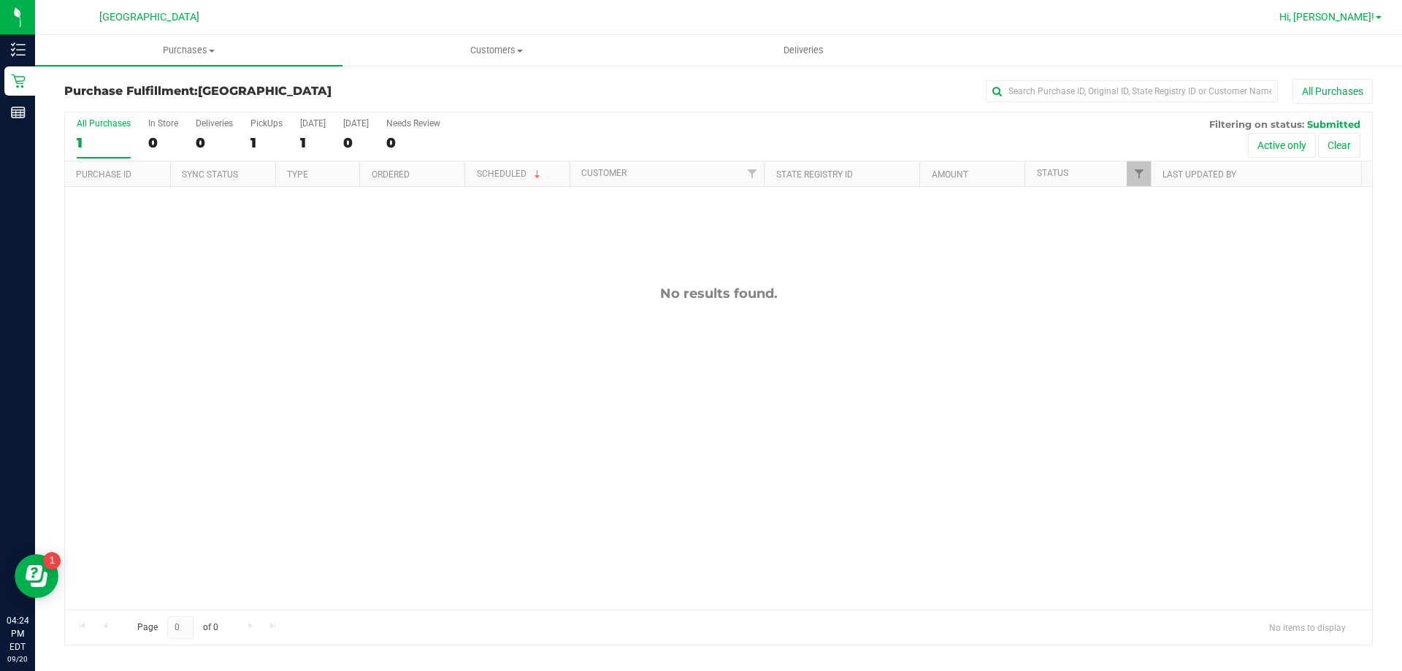
click at [1347, 15] on span "Hi, [PERSON_NAME]!" at bounding box center [1326, 17] width 95 height 12
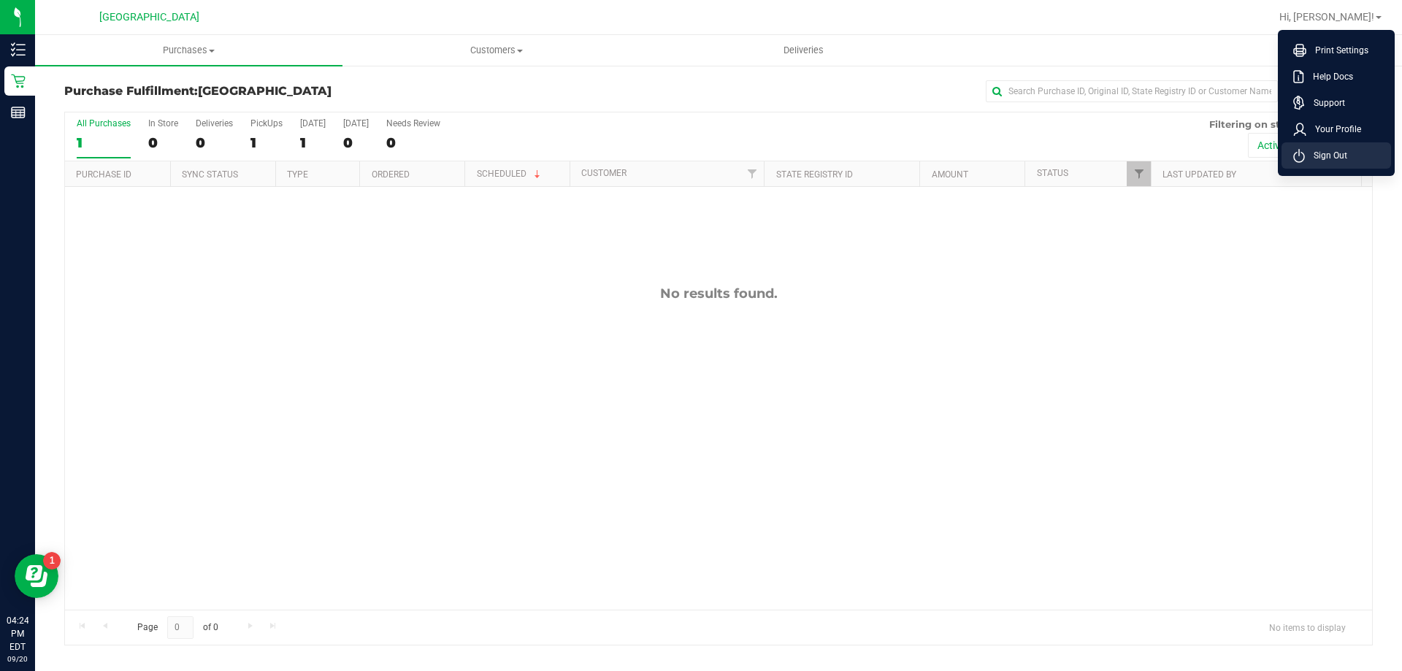
click at [1346, 156] on span "Sign Out" at bounding box center [1326, 155] width 42 height 15
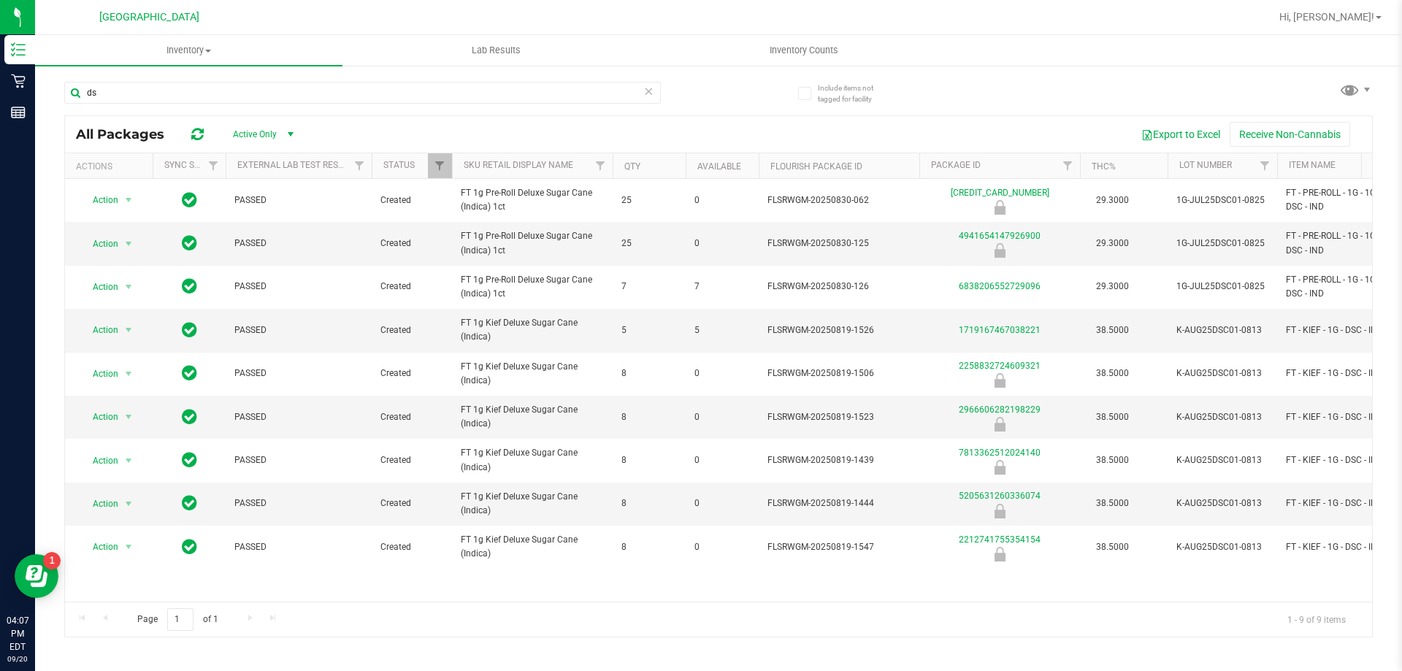
type input "d"
